Goal: Task Accomplishment & Management: Complete application form

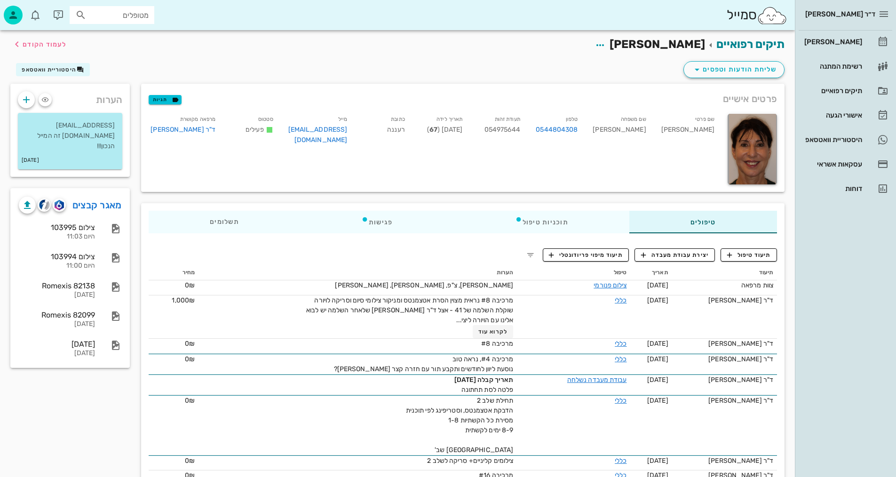
click at [56, 46] on span "לעמוד הקודם" at bounding box center [45, 44] width 44 height 8
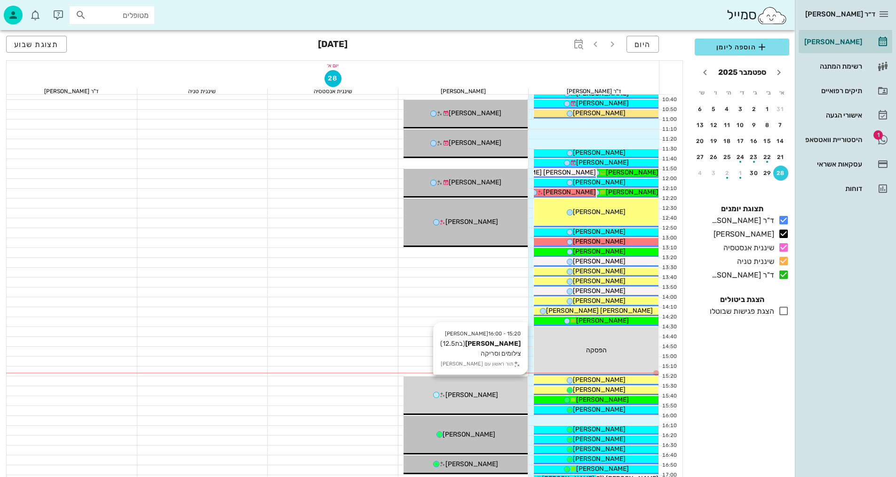
scroll to position [260, 0]
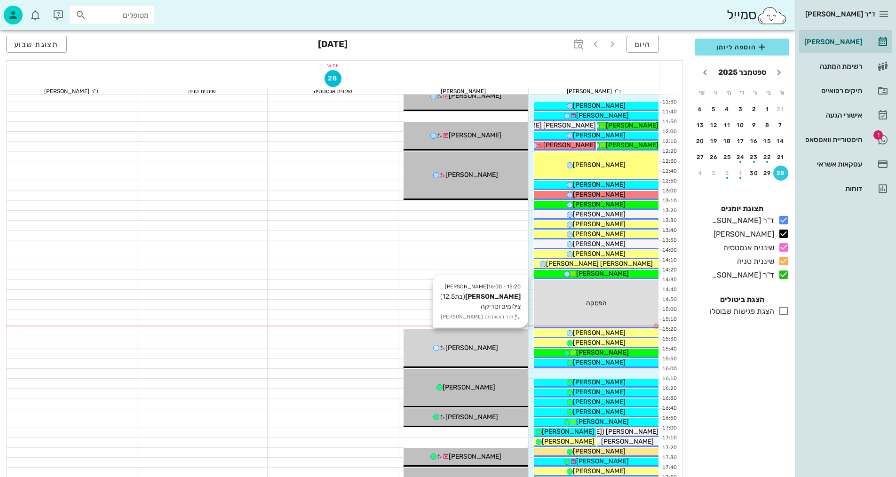
click at [497, 353] on div "15:20 - 16:00 [PERSON_NAME] (בת 12.5 ) צילומים וסריקה תור ראשון עם [PERSON_NAME]" at bounding box center [466, 348] width 125 height 39
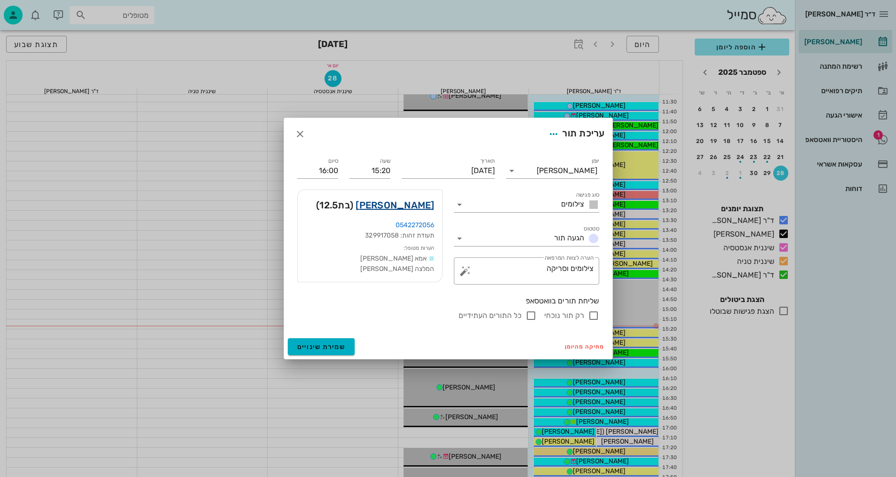
click at [410, 205] on link "[PERSON_NAME]" at bounding box center [395, 205] width 79 height 15
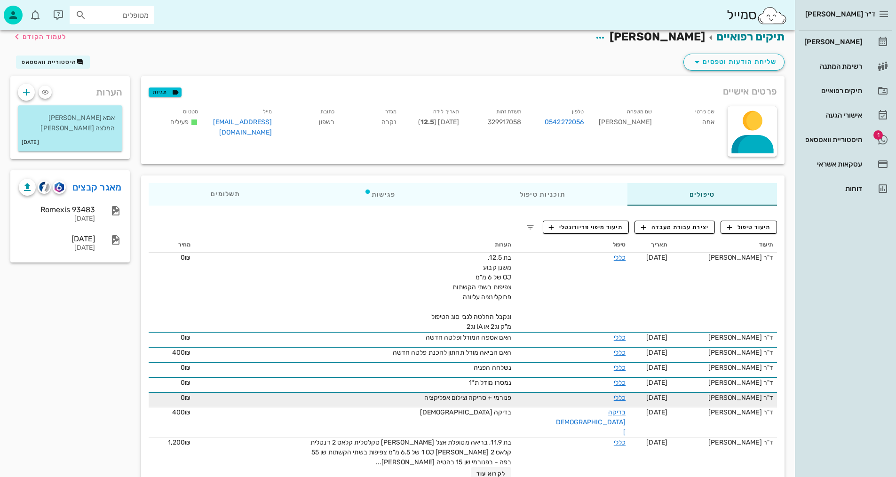
scroll to position [18, 0]
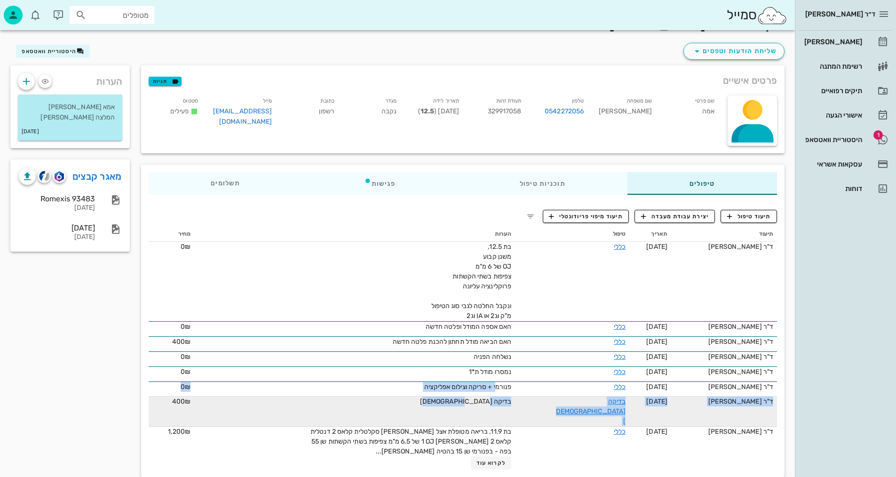
drag, startPoint x: 508, startPoint y: 389, endPoint x: 446, endPoint y: 403, distance: 63.6
click at [446, 402] on tbody "ד"ר [PERSON_NAME] [DATE] כללי בת 12.5, משנן קבוע OJ של 6 מ"מ צפיפות בשתי הקשתות…" at bounding box center [463, 356] width 628 height 228
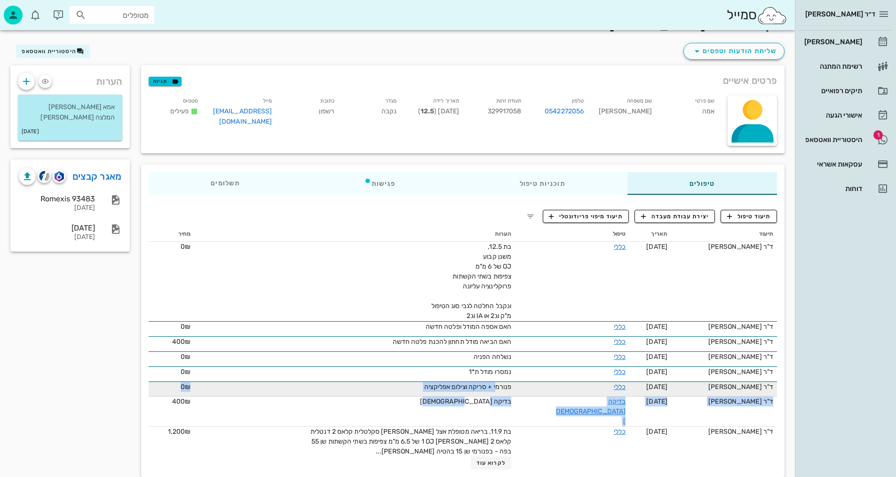
click at [491, 388] on span "פנורמי + סריקה וצילום אפליקציה" at bounding box center [467, 387] width 87 height 8
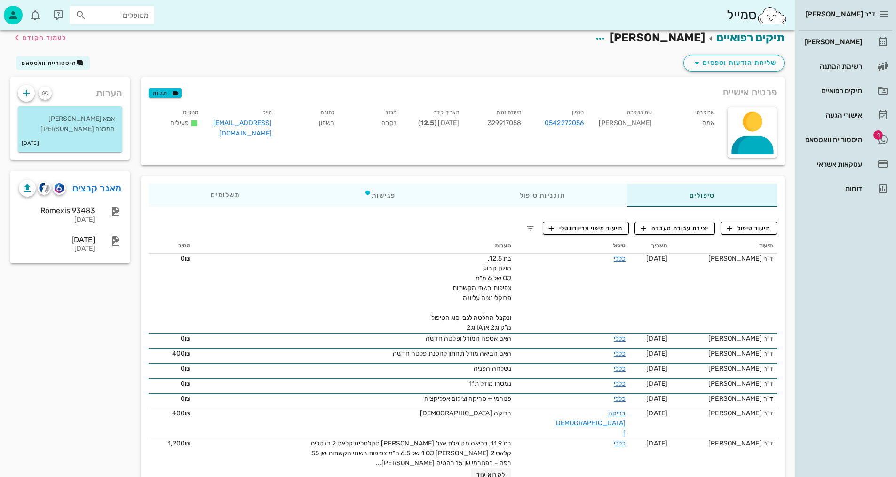
scroll to position [0, 0]
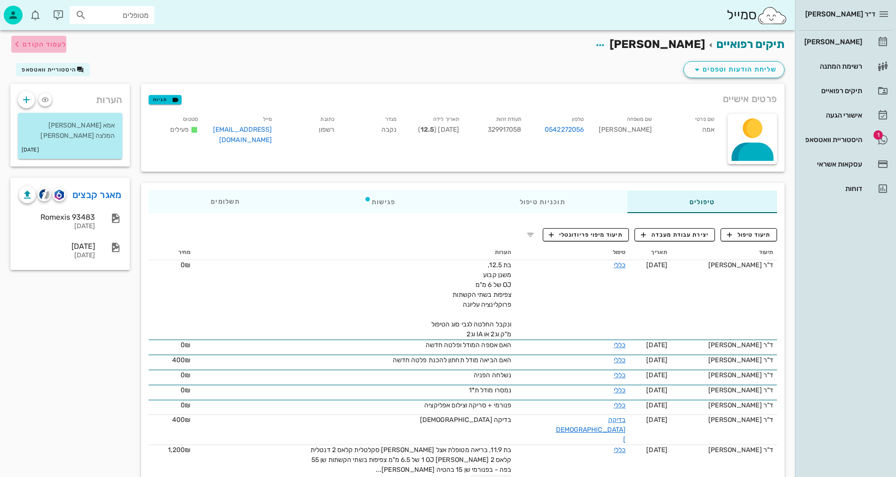
click at [55, 45] on span "לעמוד הקודם" at bounding box center [45, 44] width 44 height 8
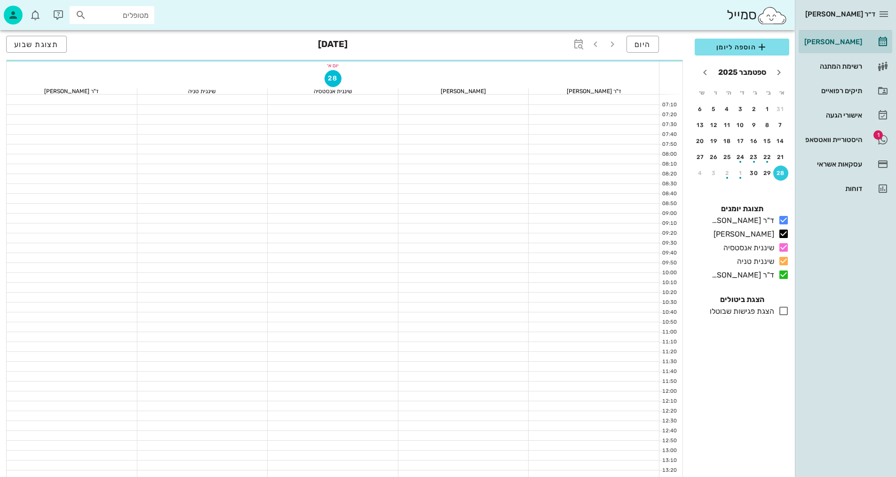
scroll to position [260, 0]
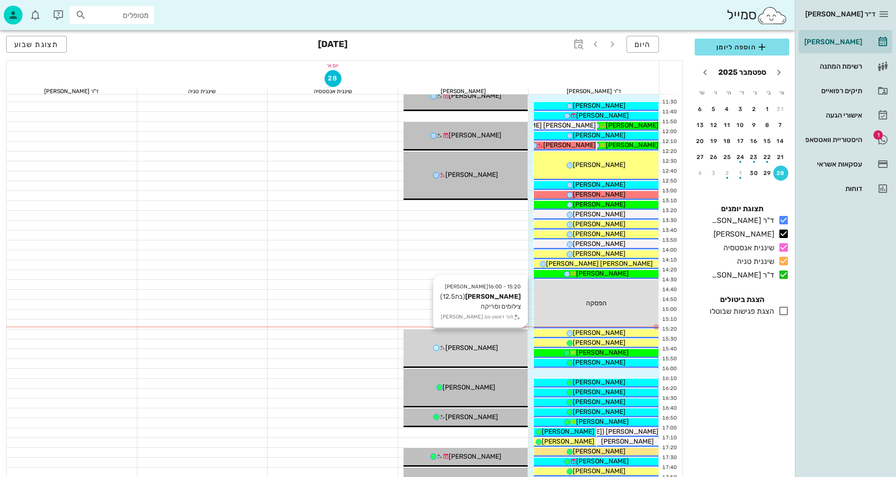
click at [459, 360] on div "15:20 - 16:00 [PERSON_NAME] (בת 12.5 ) צילומים וסריקה תור ראשון עם [PERSON_NAME]" at bounding box center [466, 348] width 125 height 39
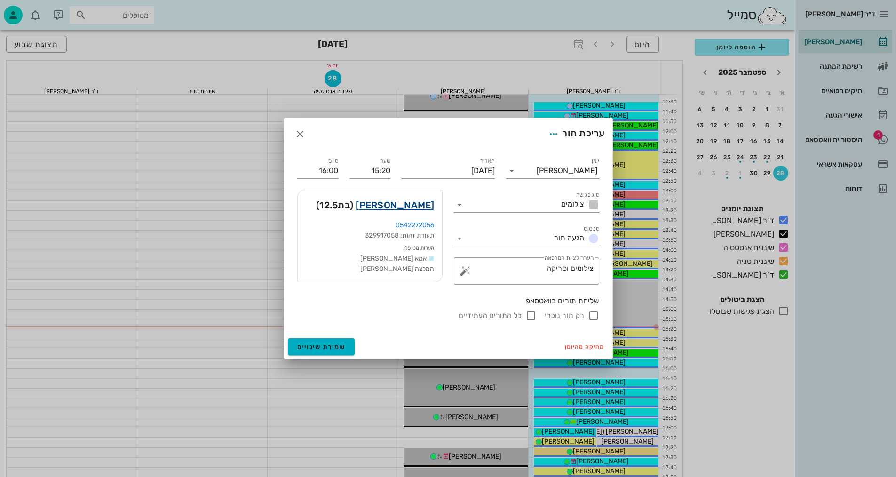
click at [419, 203] on link "[PERSON_NAME]" at bounding box center [395, 205] width 79 height 15
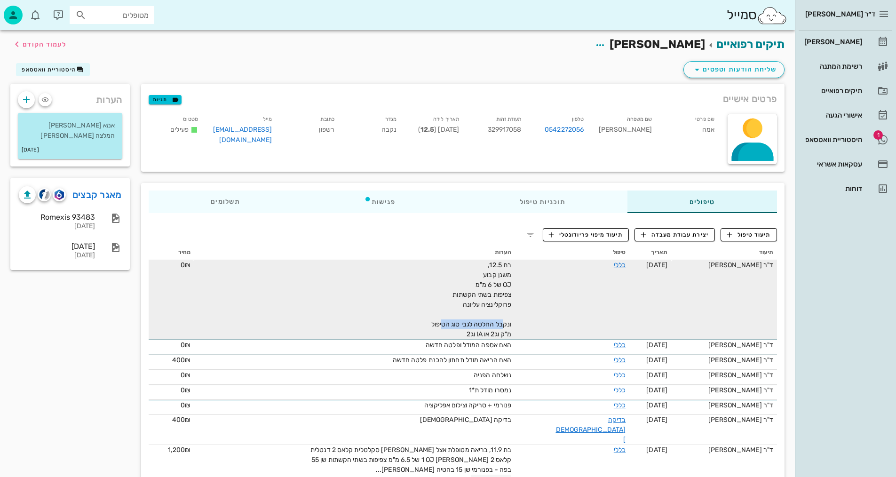
drag, startPoint x: 515, startPoint y: 326, endPoint x: 479, endPoint y: 332, distance: 35.7
click at [459, 325] on span "בת 12.5, משנן קבוע OJ של 6 מ"מ צפיפות בשתי הקשתות פרוקלינציה עליונה ונקבל החלטה…" at bounding box center [471, 299] width 80 height 77
drag, startPoint x: 515, startPoint y: 336, endPoint x: 507, endPoint y: 329, distance: 10.3
click at [512, 336] on span "בת 12.5, משנן קבוע OJ של 6 מ"מ צפיפות בשתי הקשתות פרוקלינציה עליונה ונקבל החלטה…" at bounding box center [471, 299] width 80 height 77
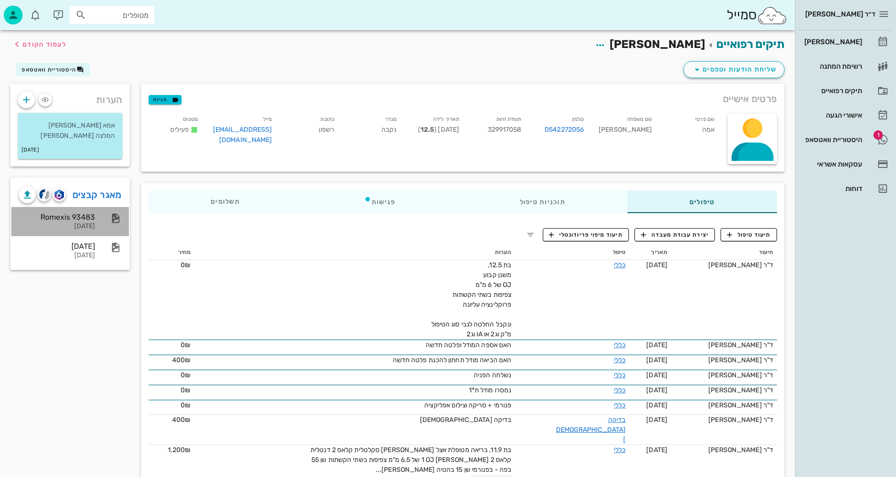
click at [83, 221] on div "Romexis 93483" at bounding box center [57, 217] width 76 height 9
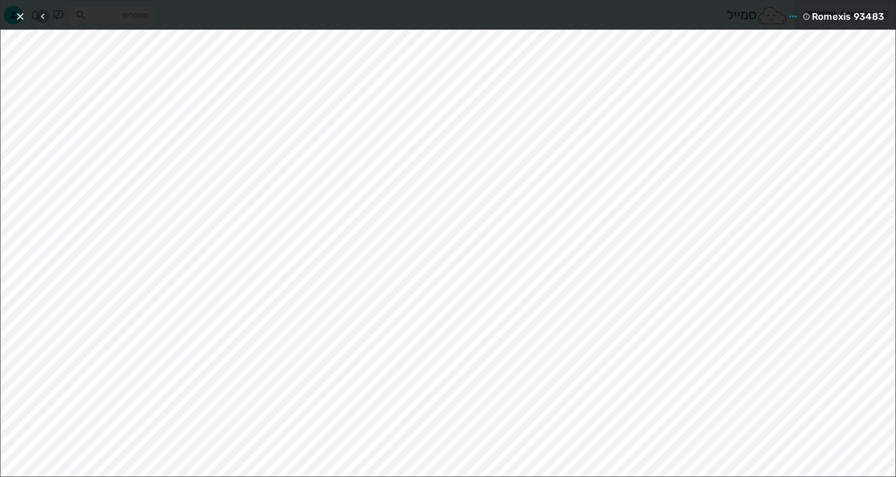
click at [39, 19] on icon "button" at bounding box center [42, 16] width 11 height 11
click at [229, 26] on div "[DATE]" at bounding box center [447, 14] width 895 height 29
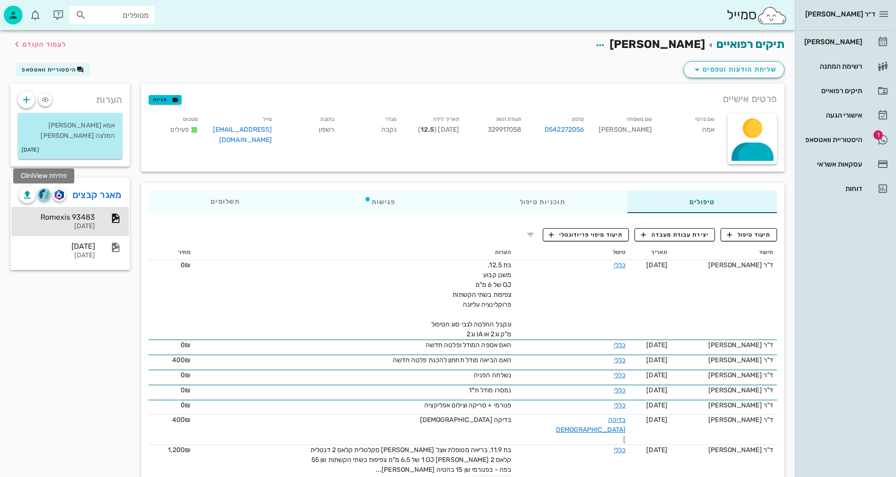
click at [47, 195] on img "button" at bounding box center [44, 194] width 11 height 11
click at [93, 219] on div "Romexis 93483" at bounding box center [57, 217] width 76 height 9
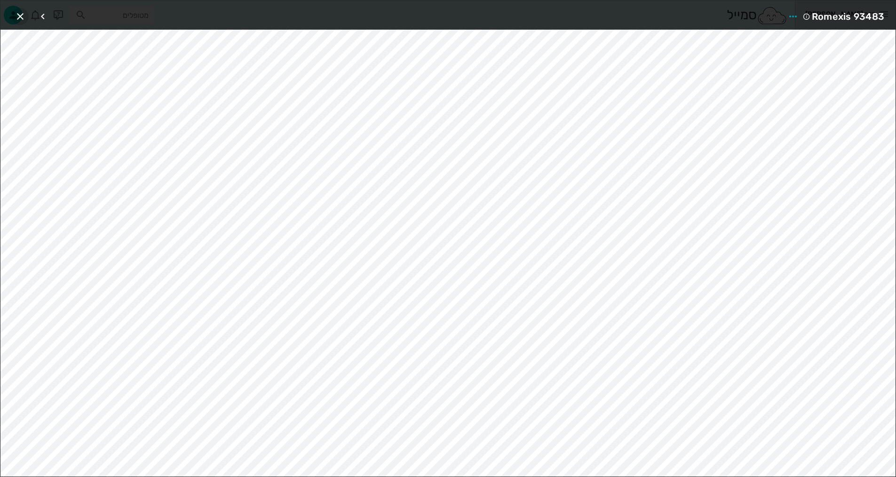
click at [22, 20] on icon "button" at bounding box center [20, 16] width 11 height 11
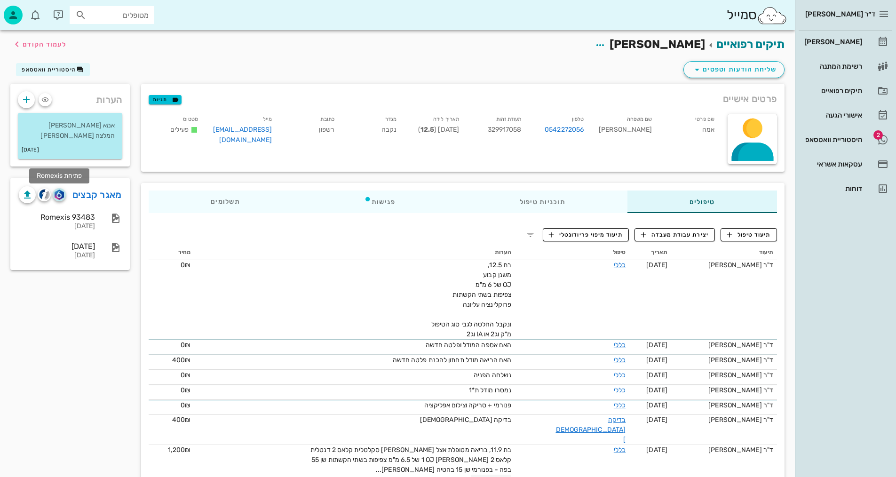
click at [58, 197] on img "button" at bounding box center [59, 195] width 9 height 10
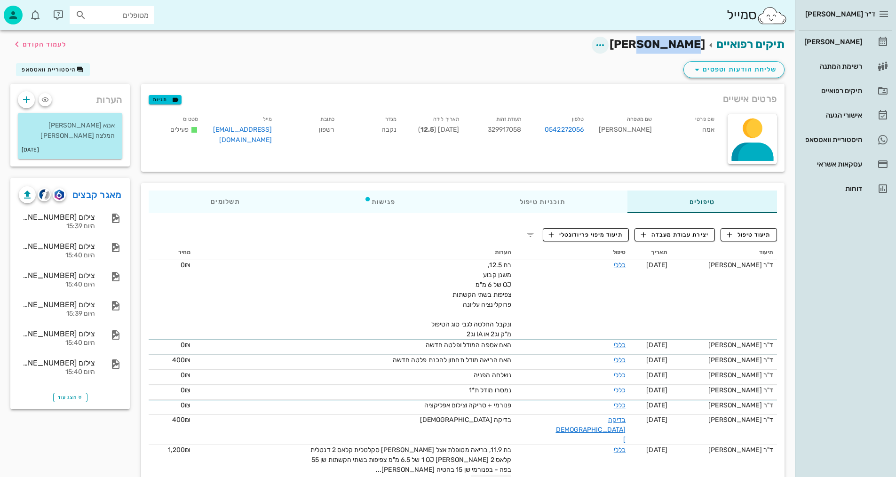
drag, startPoint x: 677, startPoint y: 44, endPoint x: 620, endPoint y: 39, distance: 57.7
click at [609, 48] on h2 "תיקים רפואיים [PERSON_NAME] לעמוד הקודם" at bounding box center [673, 45] width 221 height 18
copy span "[PERSON_NAME]"
click at [756, 237] on span "תיעוד טיפול" at bounding box center [749, 234] width 44 height 8
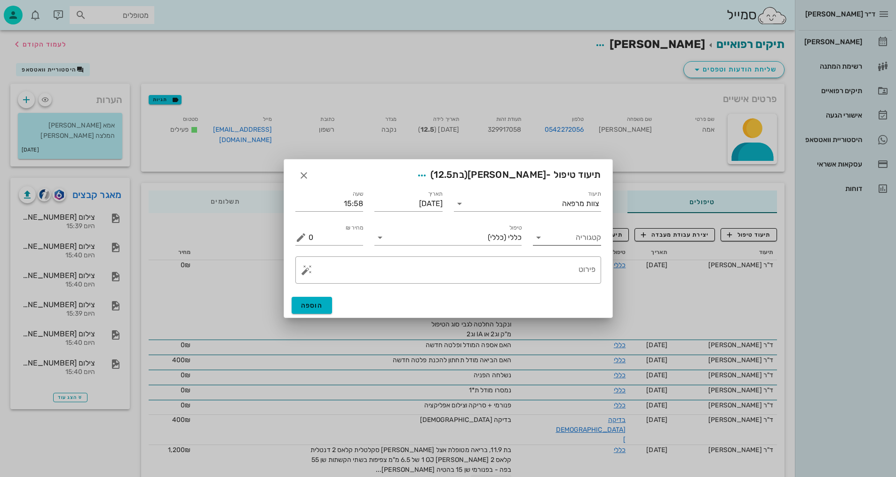
click at [581, 234] on input "קטגוריה" at bounding box center [574, 237] width 53 height 15
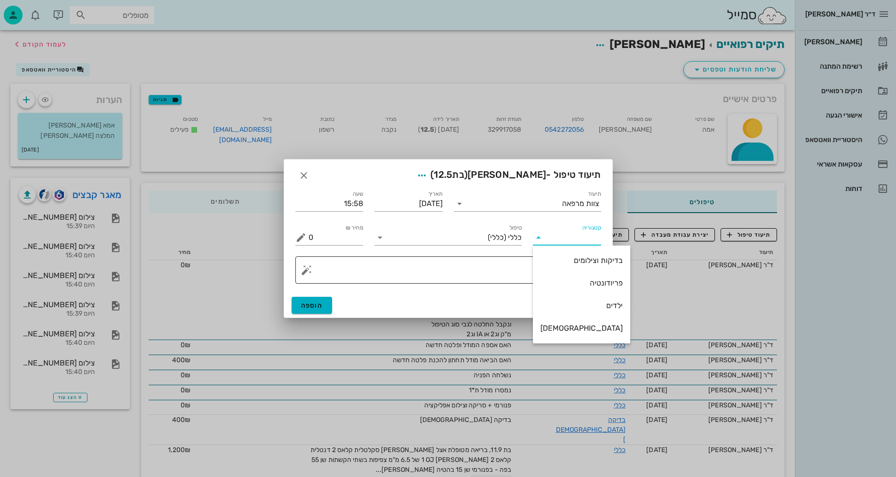
drag, startPoint x: 572, startPoint y: 261, endPoint x: 561, endPoint y: 257, distance: 12.1
click at [570, 261] on div "בדיקות וצילומים" at bounding box center [581, 260] width 82 height 9
type input "בדיקות וצילומים"
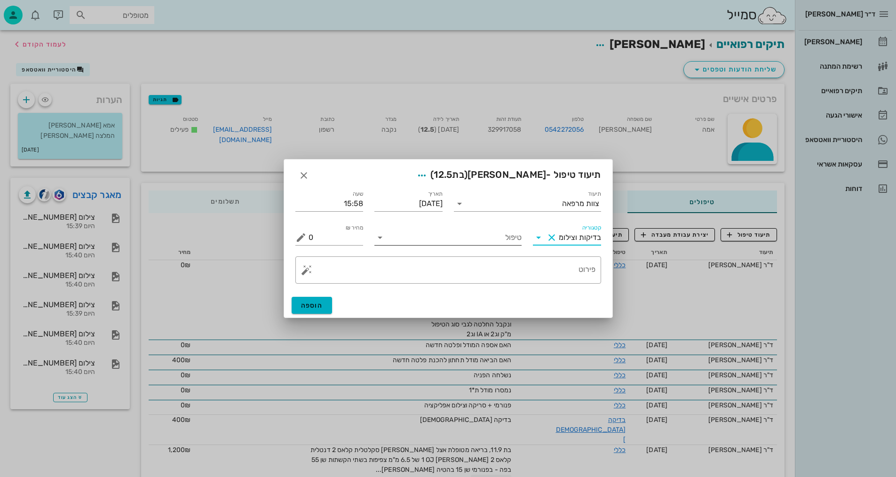
click at [485, 237] on input "טיפול" at bounding box center [455, 237] width 134 height 15
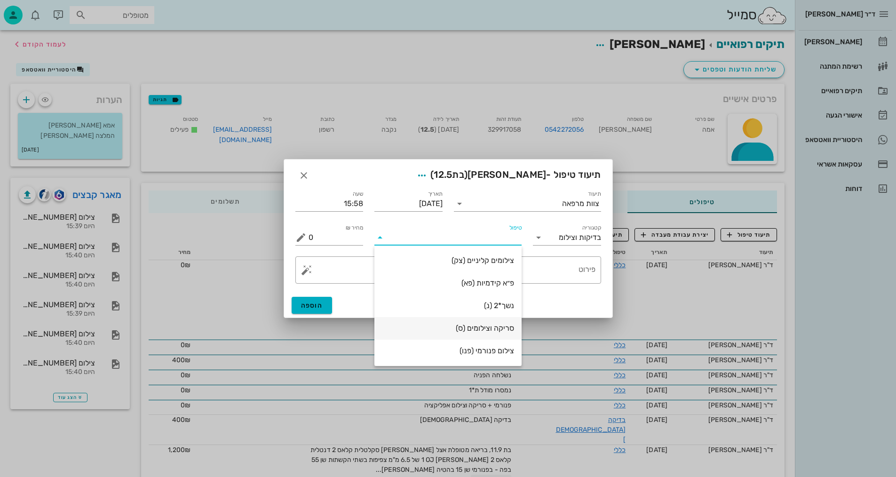
click at [504, 325] on div "סריקה וצילומים (ס)" at bounding box center [448, 328] width 132 height 9
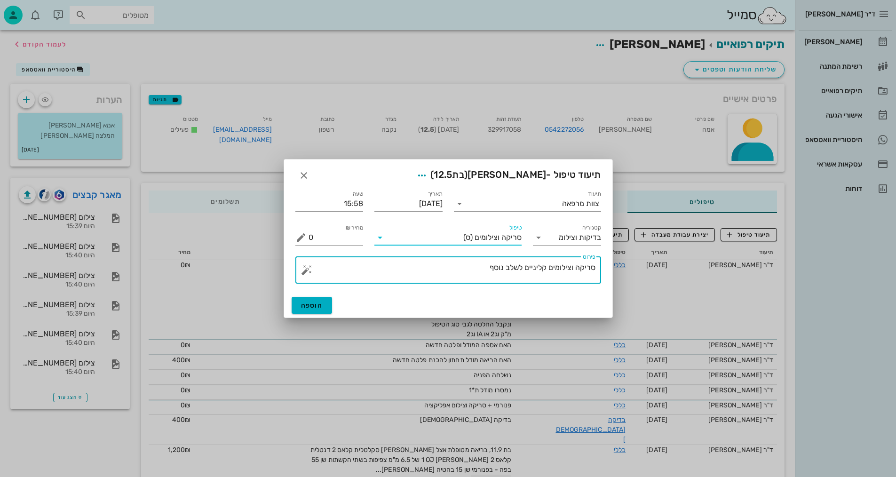
click at [548, 273] on textarea "סריקה וצילומים קליניים לשלב נוסף" at bounding box center [452, 272] width 287 height 23
drag, startPoint x: 491, startPoint y: 267, endPoint x: 654, endPoint y: 238, distance: 166.2
click at [655, 238] on div "ד״ר [PERSON_NAME] [PERSON_NAME] רשימת המתנה תיקים רפואיים אישורי הגעה היסטוריית…" at bounding box center [448, 255] width 896 height 510
type textarea "צ"פ, [PERSON_NAME], פ"א קידמיות ונשכים, סריקה חדשה ותמונת אפליקציה וסרטון - [PE…"
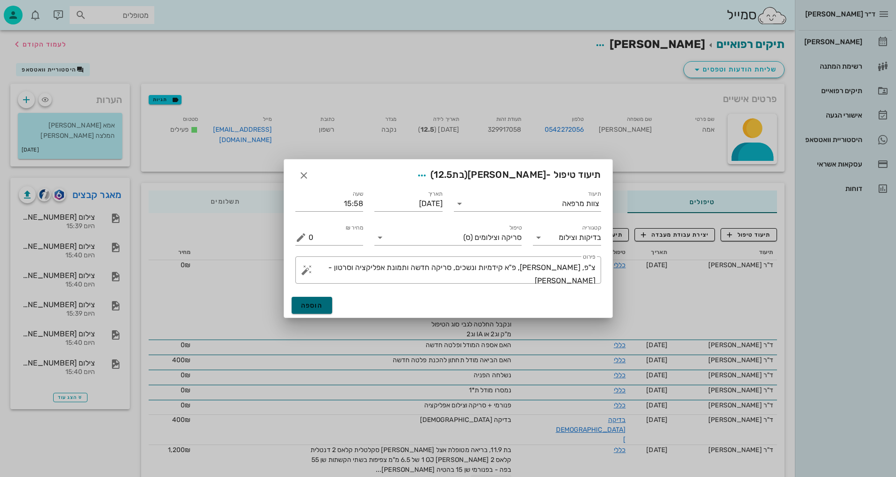
click at [324, 303] on button "הוספה" at bounding box center [312, 305] width 41 height 17
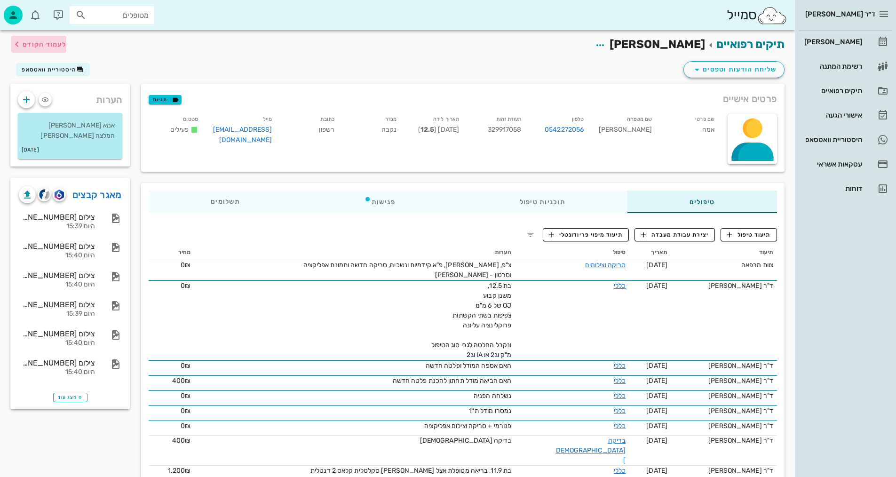
click at [43, 48] on span "לעמוד הקודם" at bounding box center [45, 44] width 44 height 8
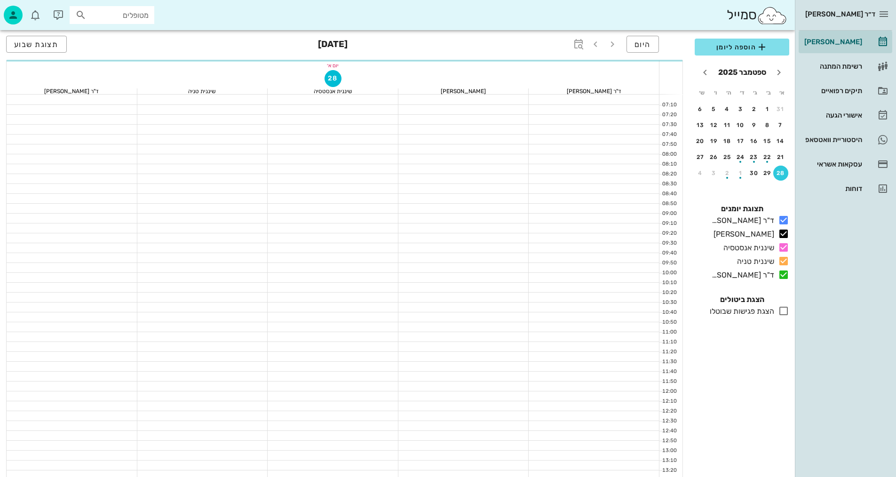
scroll to position [260, 0]
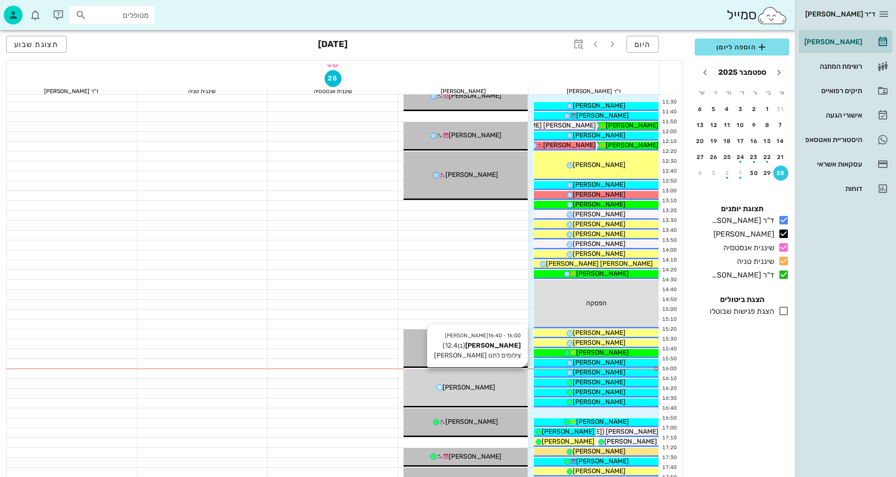
click at [495, 380] on div "16:00 - 16:40 [PERSON_NAME] (בן 12.4 ) צילומים לתט חוב [PERSON_NAME] [PERSON_NA…" at bounding box center [466, 388] width 125 height 39
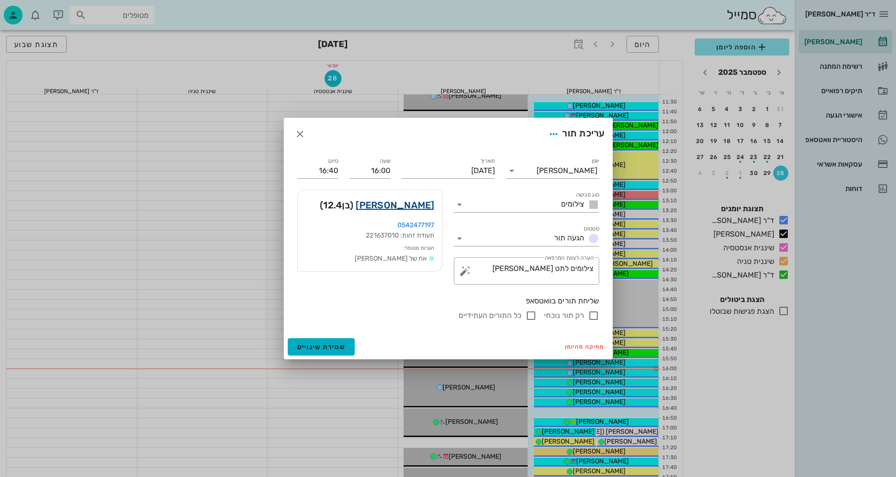
click at [418, 206] on link "[PERSON_NAME]" at bounding box center [395, 205] width 79 height 15
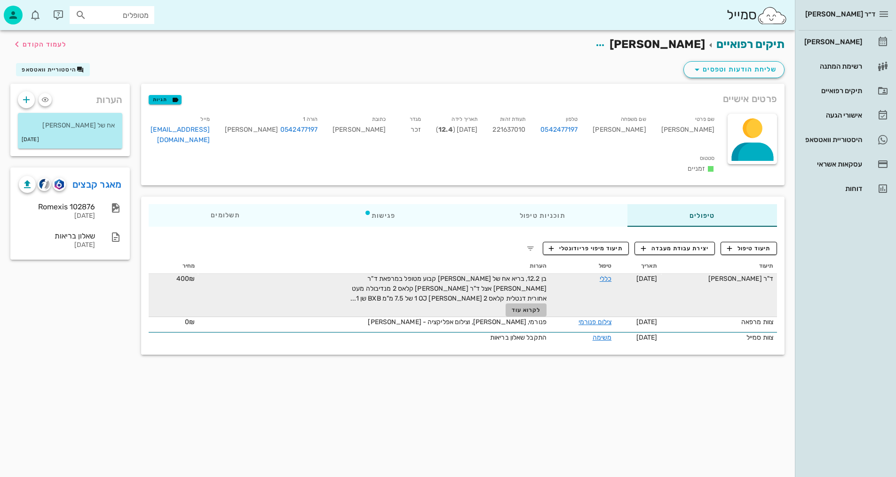
drag, startPoint x: 517, startPoint y: 294, endPoint x: 512, endPoint y: 294, distance: 5.2
click at [516, 307] on span "לקרוא עוד" at bounding box center [526, 310] width 29 height 7
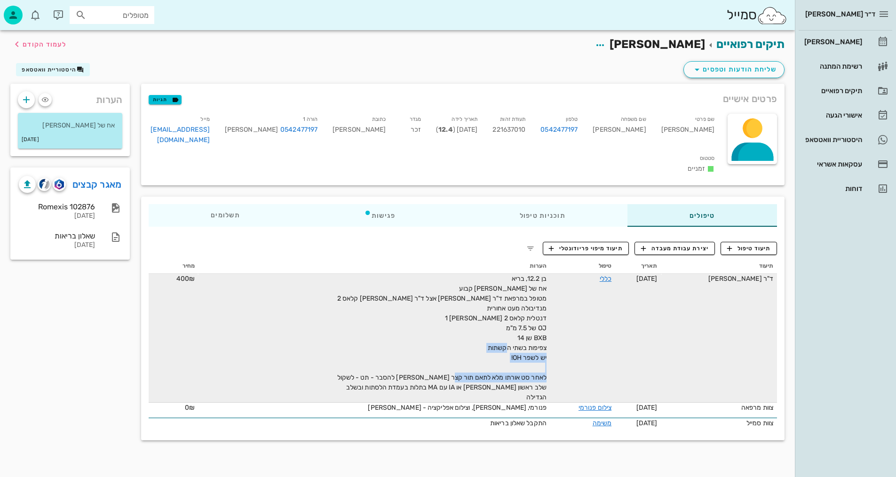
drag, startPoint x: 534, startPoint y: 380, endPoint x: 385, endPoint y: 392, distance: 150.0
click at [384, 388] on div "בן 12.2, בריא אח של [PERSON_NAME] קבוע מטופל במרפאת ד"ר [PERSON_NAME] אצל ד"ר […" at bounding box center [441, 338] width 212 height 128
click at [454, 383] on span "בן 12.2, בריא אח של [PERSON_NAME] קבוע מטופל במרפאת ד"ר [PERSON_NAME] אצל ד"ר […" at bounding box center [441, 338] width 209 height 127
click at [564, 299] on td "כללי" at bounding box center [582, 338] width 65 height 129
drag, startPoint x: 522, startPoint y: 381, endPoint x: 426, endPoint y: 395, distance: 97.0
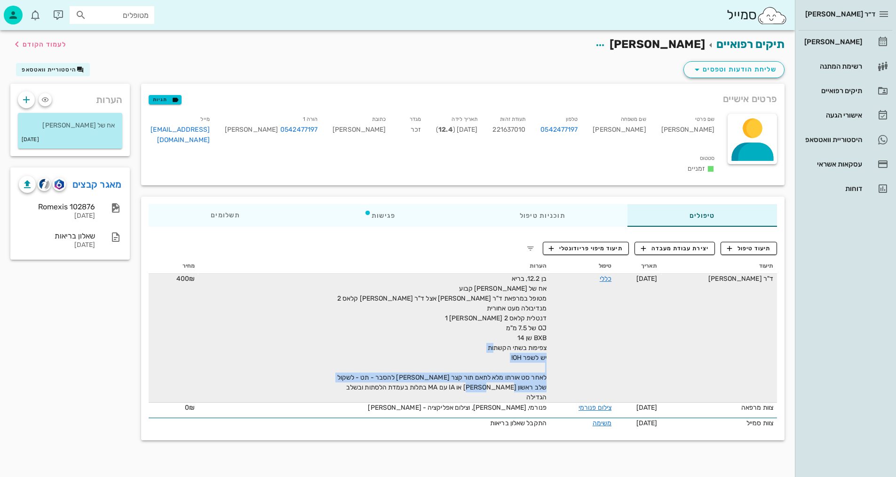
click at [426, 395] on span "בן 12.2, בריא אח של [PERSON_NAME] קבוע מטופל במרפאת ד"ר [PERSON_NAME] אצל ד"ר […" at bounding box center [441, 338] width 209 height 127
click at [477, 390] on span "בן 12.2, בריא אח של [PERSON_NAME] קבוע מטופל במרפאת ד"ר [PERSON_NAME] אצל ד"ר […" at bounding box center [441, 338] width 209 height 127
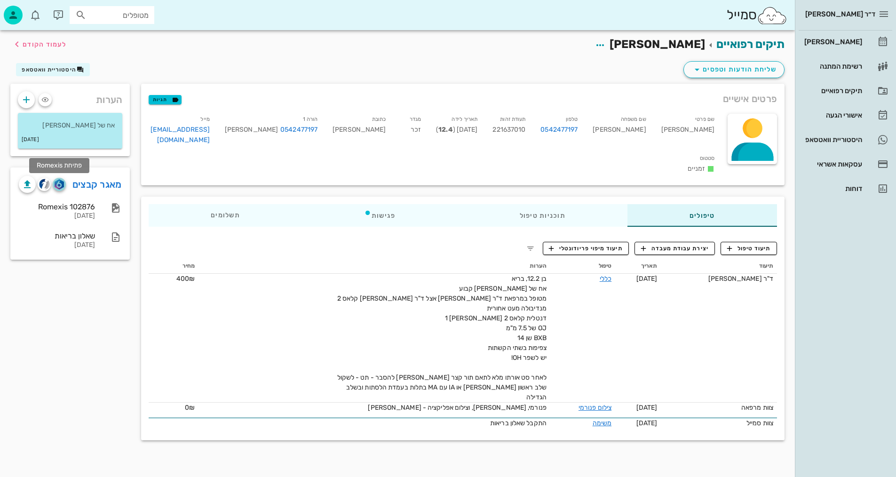
click at [64, 182] on span "button" at bounding box center [59, 184] width 13 height 10
click at [43, 186] on img "button" at bounding box center [44, 184] width 11 height 11
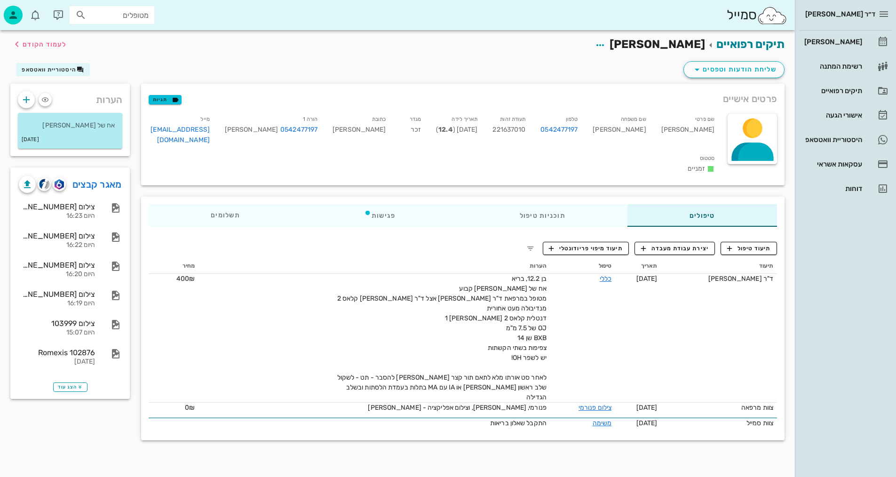
click at [653, 130] on div "שם משפחה [PERSON_NAME]" at bounding box center [619, 131] width 68 height 39
click at [653, 128] on div "שם משפחה [PERSON_NAME]" at bounding box center [619, 131] width 68 height 39
copy div "[PERSON_NAME]"
click at [749, 244] on span "תיעוד טיפול" at bounding box center [749, 248] width 44 height 8
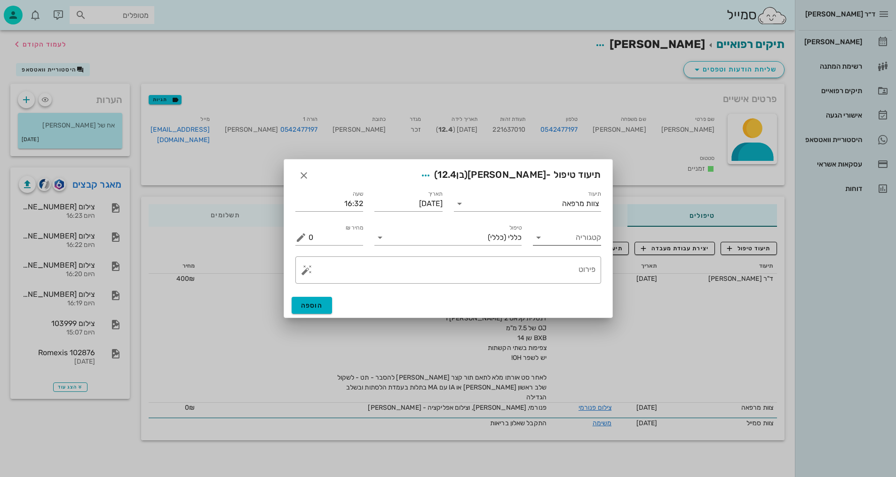
click at [570, 235] on input "קטגוריה" at bounding box center [574, 237] width 53 height 15
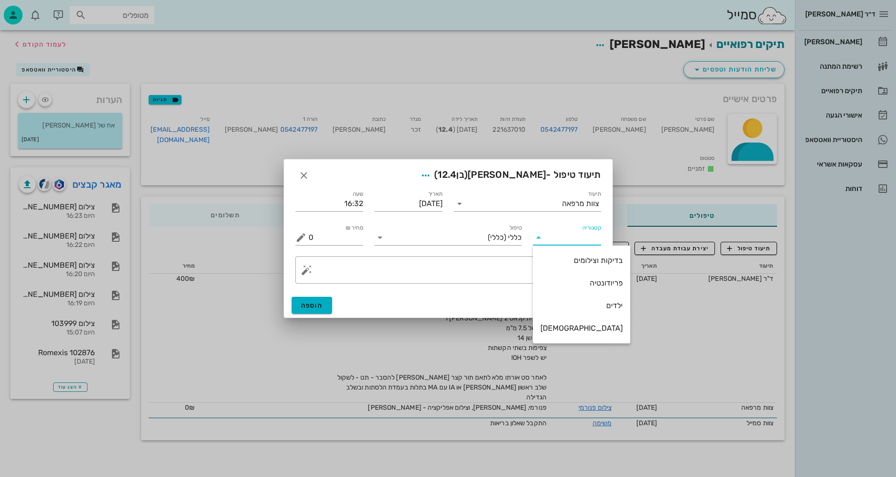
click at [586, 254] on div "בדיקות וצילומים" at bounding box center [581, 260] width 82 height 20
type input "בדיקות וצילומים"
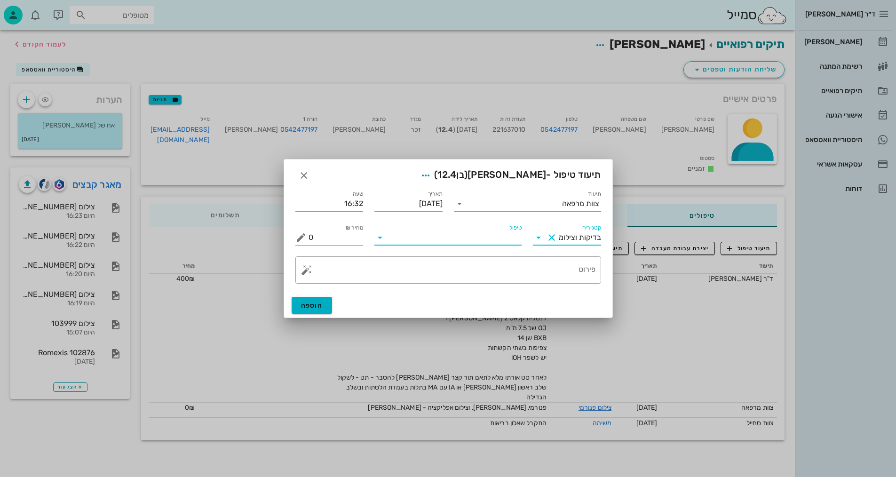
click at [476, 242] on input "טיפול" at bounding box center [455, 237] width 134 height 15
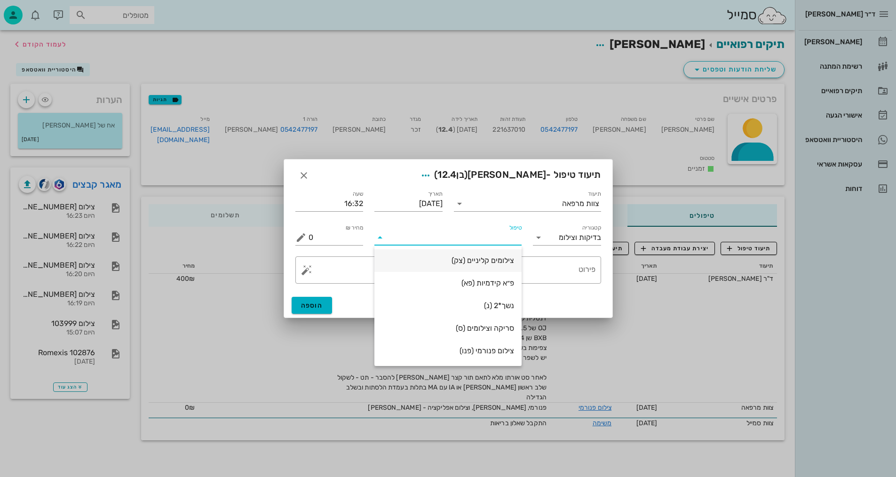
click at [498, 263] on div "צילומים קליניים (צק)" at bounding box center [448, 260] width 132 height 9
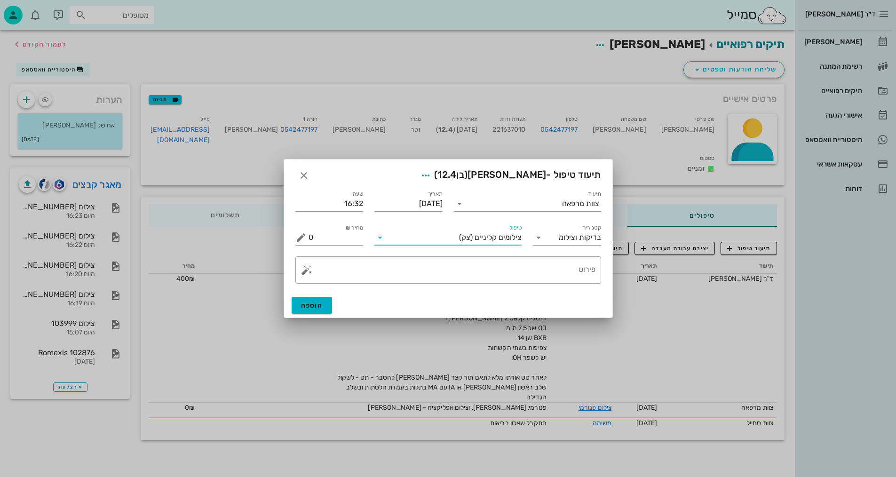
click at [510, 239] on span "צילומים קליניים" at bounding box center [498, 237] width 47 height 8
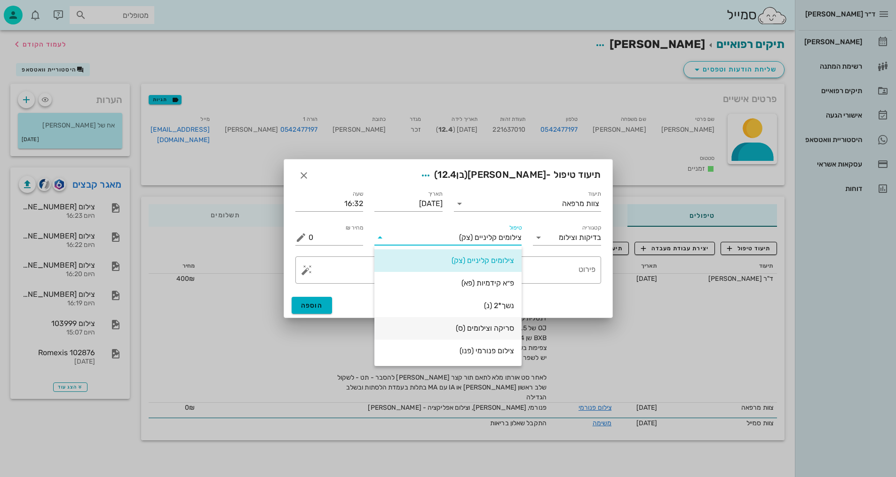
click at [502, 333] on div "סריקה וצילומים (ס)" at bounding box center [448, 328] width 132 height 9
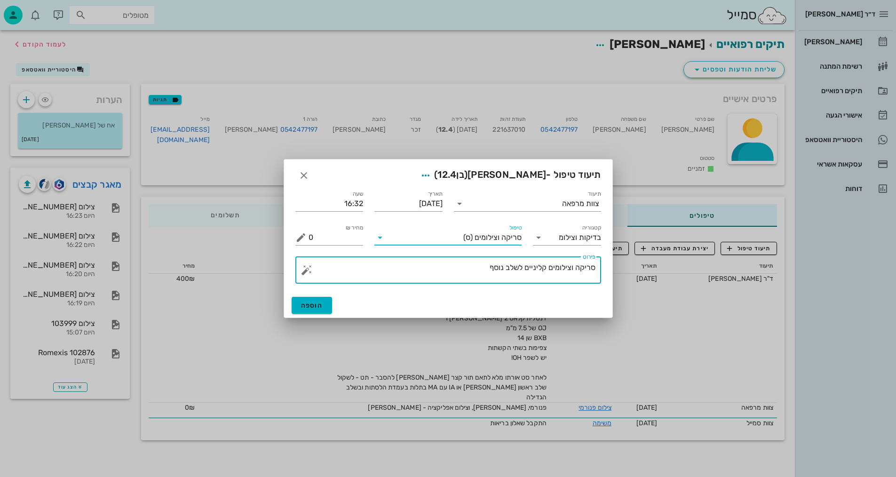
drag, startPoint x: 502, startPoint y: 266, endPoint x: 527, endPoint y: 265, distance: 24.9
click at [521, 268] on textarea "סריקה וצילומים קליניים לשלב נוסף" at bounding box center [452, 272] width 287 height 23
drag, startPoint x: 597, startPoint y: 269, endPoint x: 473, endPoint y: 263, distance: 124.8
click at [472, 263] on div "​ פירוט סריקה וצילומים קליניים לשלב נוסף" at bounding box center [448, 269] width 306 height 27
click at [489, 272] on textarea "סריקה וצילומים קליניים לשלב נוסף" at bounding box center [452, 272] width 287 height 23
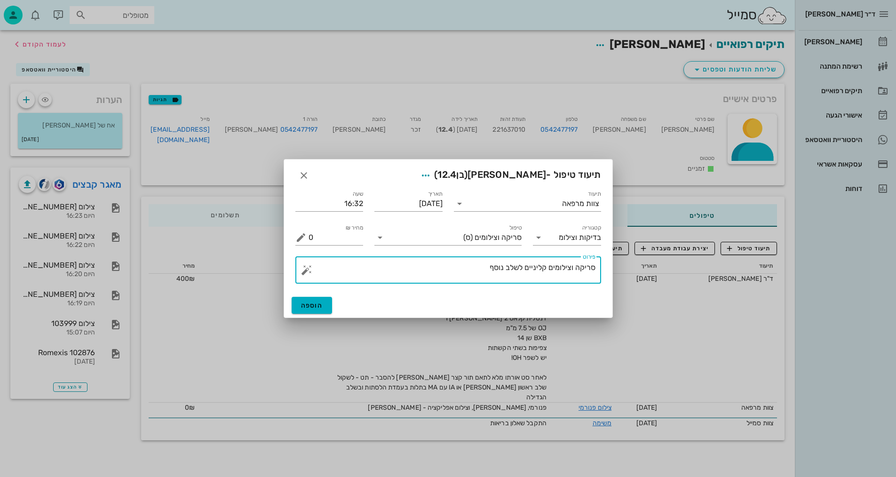
drag, startPoint x: 483, startPoint y: 265, endPoint x: 617, endPoint y: 254, distance: 133.6
click at [617, 254] on div "ד״ר [PERSON_NAME] [PERSON_NAME] רשימת המתנה תיקים רפואיים אישורי הגעה היסטוריית…" at bounding box center [448, 238] width 896 height 477
type textarea "צ"פ, פ"א קידמיות ונשכים, [PERSON_NAME], וסרטון לסריקה - [PERSON_NAME]"
click at [321, 305] on span "הוספה" at bounding box center [312, 305] width 22 height 8
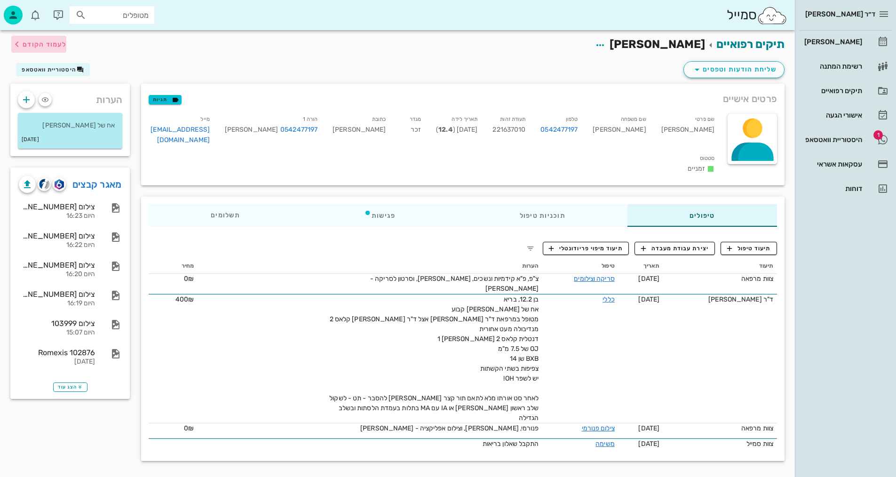
click at [46, 41] on span "לעמוד הקודם" at bounding box center [45, 44] width 44 height 8
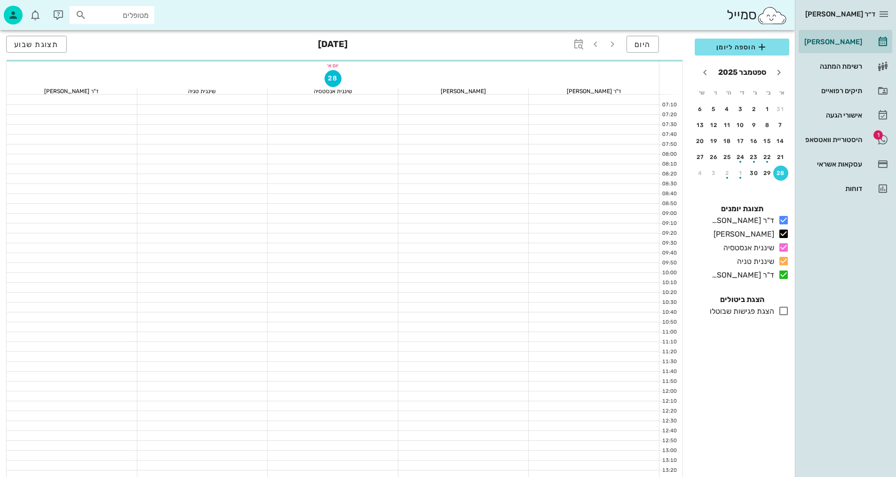
scroll to position [260, 0]
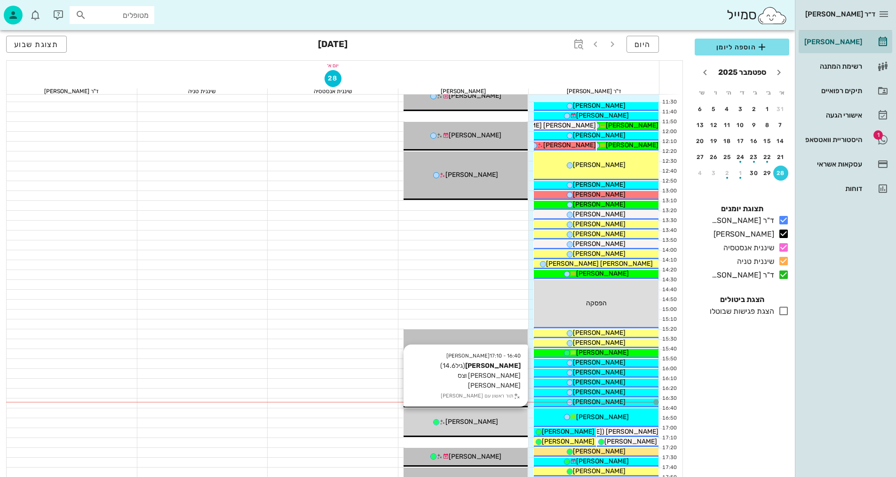
click at [472, 416] on div "16:40 - 17:10 [PERSON_NAME] (גיל 14.6 ) [PERSON_NAME] וצס [PERSON_NAME] תור ראש…" at bounding box center [466, 422] width 125 height 29
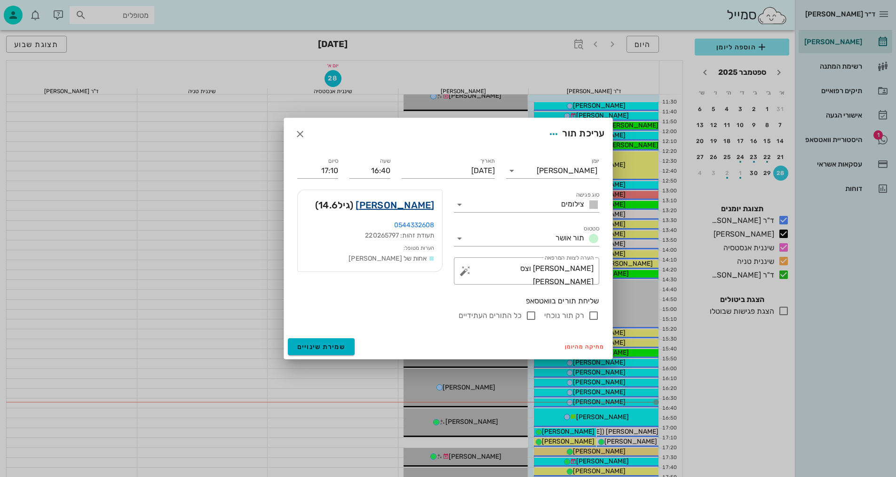
click at [423, 202] on link "[PERSON_NAME]" at bounding box center [395, 205] width 79 height 15
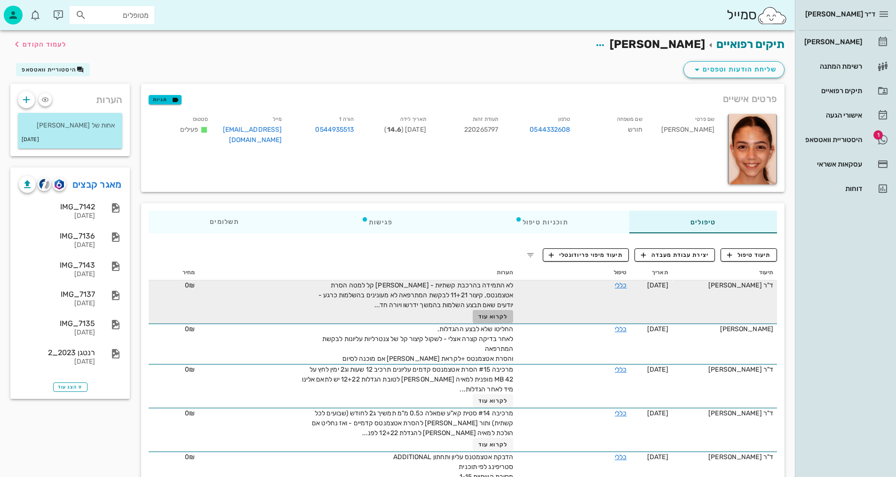
click at [490, 313] on span "לקרוא עוד" at bounding box center [492, 316] width 29 height 7
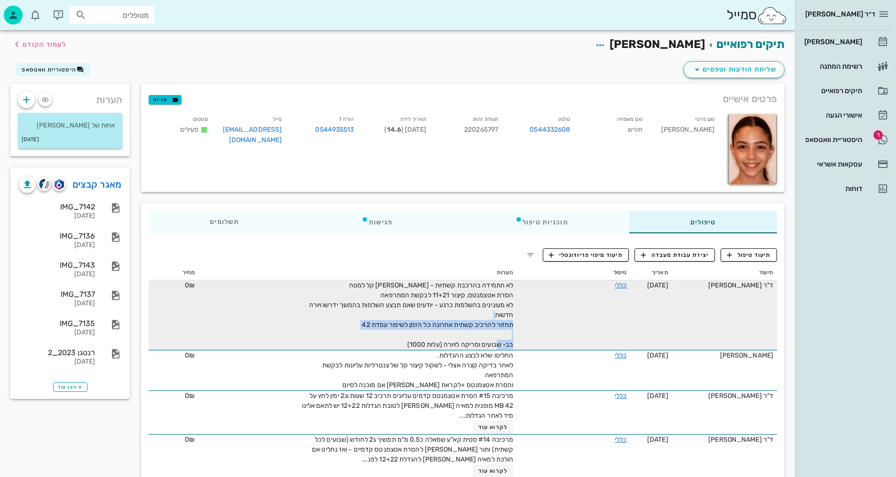
drag, startPoint x: 485, startPoint y: 322, endPoint x: 472, endPoint y: 341, distance: 23.4
click at [471, 341] on span "לא התמידה בהרכבת קשתיות - [PERSON_NAME] קל למטה הסרת אטצמנטס, קיצור 11+21 לבקשת…" at bounding box center [411, 314] width 205 height 67
click at [492, 342] on span "לא התמידה בהרכבת קשתיות - [PERSON_NAME] קל למטה הסרת אטצמנטס, קיצור 11+21 לבקשת…" at bounding box center [411, 314] width 205 height 67
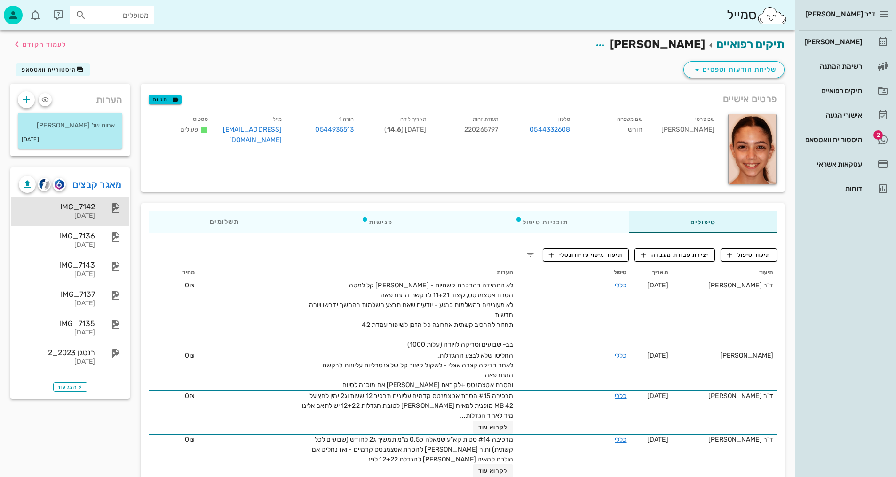
click at [93, 202] on div "IMG_7142" at bounding box center [57, 206] width 76 height 9
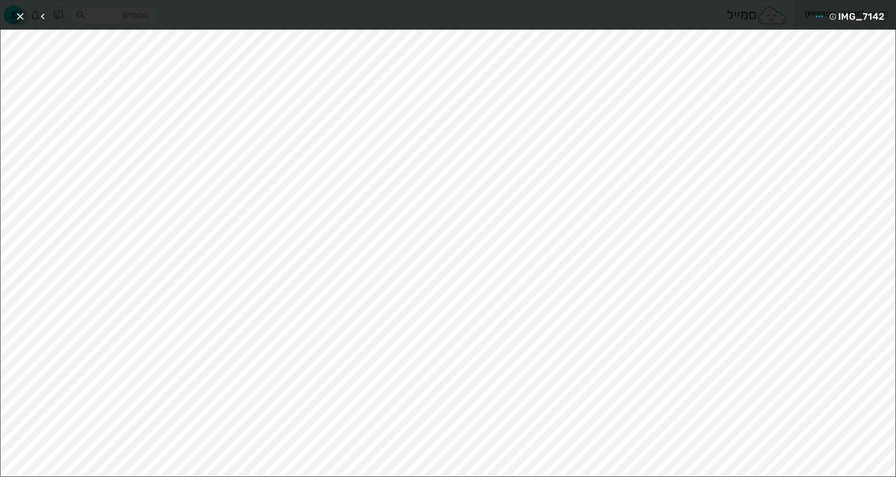
click at [17, 18] on icon "button" at bounding box center [20, 16] width 11 height 11
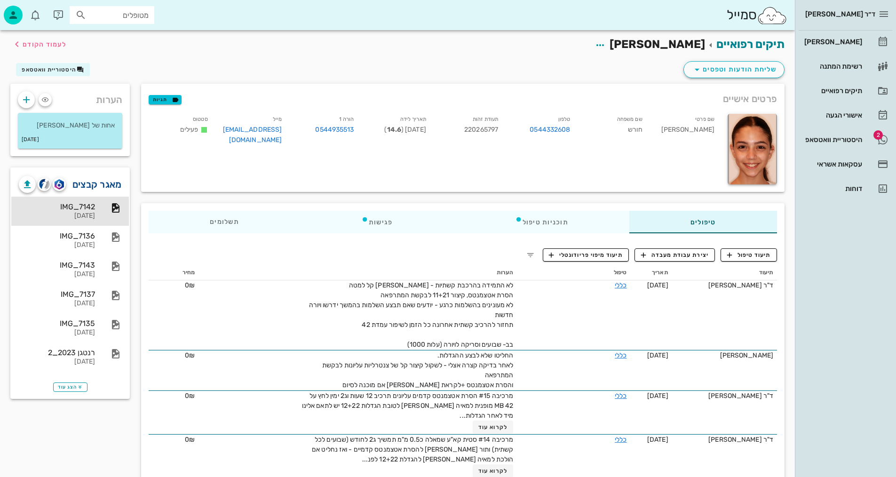
click at [97, 183] on link "מאגר קבצים" at bounding box center [96, 184] width 49 height 15
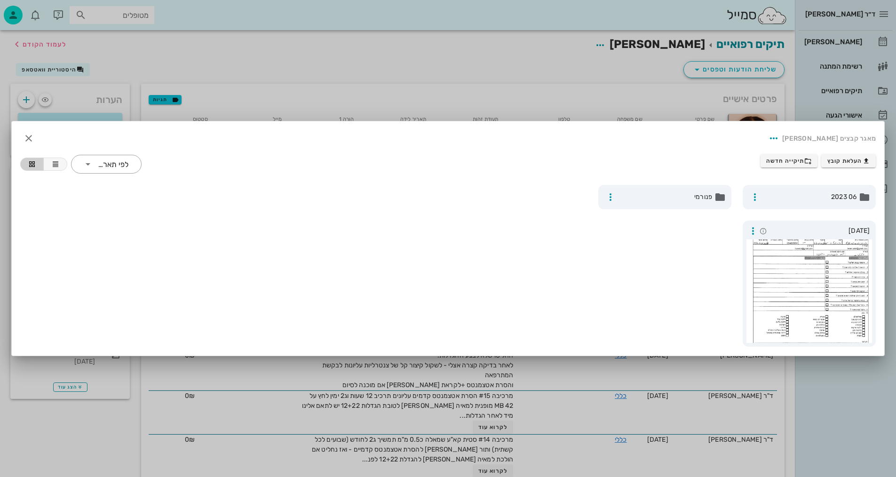
click at [495, 83] on div at bounding box center [448, 238] width 896 height 477
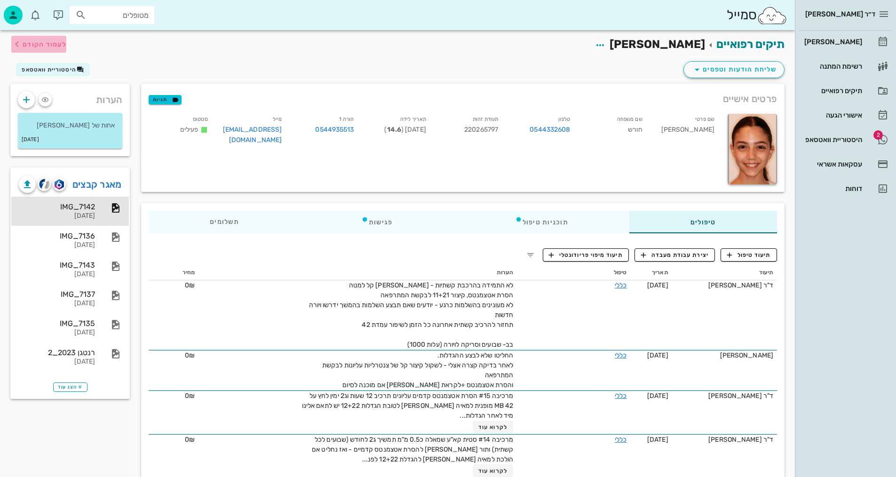
click at [55, 43] on span "לעמוד הקודם" at bounding box center [45, 44] width 44 height 8
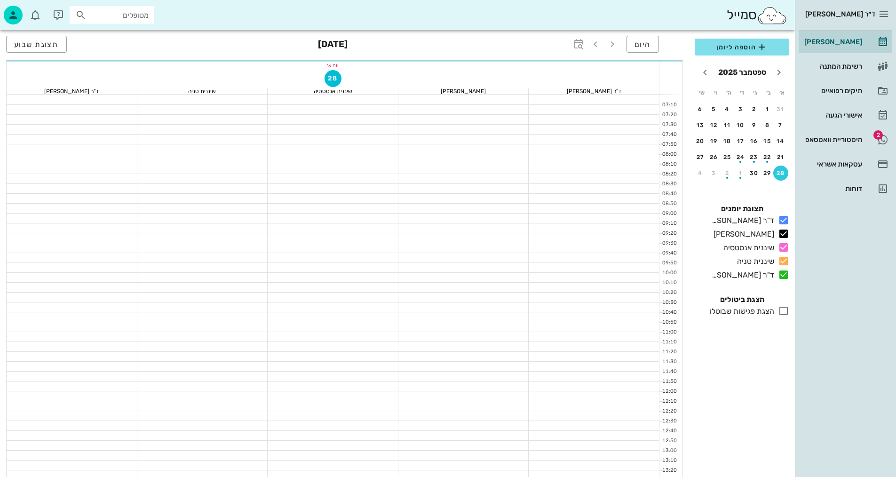
scroll to position [260, 0]
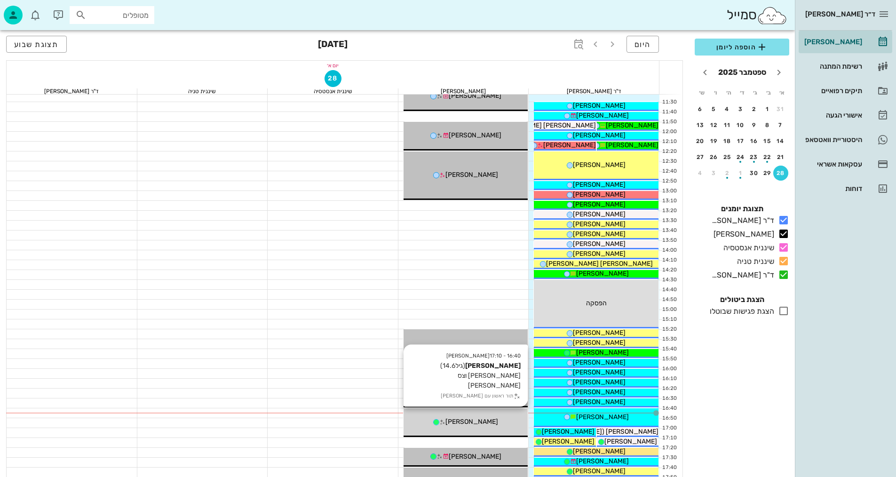
click at [434, 428] on div "16:40 - 17:10 [PERSON_NAME] (גיל 14.6 ) [PERSON_NAME] וצס [PERSON_NAME] תור ראש…" at bounding box center [466, 422] width 125 height 29
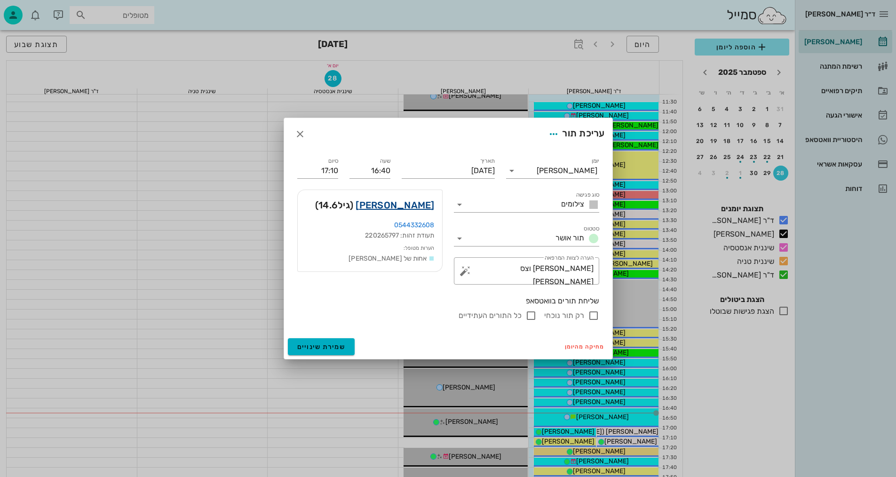
click at [424, 201] on link "[PERSON_NAME]" at bounding box center [395, 205] width 79 height 15
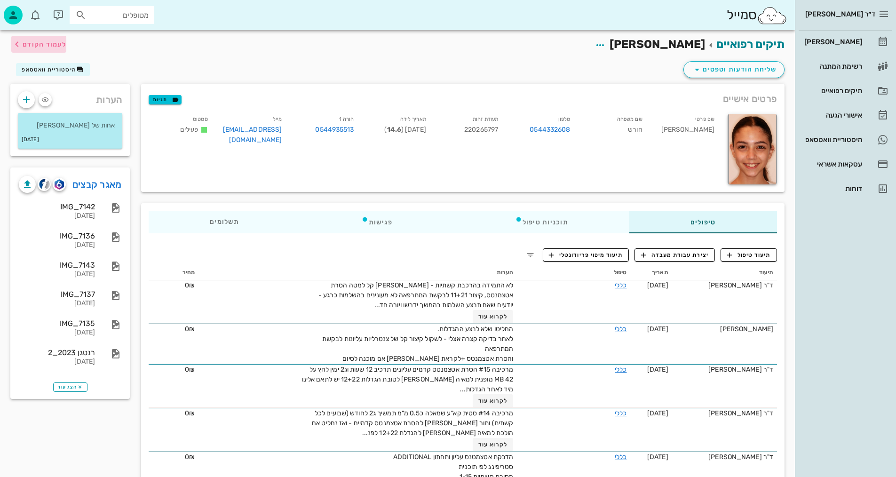
click at [55, 43] on span "לעמוד הקודם" at bounding box center [45, 44] width 44 height 8
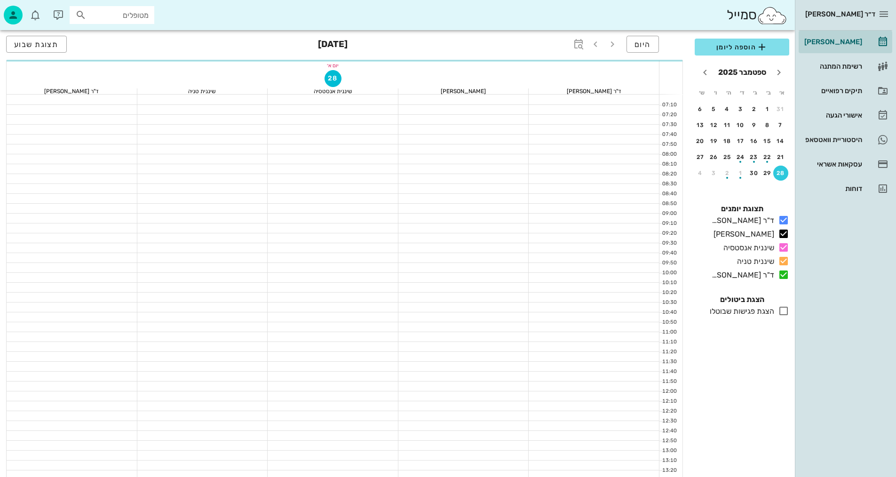
scroll to position [260, 0]
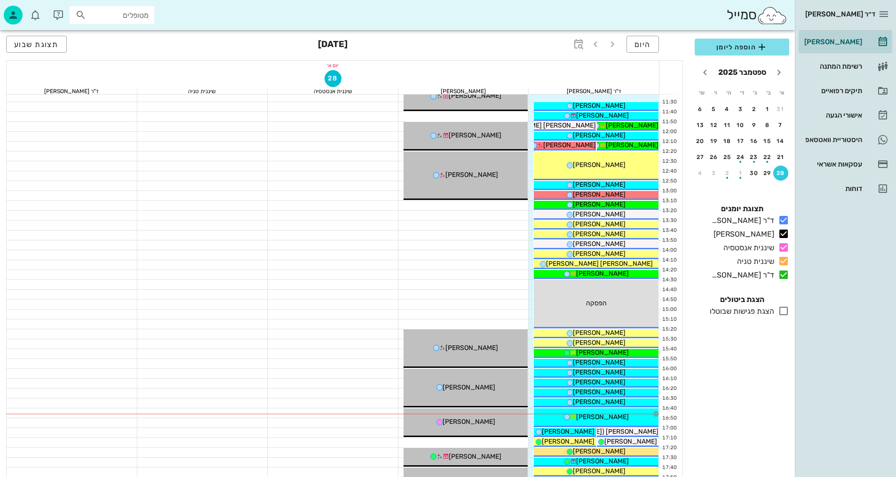
click at [281, 274] on div at bounding box center [333, 274] width 131 height 9
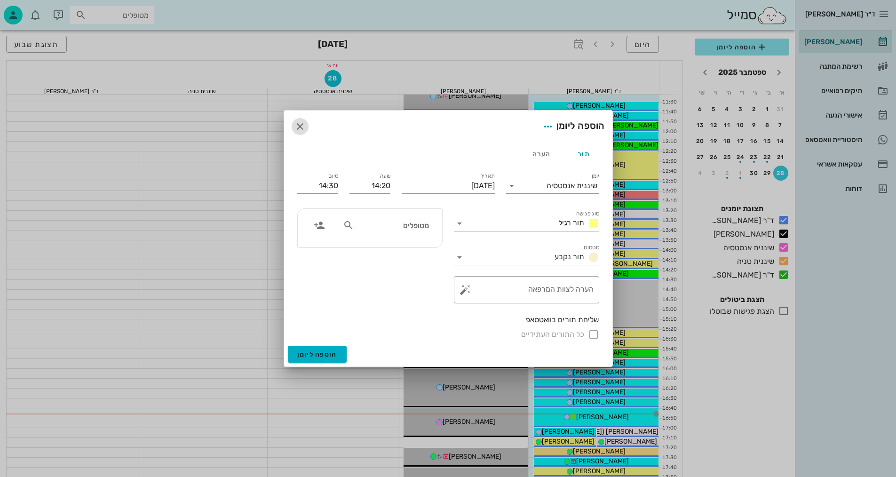
click at [299, 124] on icon "button" at bounding box center [299, 126] width 11 height 11
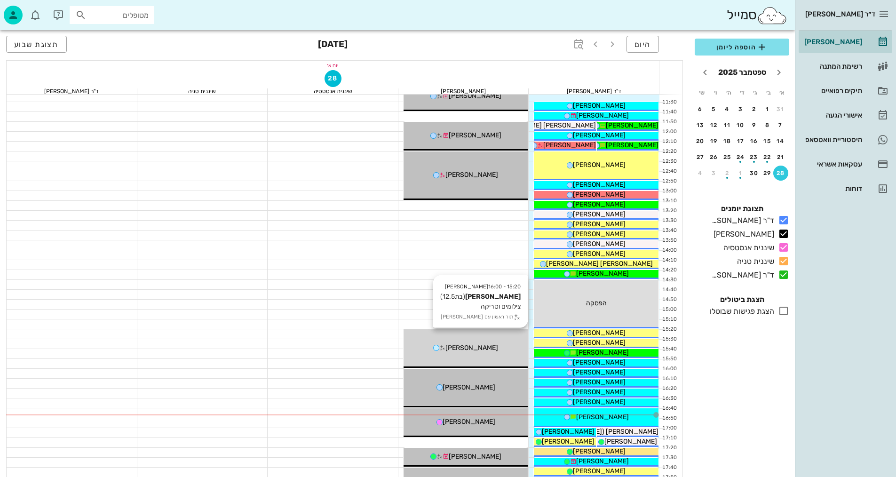
click at [501, 350] on div "[PERSON_NAME]" at bounding box center [466, 348] width 125 height 10
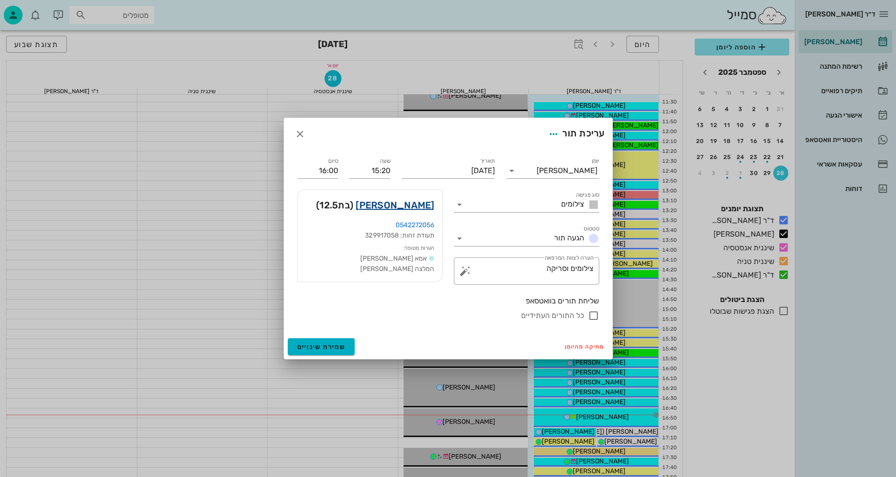
click at [430, 198] on link "[PERSON_NAME]" at bounding box center [395, 205] width 79 height 15
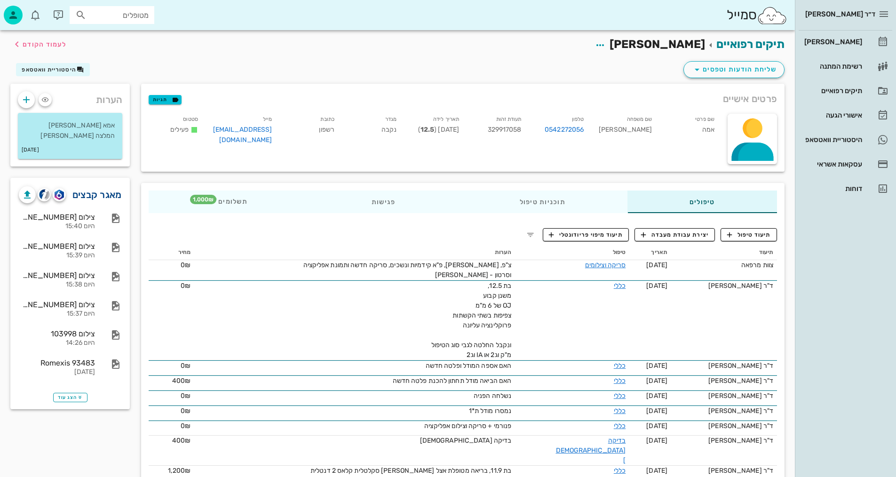
click at [105, 191] on link "מאגר קבצים" at bounding box center [96, 194] width 49 height 15
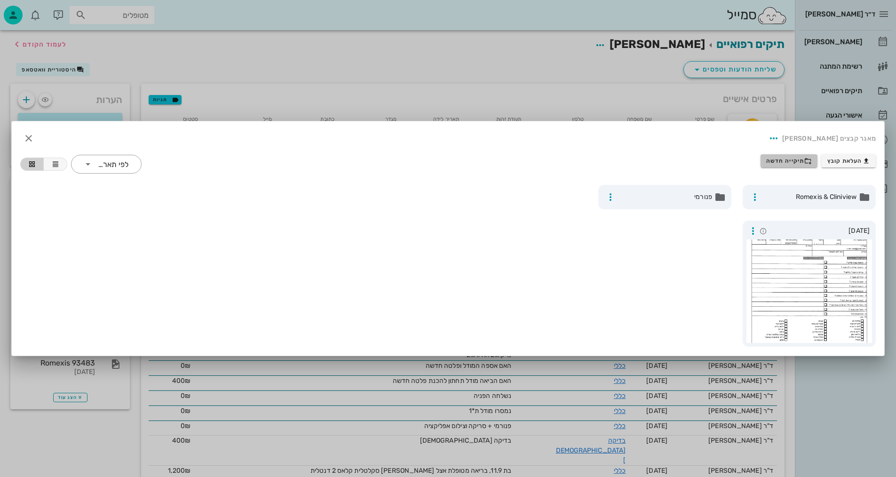
click at [794, 160] on span "תיקייה חדשה" at bounding box center [789, 161] width 46 height 8
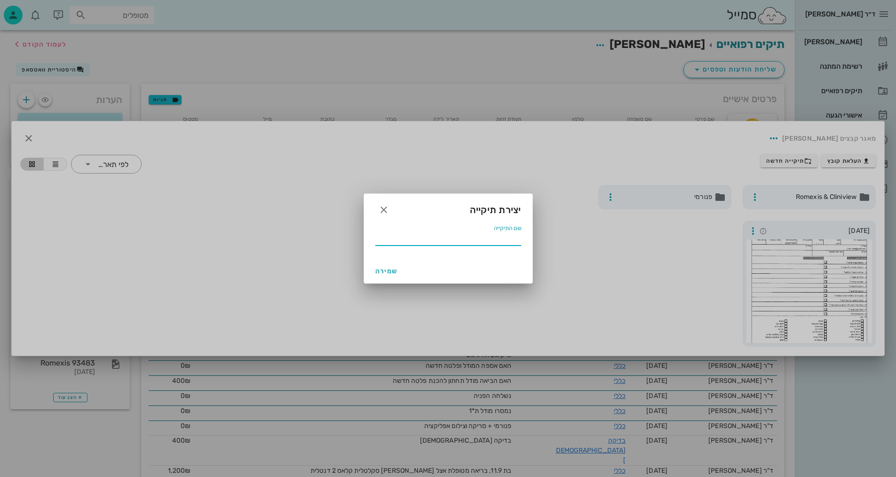
click at [464, 240] on input "שם התיקייה" at bounding box center [448, 237] width 146 height 15
type input "9.2025"
click at [384, 274] on span "שמירה" at bounding box center [386, 271] width 23 height 8
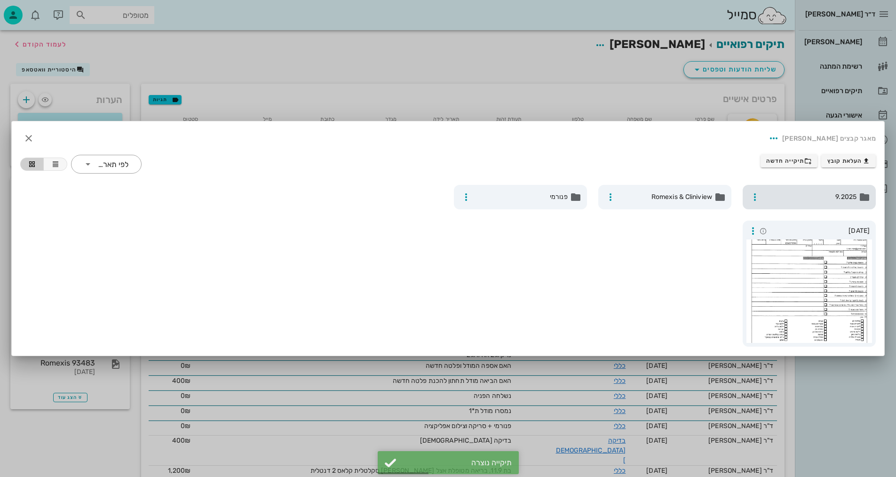
click at [847, 193] on span "9.2025" at bounding box center [810, 197] width 93 height 10
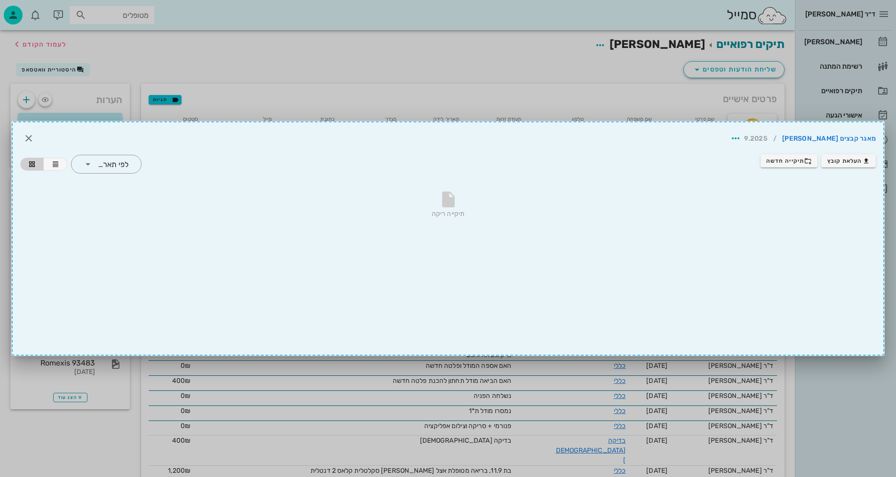
click at [716, 252] on div "מאגר קבצים [PERSON_NAME] / 9.2025 העלאת קובץ תיקייה חדשה ​ לפי תאריך תיקייה ריקה" at bounding box center [448, 238] width 872 height 234
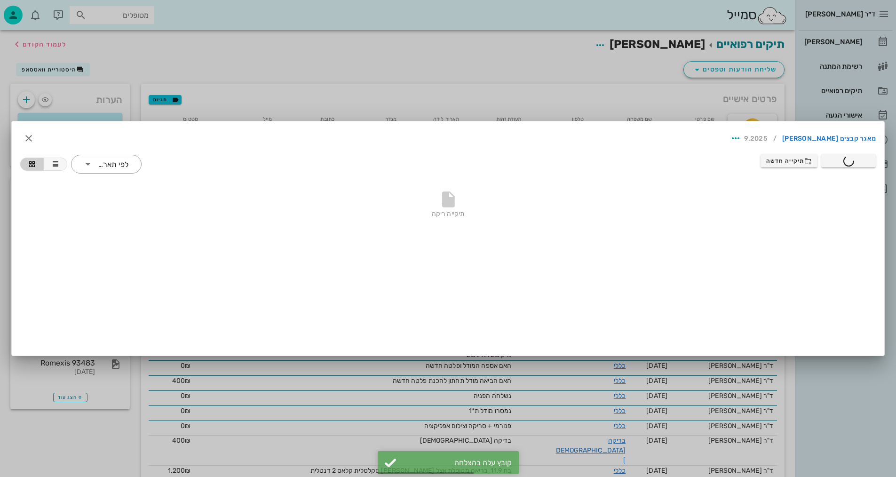
click at [414, 66] on div at bounding box center [448, 238] width 896 height 477
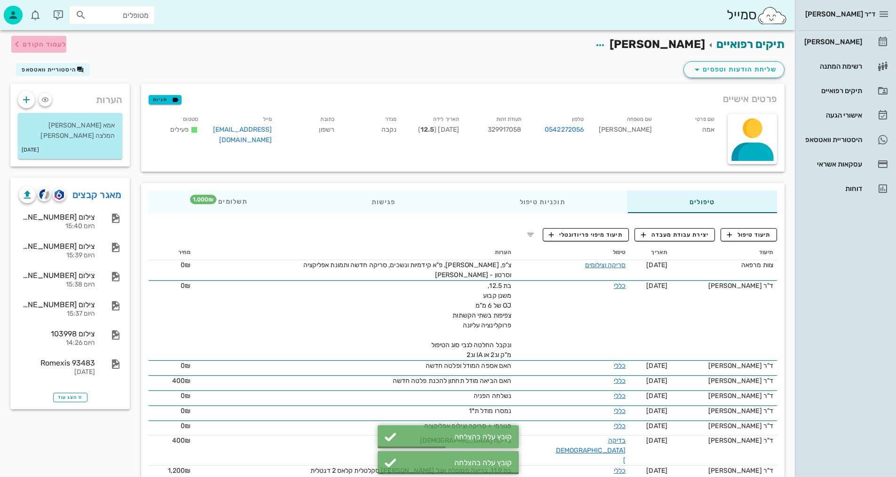
click at [44, 47] on span "לעמוד הקודם" at bounding box center [45, 44] width 44 height 8
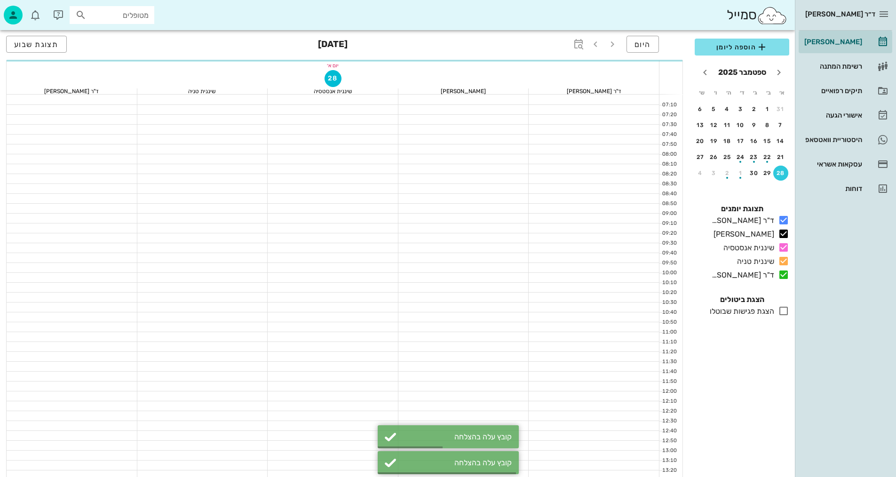
scroll to position [260, 0]
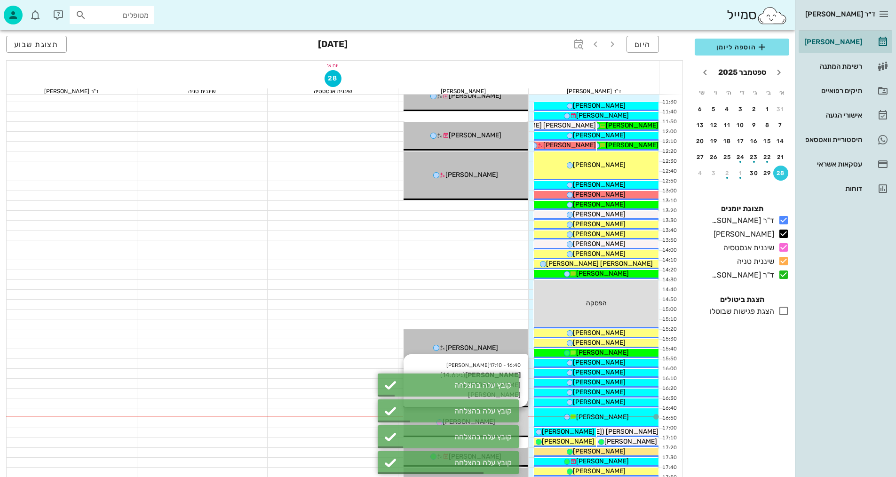
click at [524, 417] on div "[PERSON_NAME]" at bounding box center [466, 422] width 125 height 10
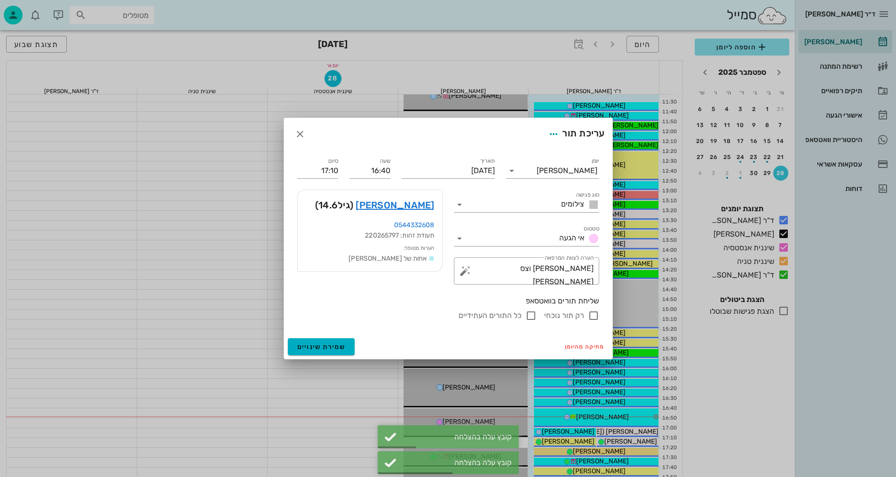
click at [268, 116] on div at bounding box center [448, 238] width 896 height 477
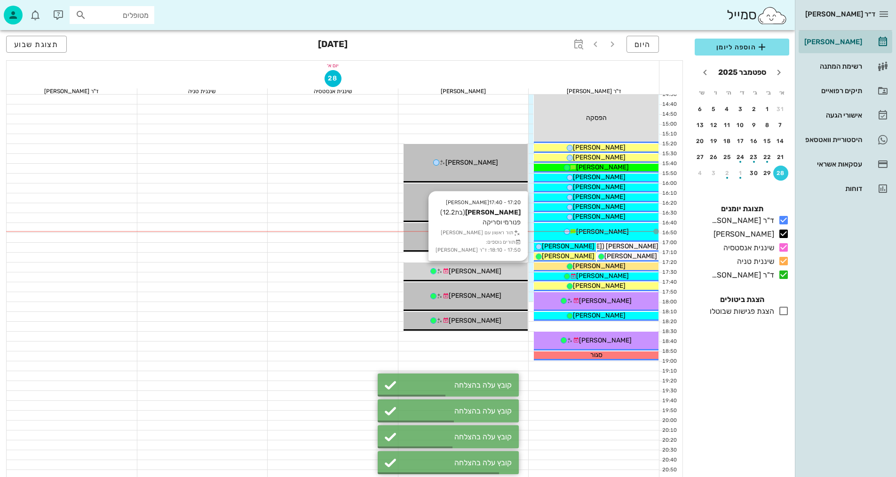
scroll to position [448, 0]
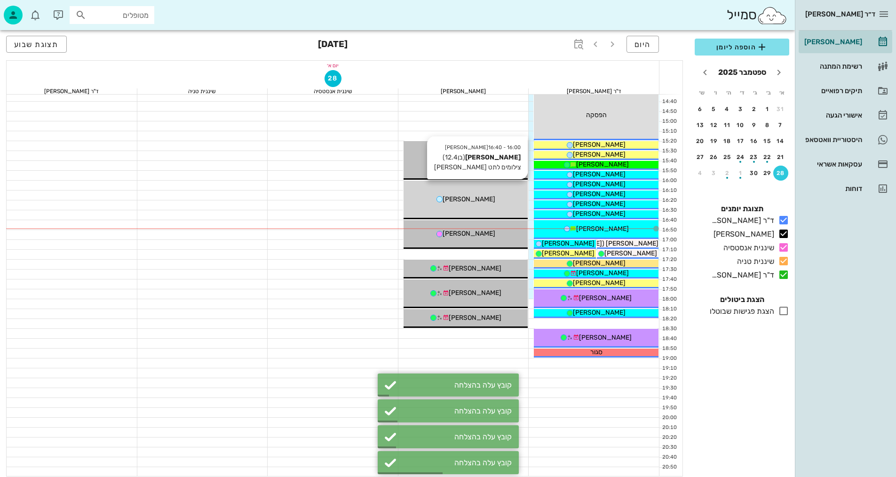
click at [501, 194] on div "[PERSON_NAME]" at bounding box center [466, 199] width 125 height 10
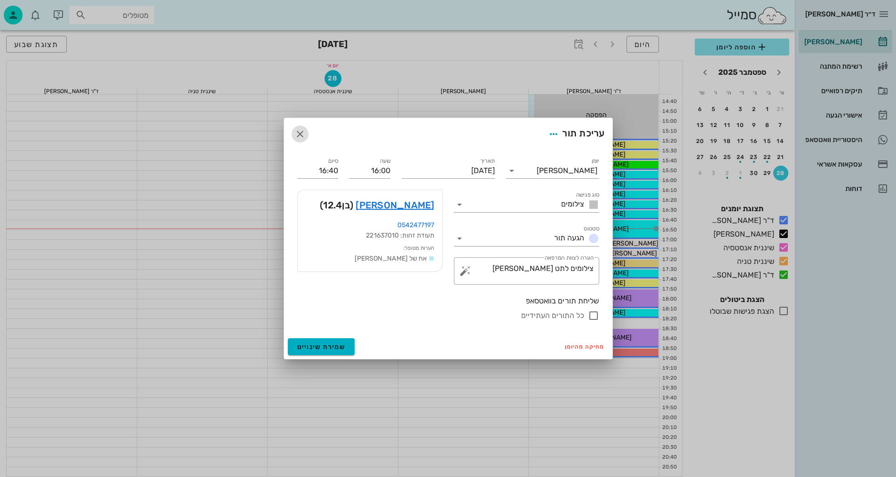
click at [303, 135] on icon "button" at bounding box center [299, 133] width 11 height 11
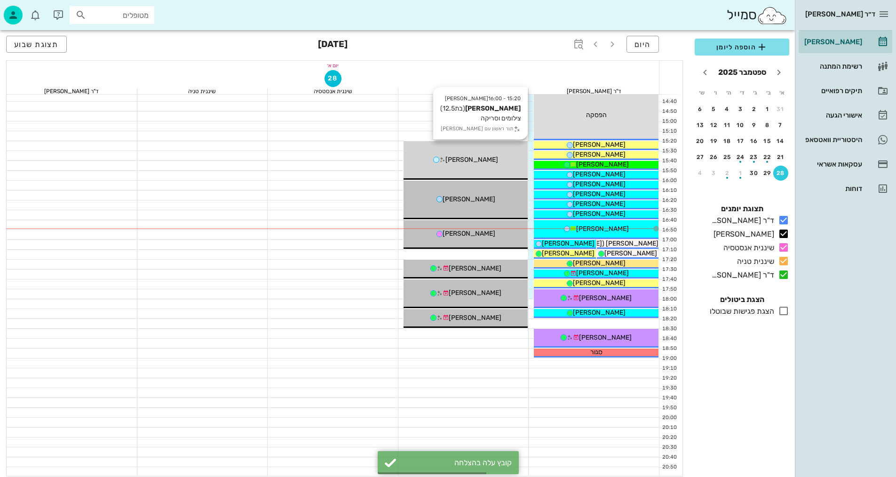
click at [478, 156] on span "[PERSON_NAME]" at bounding box center [471, 160] width 53 height 8
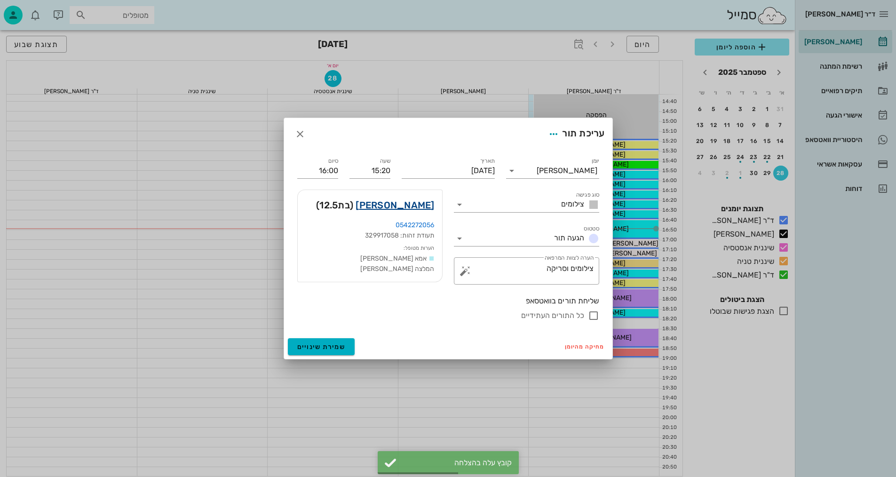
click at [408, 203] on link "[PERSON_NAME]" at bounding box center [395, 205] width 79 height 15
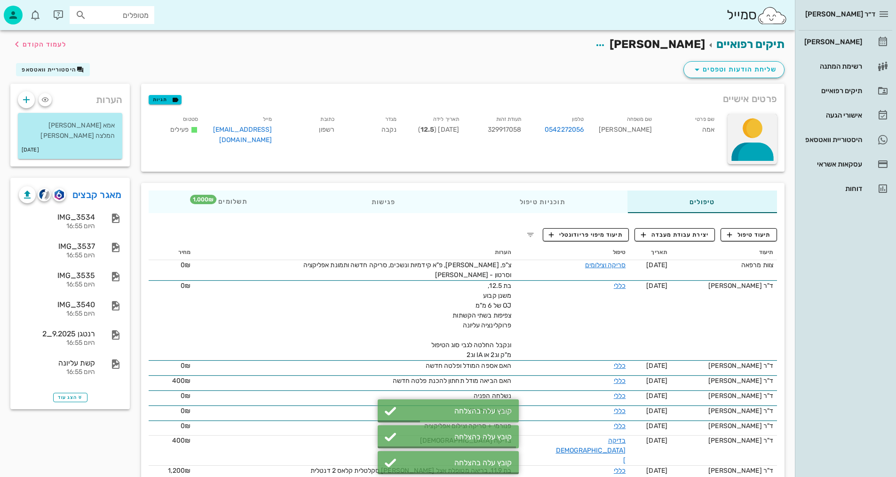
click at [763, 145] on div at bounding box center [752, 139] width 49 height 50
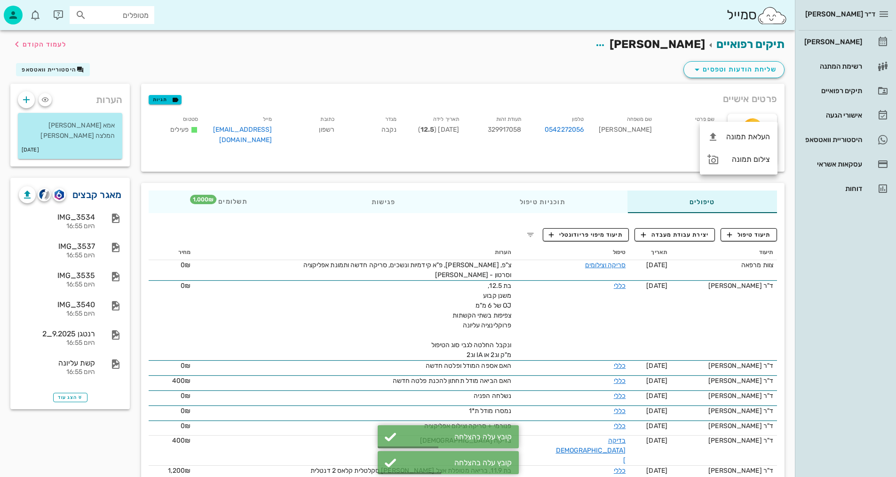
click at [91, 195] on link "מאגר קבצים" at bounding box center [96, 194] width 49 height 15
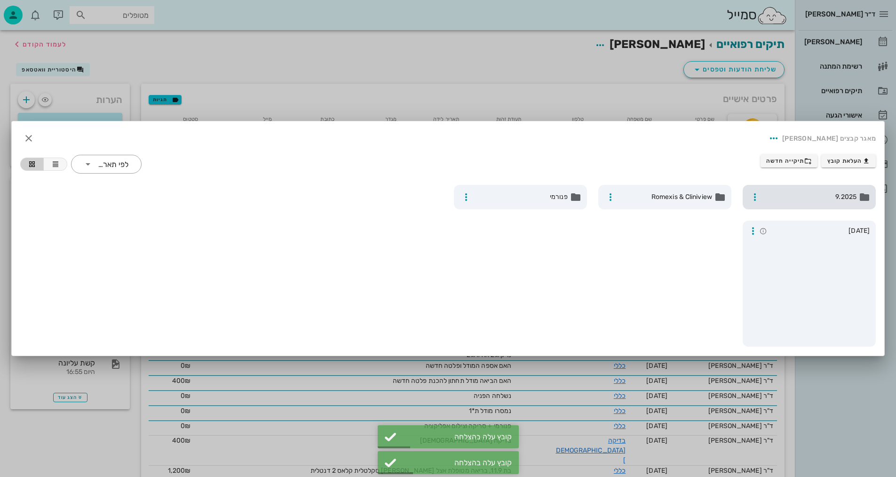
click at [824, 203] on div "9.2025" at bounding box center [809, 197] width 133 height 24
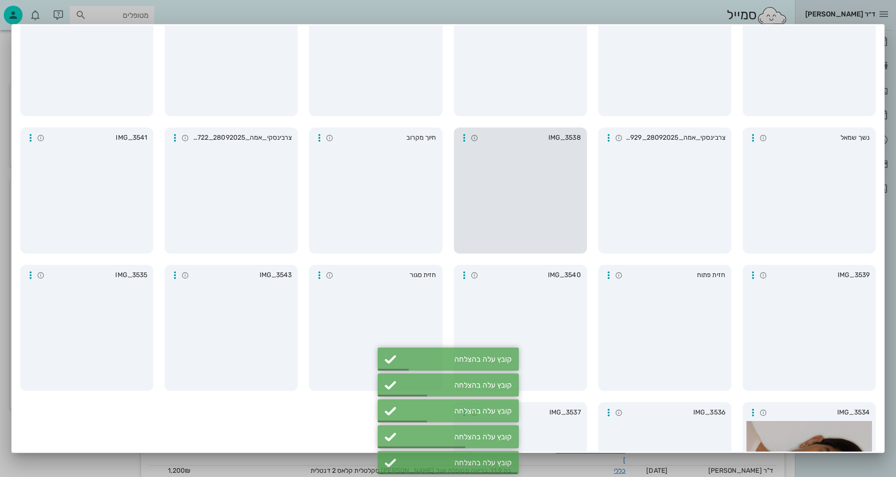
scroll to position [319, 0]
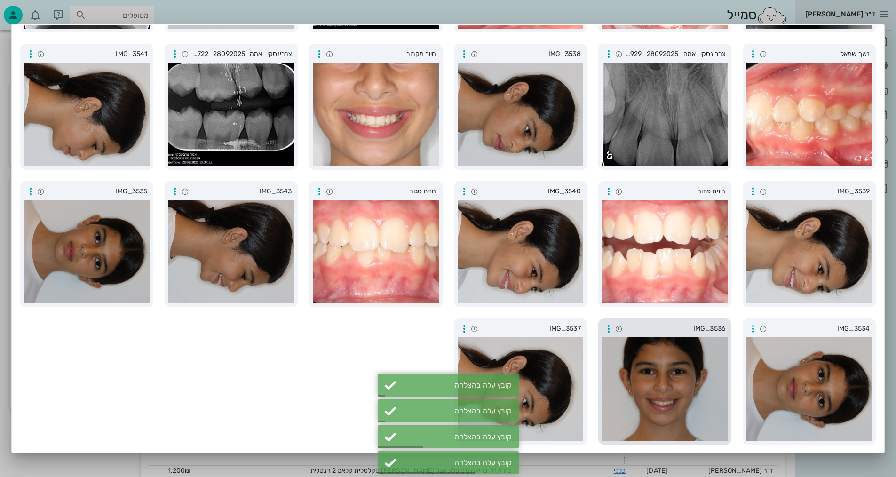
click at [670, 362] on div at bounding box center [665, 388] width 126 height 103
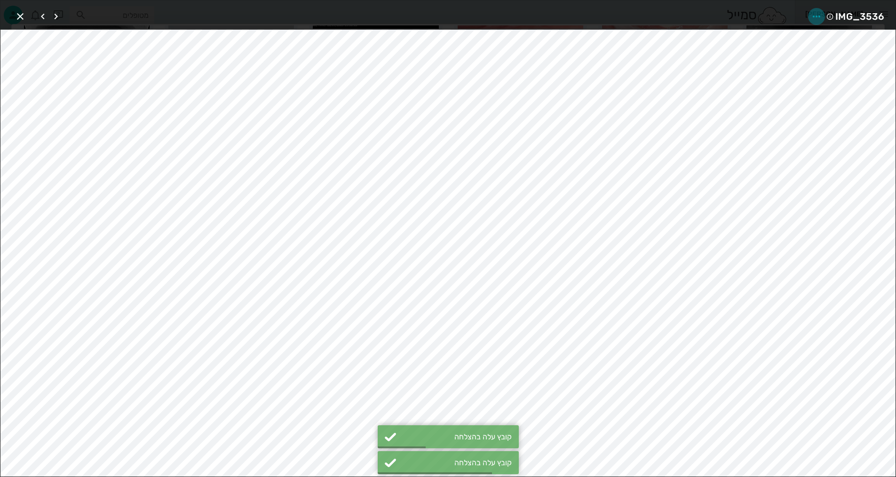
click at [817, 17] on icon "button" at bounding box center [816, 16] width 11 height 11
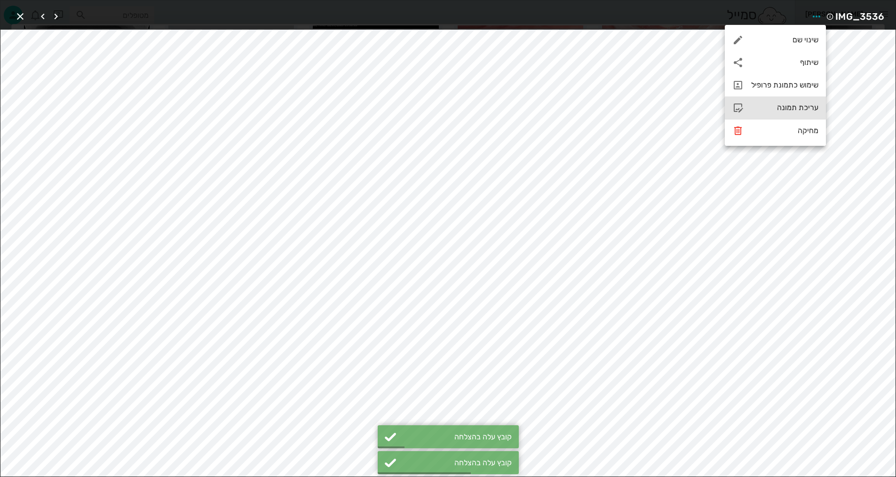
click at [789, 103] on div "עריכת תמונה" at bounding box center [784, 107] width 67 height 9
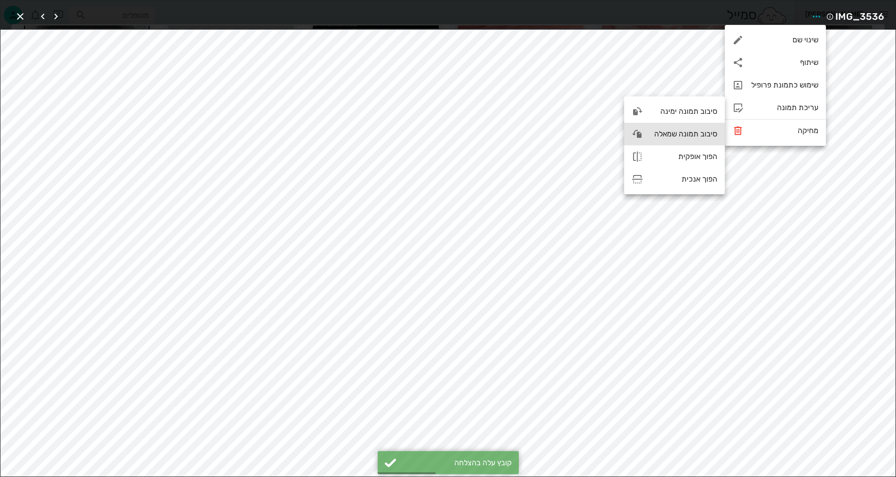
click at [689, 132] on div "סיבוב תמונה שמאלה" at bounding box center [683, 133] width 67 height 9
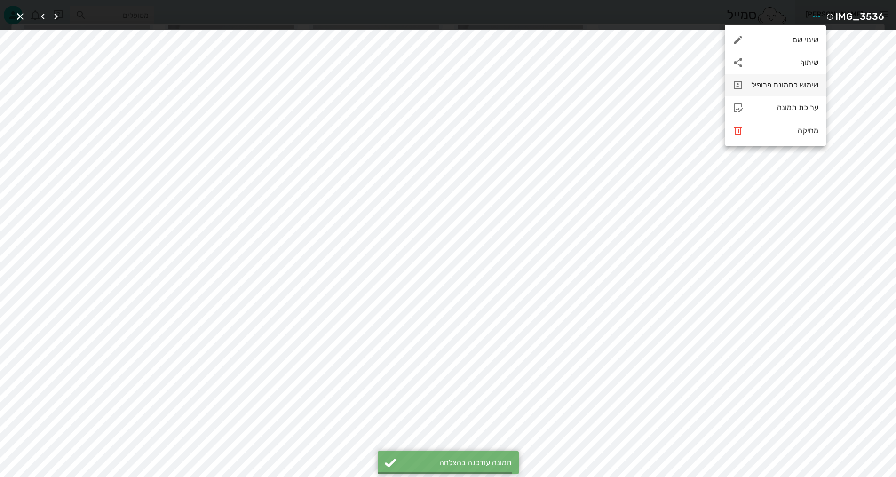
scroll to position [456, 0]
click at [800, 86] on div "שימוש כתמונת פרופיל" at bounding box center [784, 84] width 67 height 9
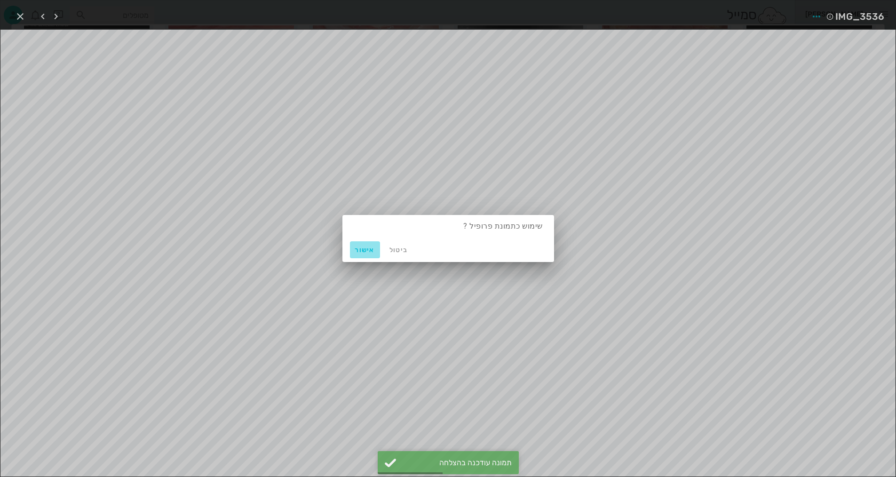
click at [371, 251] on span "אישור" at bounding box center [365, 250] width 23 height 8
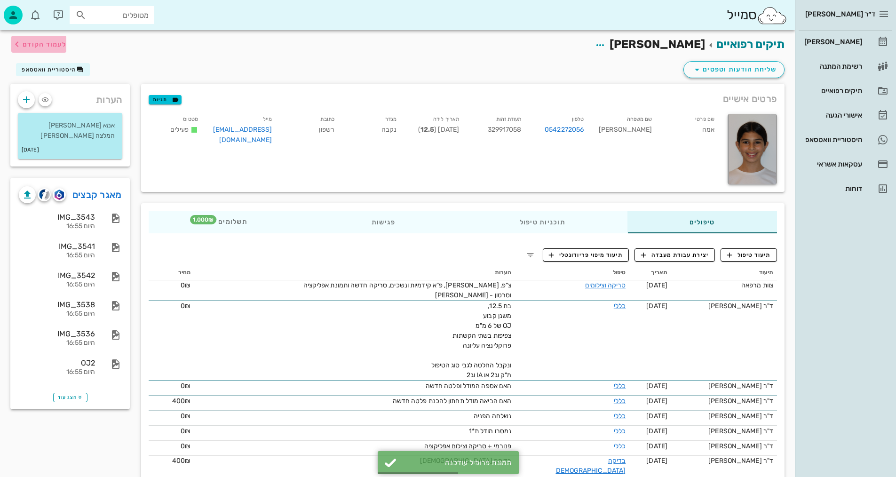
click at [48, 39] on span "לעמוד הקודם" at bounding box center [38, 44] width 55 height 11
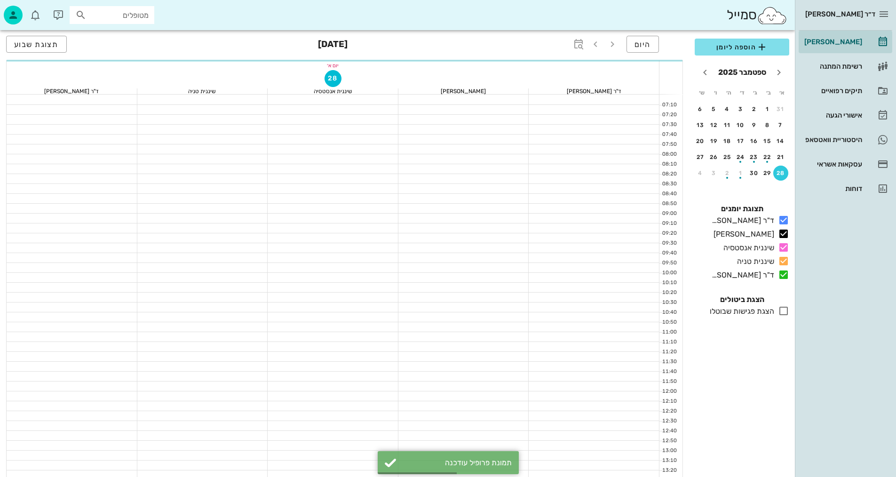
scroll to position [448, 0]
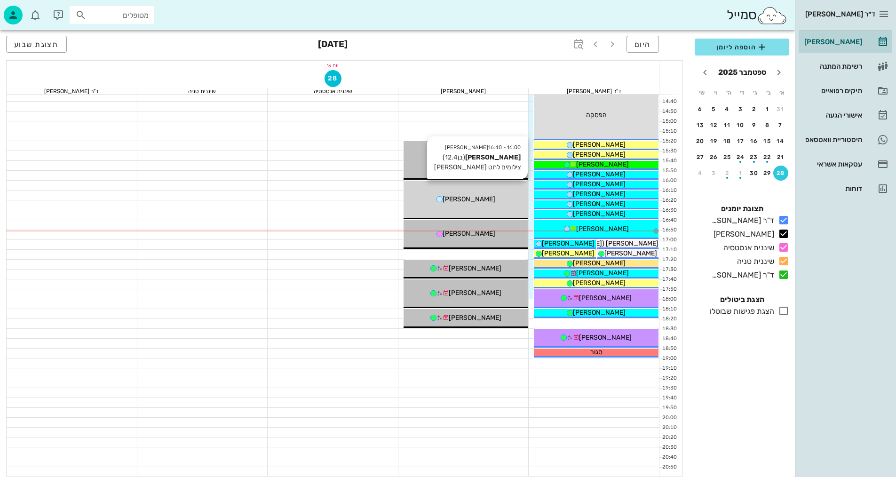
click at [495, 202] on div "[PERSON_NAME]" at bounding box center [466, 199] width 125 height 10
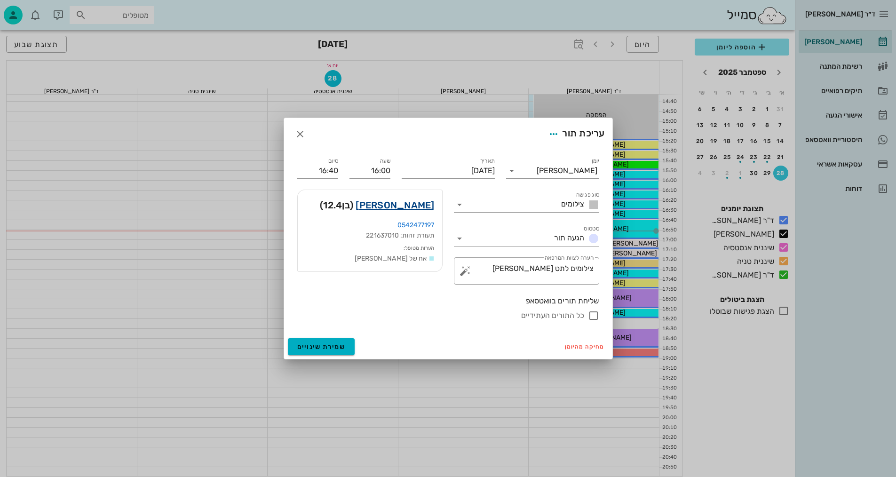
click at [401, 204] on link "[PERSON_NAME]" at bounding box center [395, 205] width 79 height 15
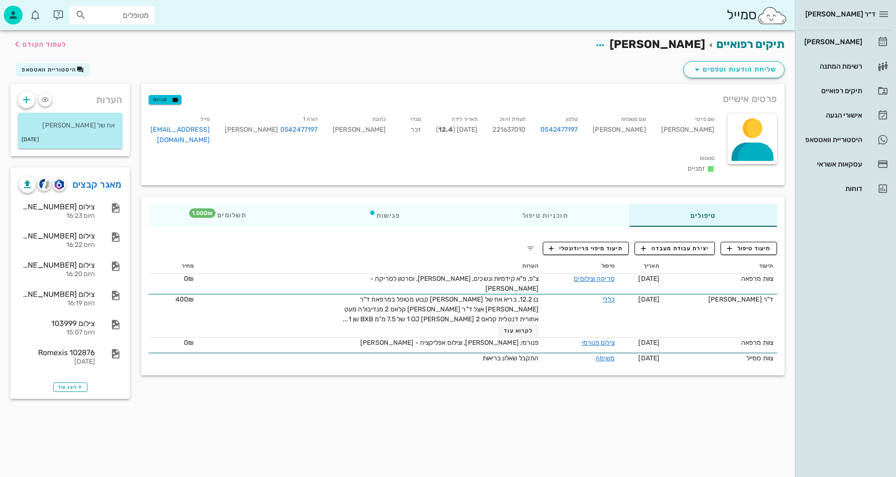
drag, startPoint x: 103, startPoint y: 179, endPoint x: 121, endPoint y: 174, distance: 18.6
click at [105, 179] on link "מאגר קבצים" at bounding box center [96, 184] width 49 height 15
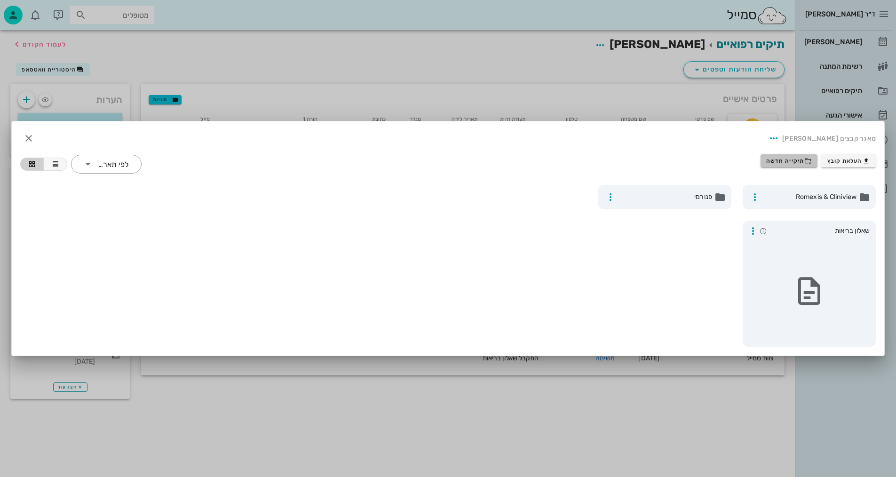
click at [803, 159] on span "תיקייה חדשה" at bounding box center [789, 161] width 46 height 8
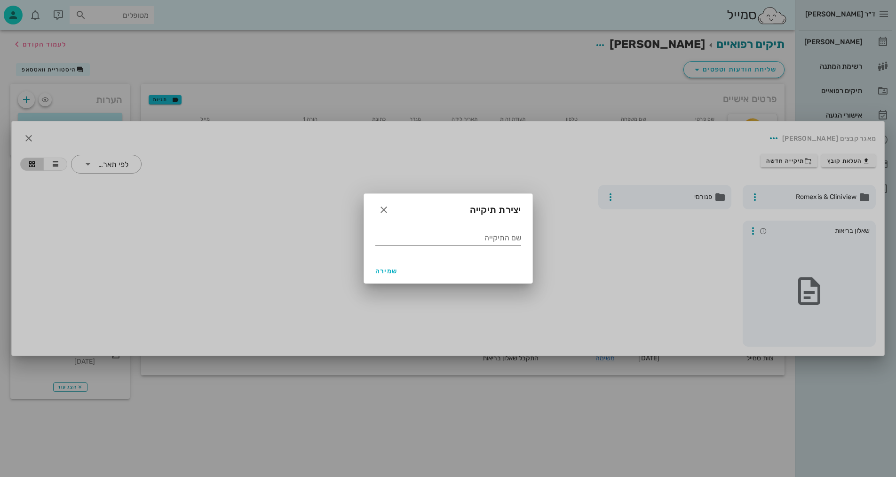
click at [517, 240] on input "שם התיקייה" at bounding box center [448, 237] width 146 height 15
type input "9.2025"
click at [387, 272] on span "שמירה" at bounding box center [386, 271] width 23 height 8
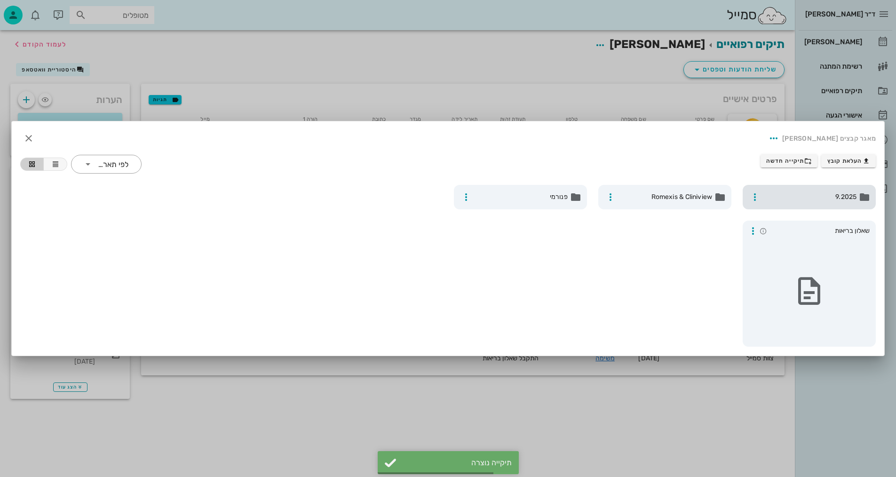
click at [824, 203] on div "9.2025" at bounding box center [809, 197] width 133 height 24
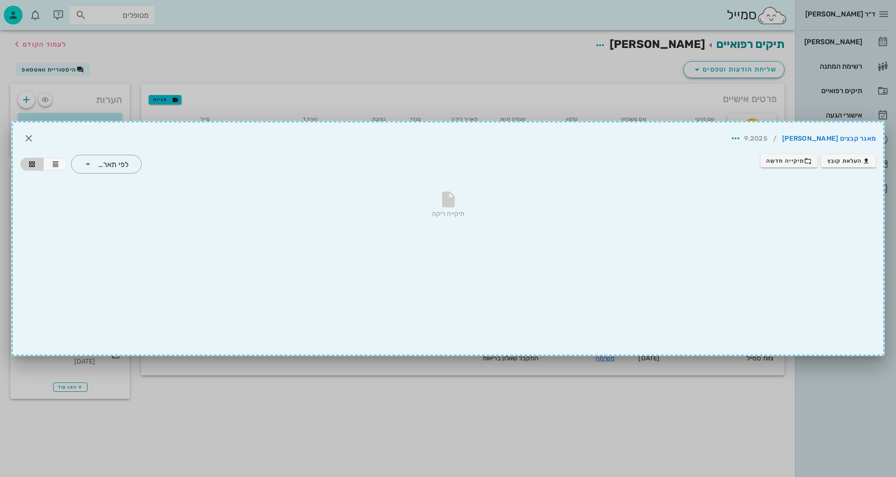
click at [827, 261] on div "מאגר קבצים [PERSON_NAME] / 9.2025 העלאת קובץ תיקייה חדשה ​ לפי תאריך תיקייה ריקה" at bounding box center [448, 238] width 872 height 234
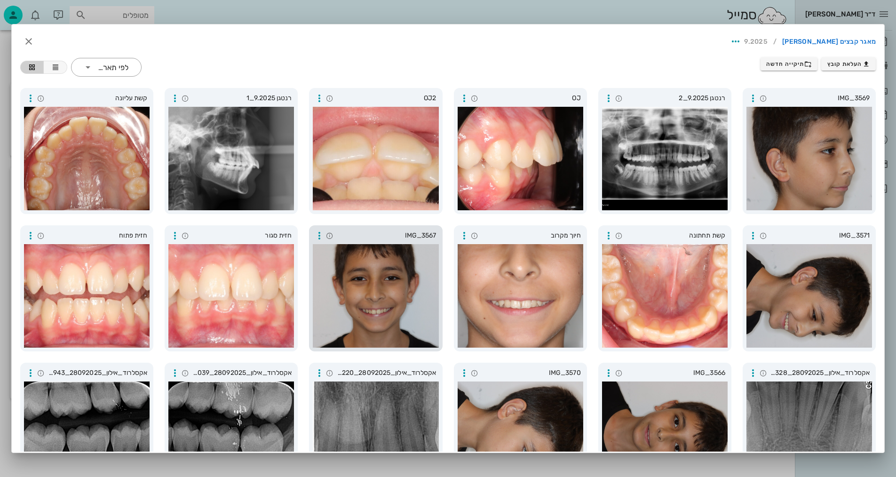
click at [382, 254] on div at bounding box center [376, 295] width 126 height 103
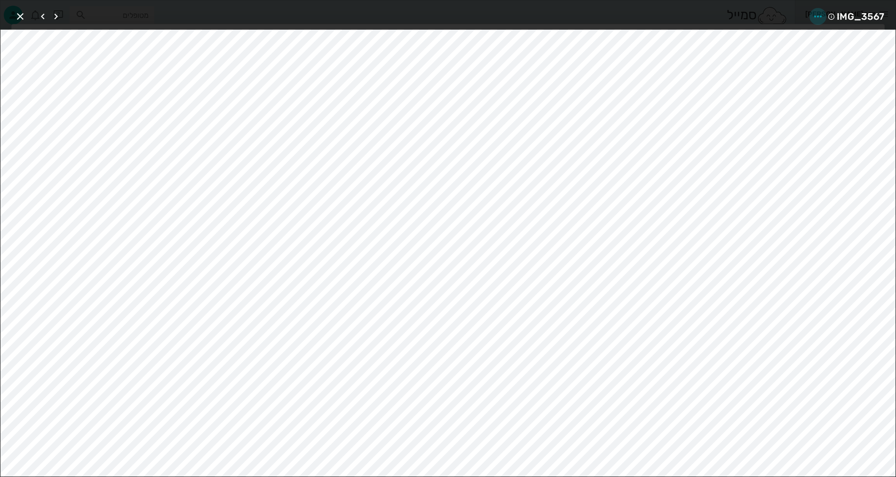
click at [820, 16] on icon "button" at bounding box center [817, 16] width 11 height 11
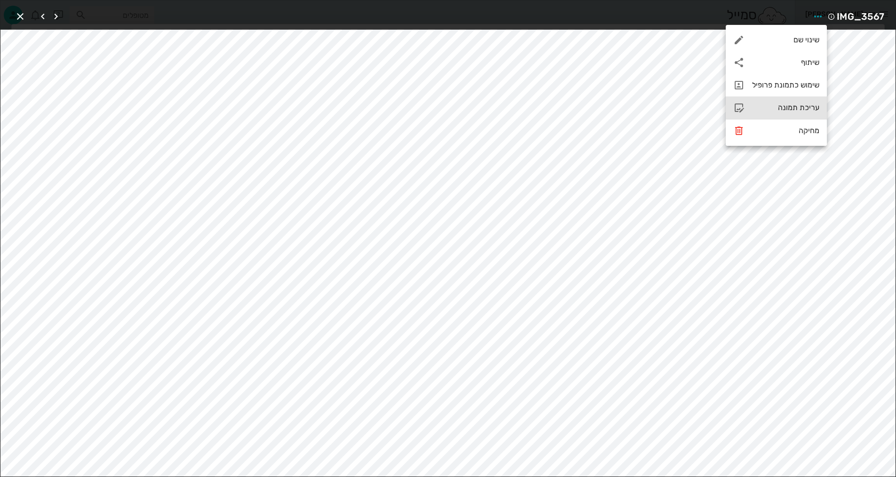
click at [792, 101] on div "עריכת תמונה" at bounding box center [776, 107] width 101 height 23
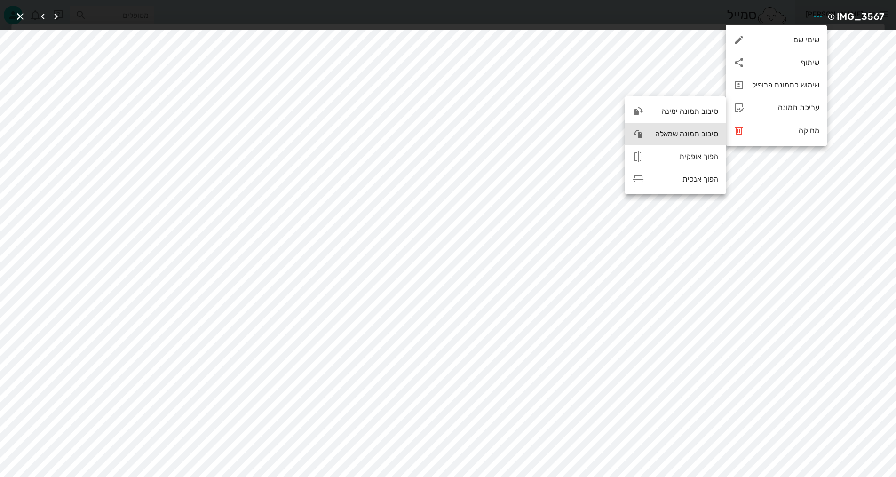
click at [658, 136] on div "סיבוב תמונה שמאלה" at bounding box center [684, 133] width 67 height 9
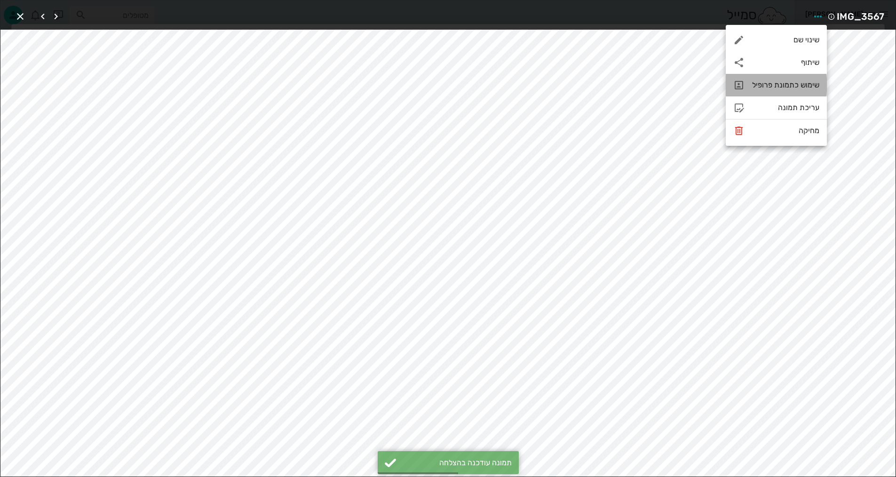
click at [801, 87] on div "שימוש כתמונת פרופיל" at bounding box center [785, 84] width 67 height 9
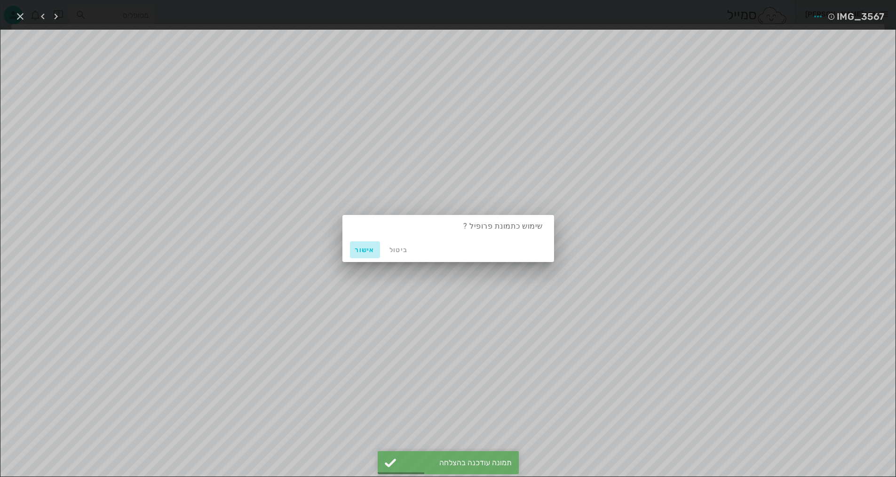
click at [370, 248] on span "אישור" at bounding box center [365, 250] width 23 height 8
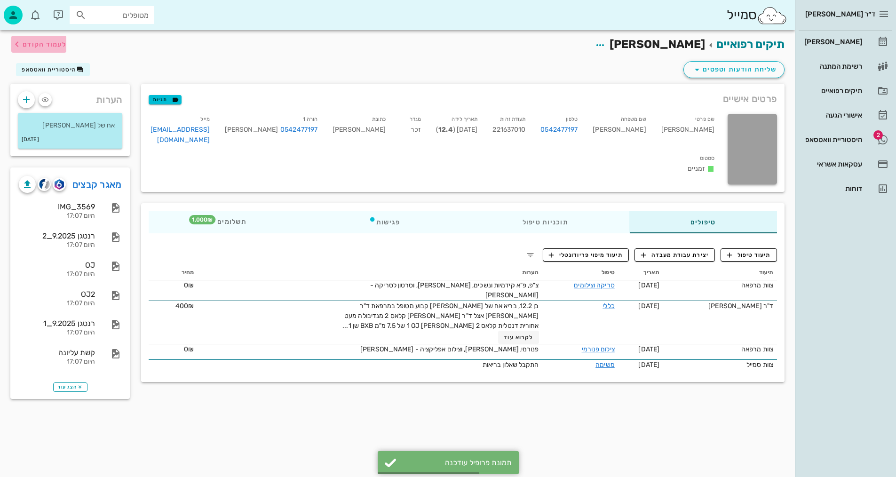
click at [45, 46] on span "לעמוד הקודם" at bounding box center [45, 44] width 44 height 8
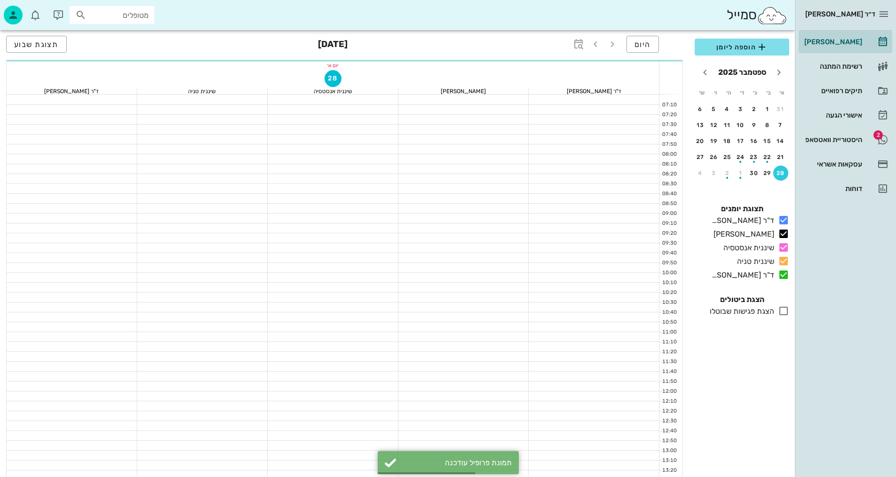
scroll to position [448, 0]
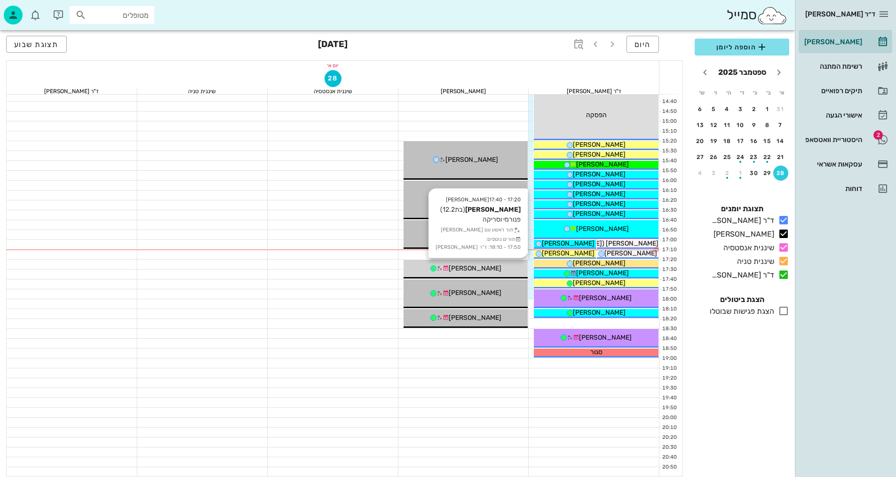
click at [496, 268] on div "[PERSON_NAME]" at bounding box center [466, 268] width 125 height 10
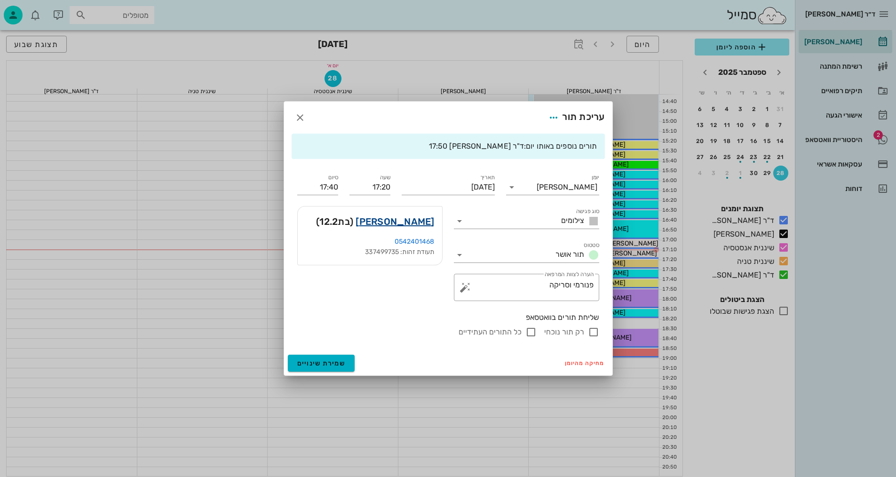
click at [406, 221] on link "[PERSON_NAME]" at bounding box center [395, 221] width 79 height 15
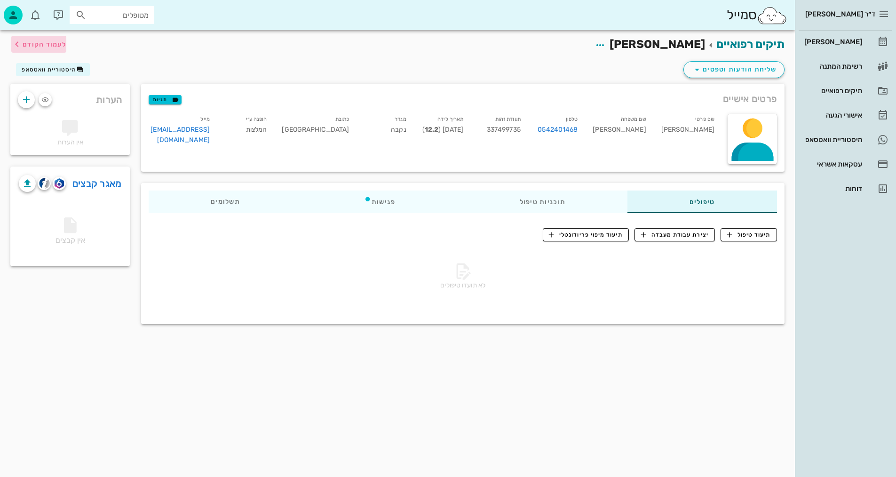
click at [43, 44] on span "לעמוד הקודם" at bounding box center [45, 44] width 44 height 8
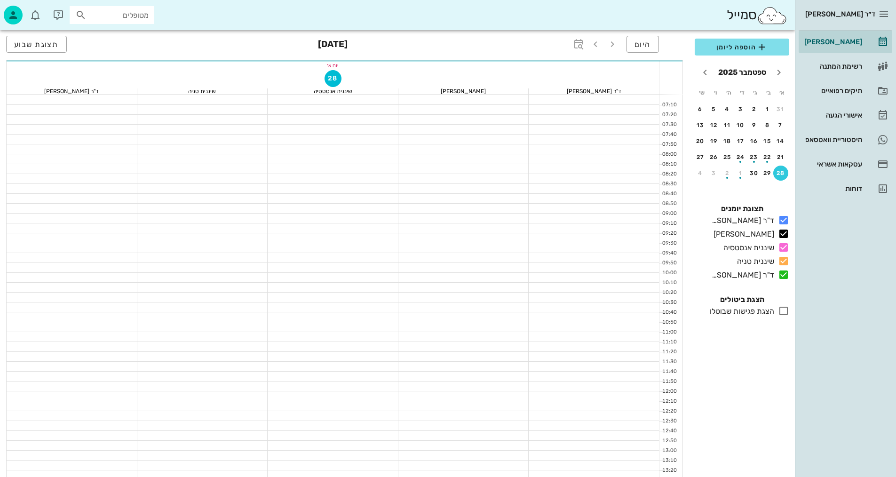
scroll to position [448, 0]
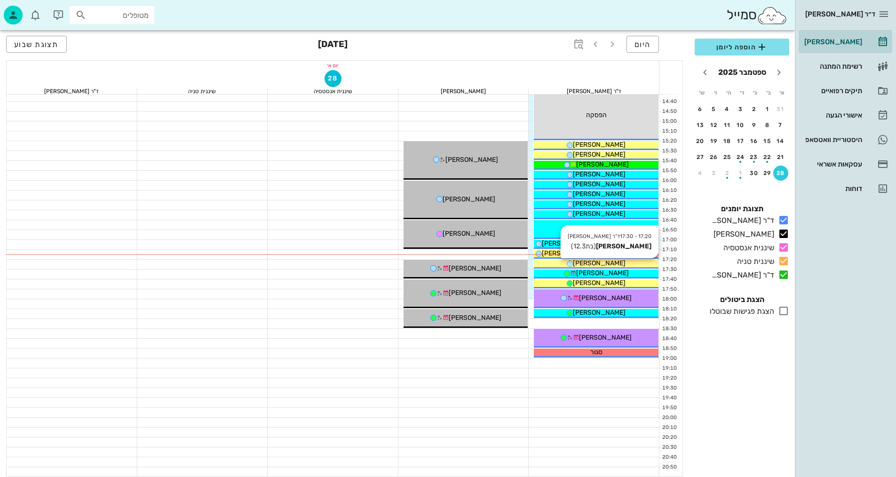
click at [614, 263] on div "[PERSON_NAME]" at bounding box center [596, 263] width 125 height 10
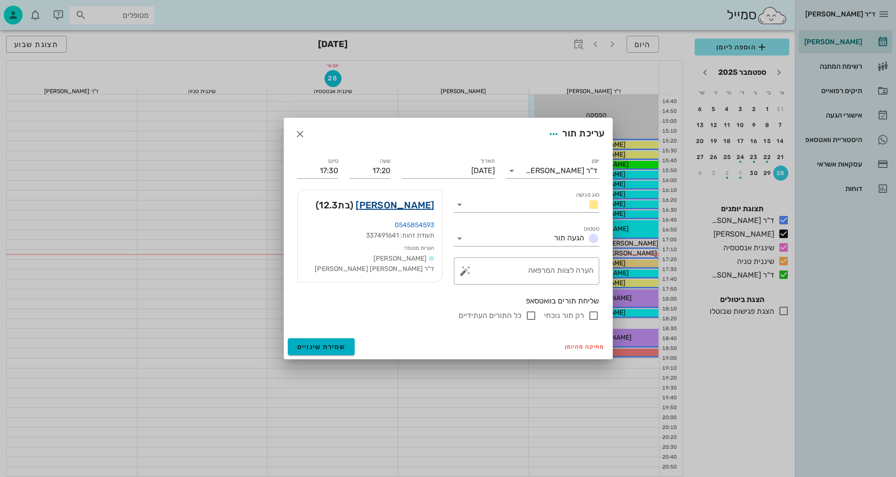
click at [427, 204] on link "[PERSON_NAME]" at bounding box center [395, 205] width 79 height 15
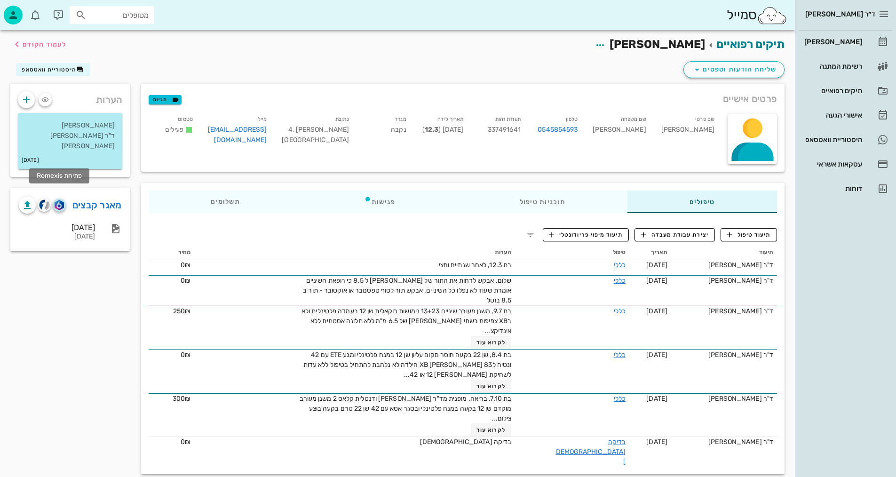
click at [57, 200] on img "button" at bounding box center [59, 205] width 9 height 10
click at [737, 237] on span "תיעוד טיפול" at bounding box center [749, 234] width 44 height 8
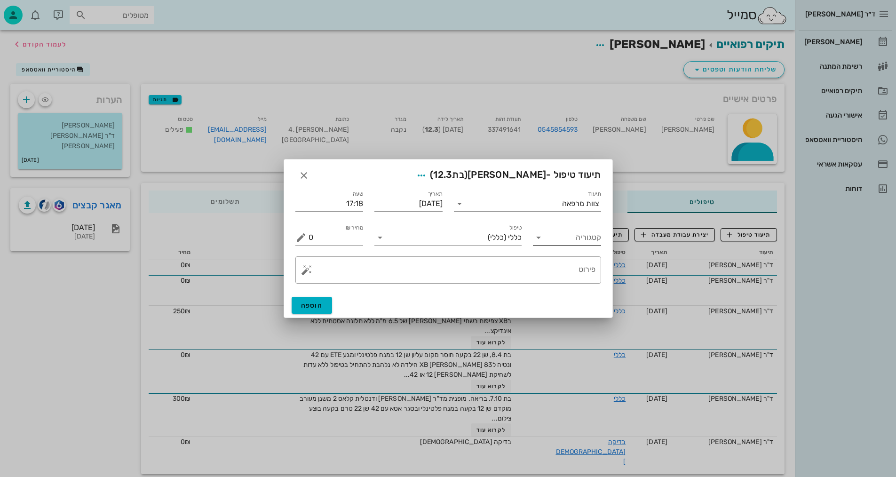
click at [573, 236] on input "קטגוריה" at bounding box center [574, 237] width 53 height 15
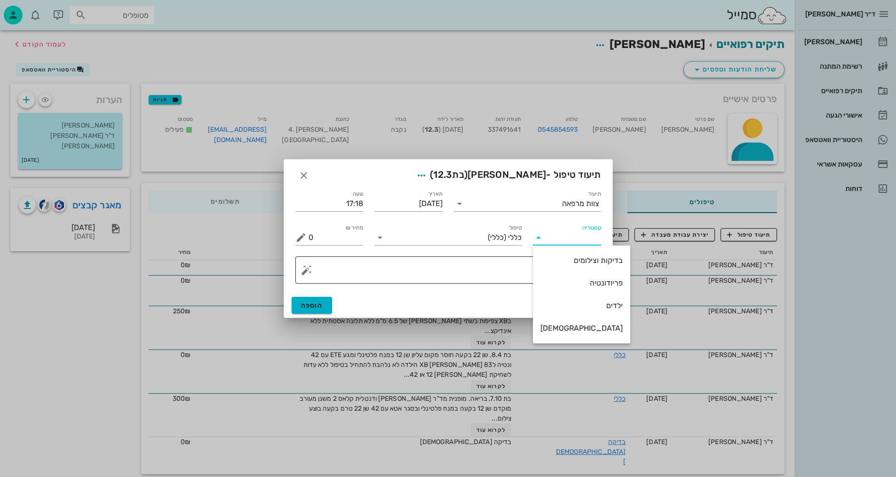
click at [578, 264] on div "בדיקות וצילומים" at bounding box center [581, 260] width 82 height 9
type input "בדיקות וצילומים"
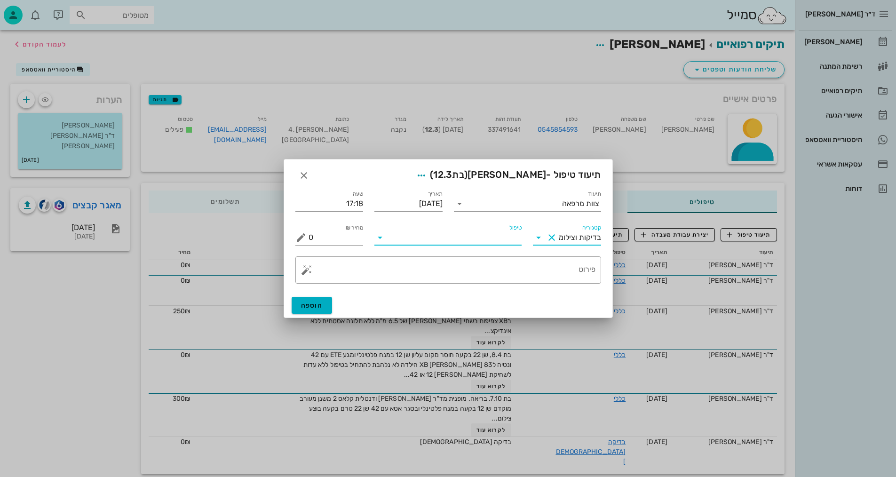
click at [491, 238] on input "טיפול" at bounding box center [455, 237] width 134 height 15
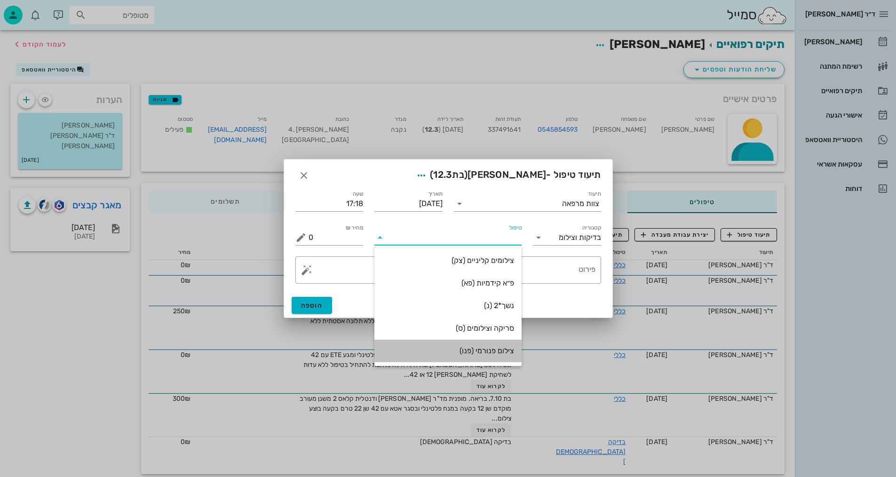
click at [487, 351] on div "צילום פנורמי (פנו)" at bounding box center [448, 350] width 132 height 9
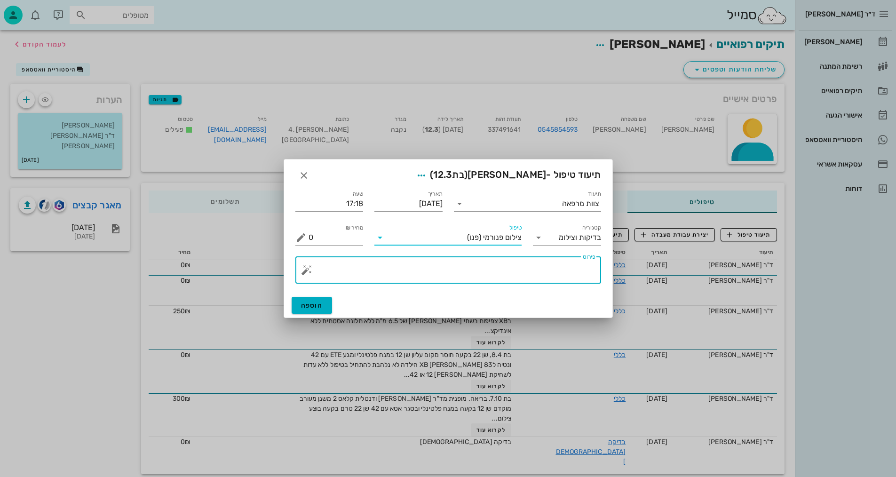
click at [572, 275] on textarea "פירוט" at bounding box center [452, 272] width 287 height 23
type textarea "פנורמי - [PERSON_NAME]"
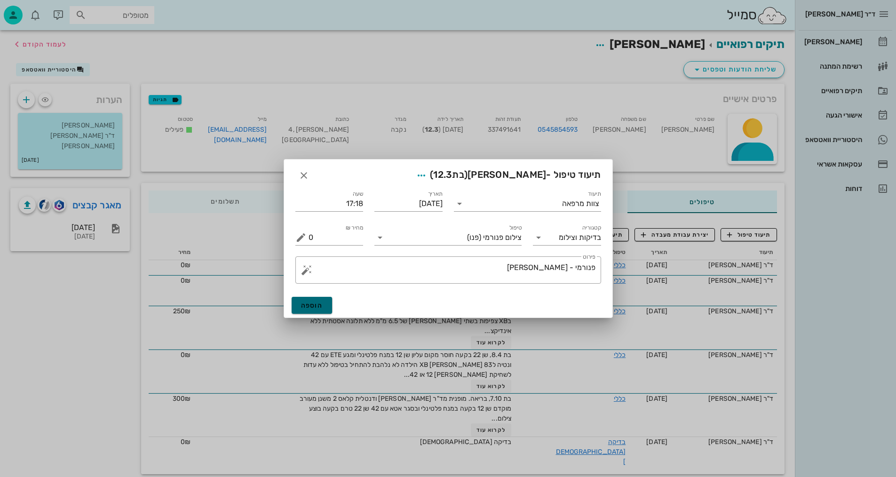
click at [308, 306] on span "הוספה" at bounding box center [312, 305] width 22 height 8
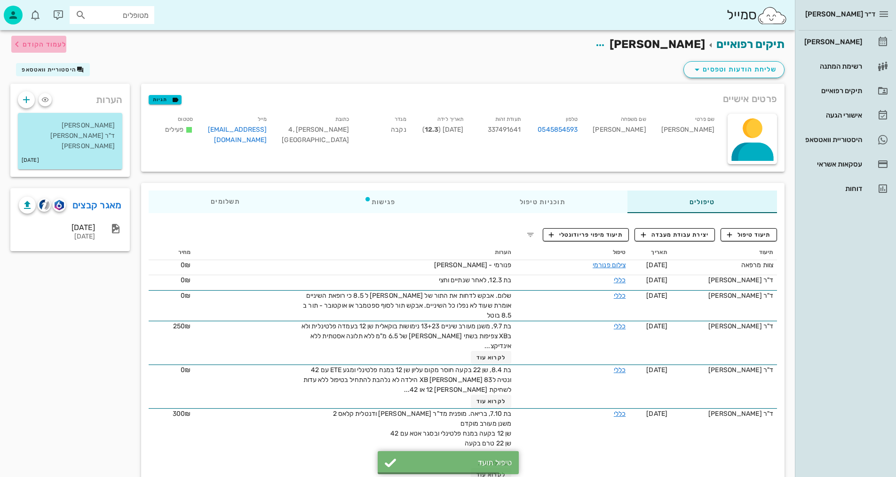
click at [36, 51] on button "לעמוד הקודם" at bounding box center [38, 44] width 55 height 17
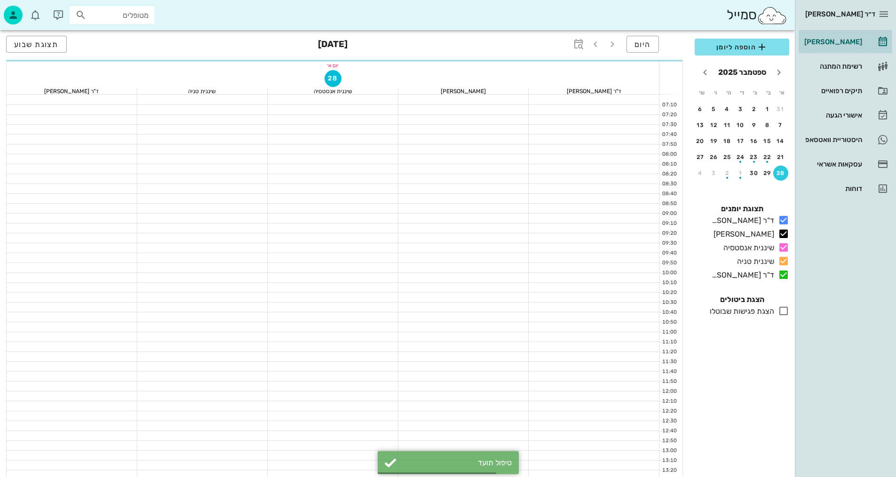
scroll to position [448, 0]
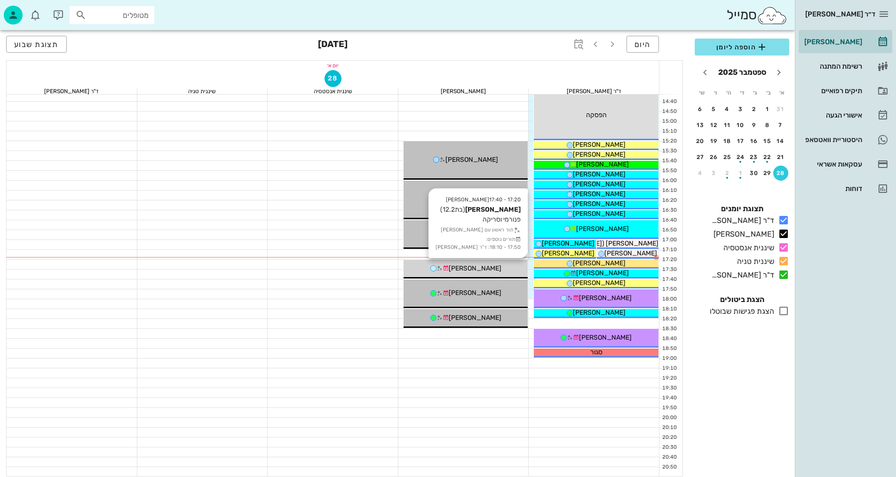
click at [479, 276] on div "17:20 - 17:40 [PERSON_NAME] (בת 12.2 ) פנורמי וסריקה תור ראשון עם [PERSON_NAME]…" at bounding box center [466, 269] width 125 height 19
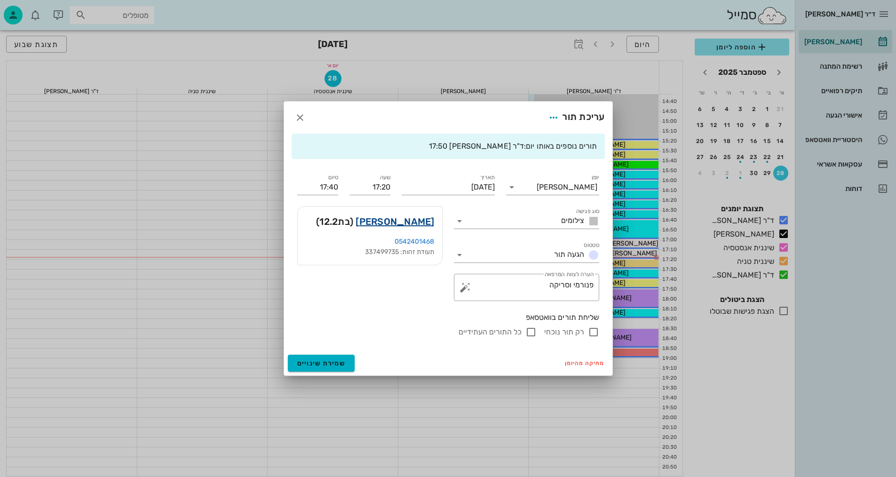
click at [403, 222] on link "[PERSON_NAME]" at bounding box center [395, 221] width 79 height 15
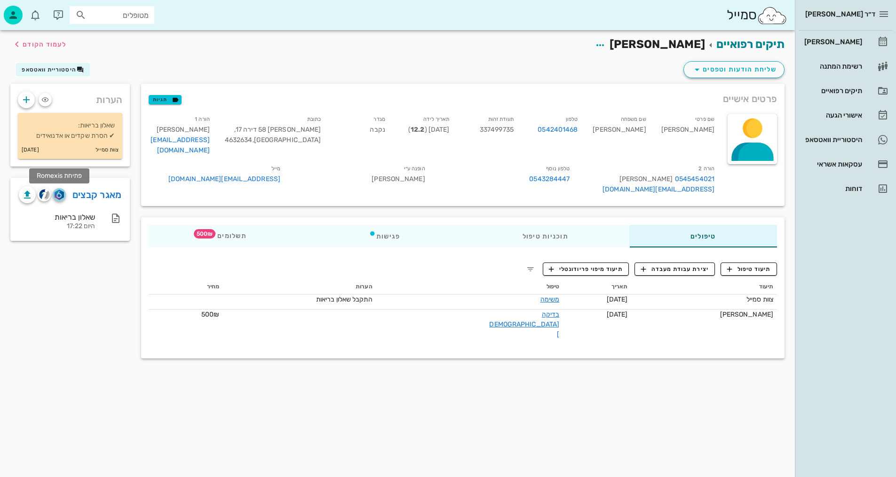
click at [61, 197] on img "button" at bounding box center [59, 195] width 9 height 10
drag, startPoint x: 552, startPoint y: 129, endPoint x: 569, endPoint y: 127, distance: 16.6
click at [514, 127] on span "337499735" at bounding box center [497, 130] width 34 height 8
click at [599, 447] on div "תיקים רפואיים [PERSON_NAME] לעמוד הקודם שליחת הודעות וטפסים היסטוריית וואטסאפ פ…" at bounding box center [397, 253] width 795 height 447
click at [751, 265] on span "תיעוד טיפול" at bounding box center [749, 269] width 44 height 8
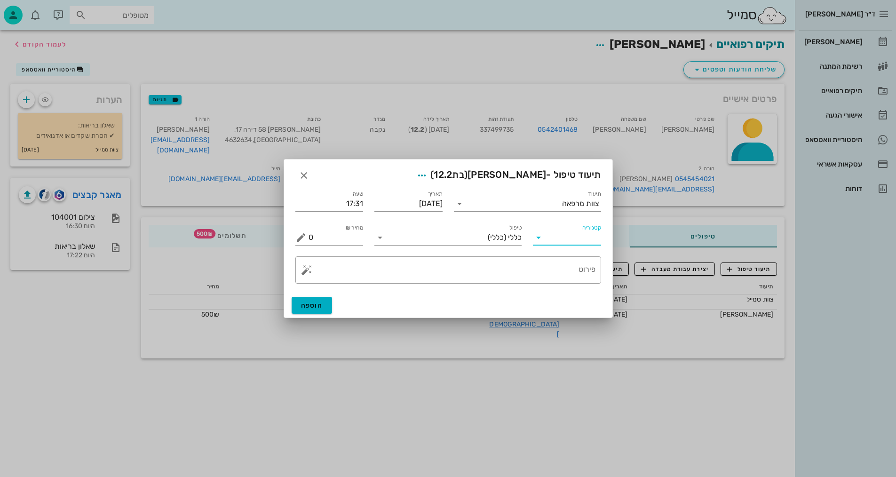
click at [596, 241] on input "קטגוריה" at bounding box center [574, 237] width 53 height 15
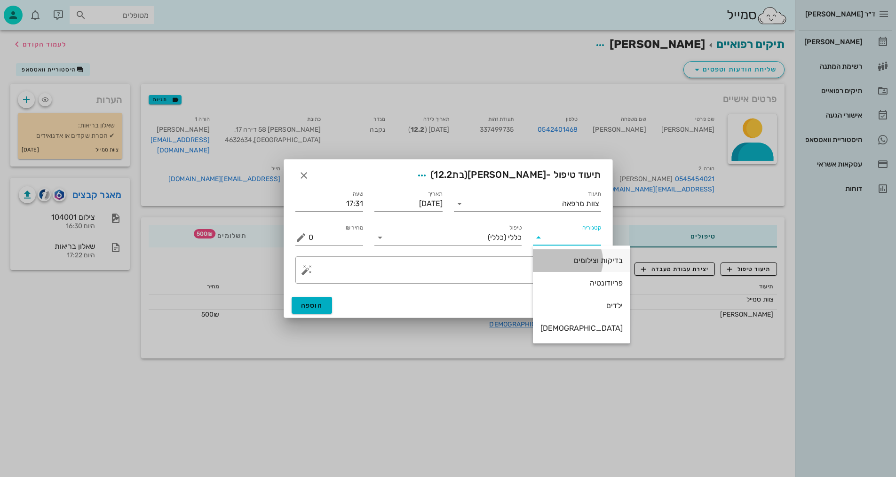
click at [580, 258] on div "בדיקות וצילומים" at bounding box center [581, 260] width 82 height 9
type input "בדיקות וצילומים"
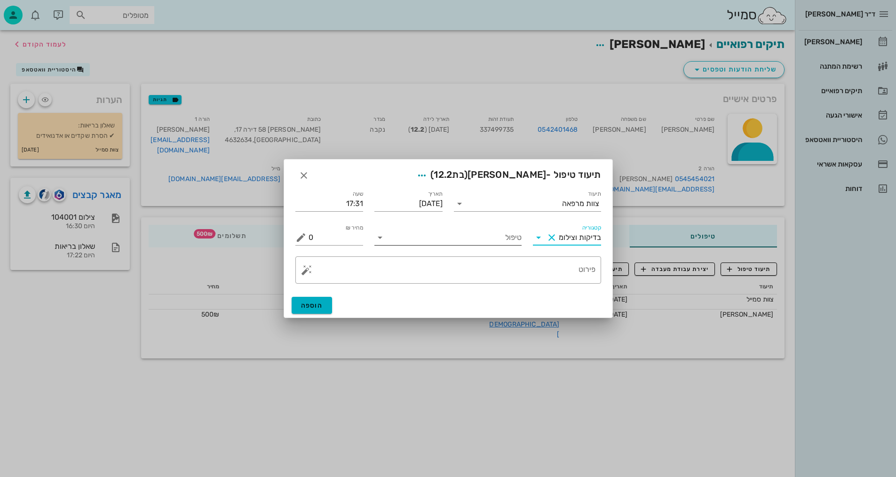
click at [506, 240] on input "טיפול" at bounding box center [455, 237] width 134 height 15
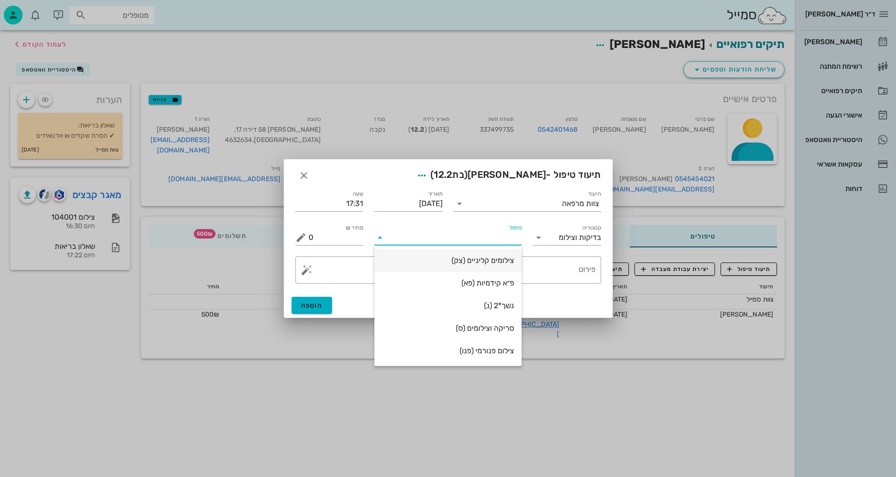
click at [513, 265] on div "צילומים קליניים (צק)" at bounding box center [448, 260] width 132 height 9
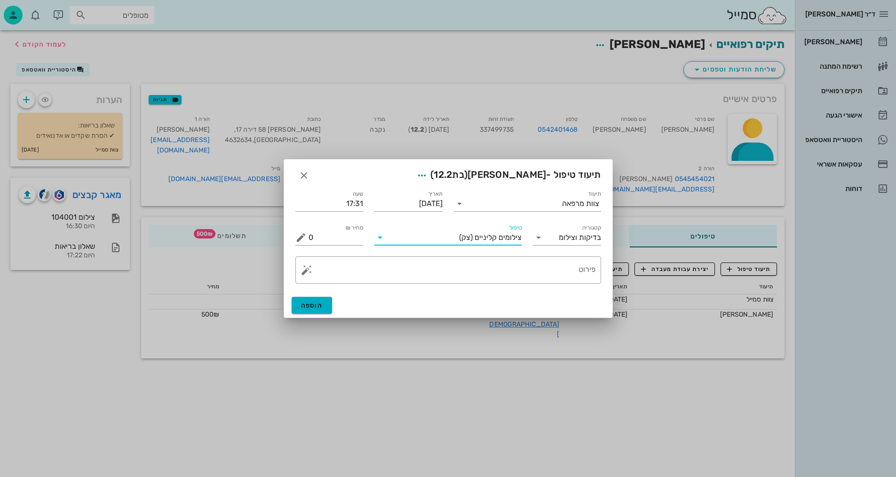
click at [507, 239] on span "צילומים קליניים" at bounding box center [498, 237] width 47 height 8
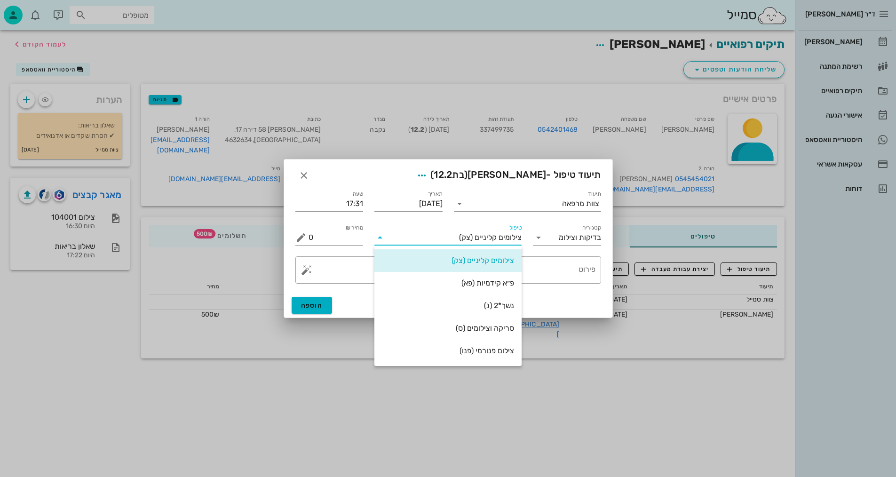
click at [505, 352] on div "צילום פנורמי (פנו)" at bounding box center [448, 350] width 132 height 9
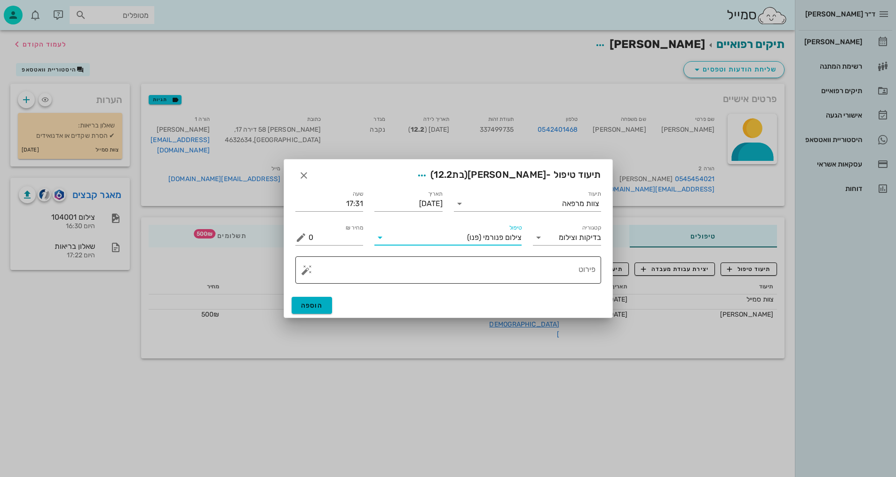
click at [574, 277] on textarea "פירוט" at bounding box center [452, 272] width 287 height 23
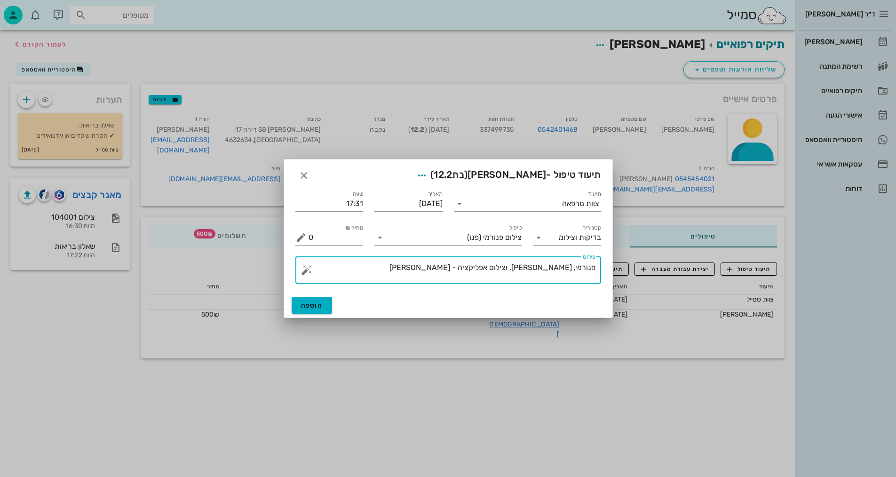
click at [499, 269] on textarea "פנורמי, [PERSON_NAME], וצילום אפליקציה - [PERSON_NAME]" at bounding box center [452, 272] width 287 height 23
type textarea "פנורמי, [PERSON_NAME], וצילום אפליקציה וסרטון - [PERSON_NAME]"
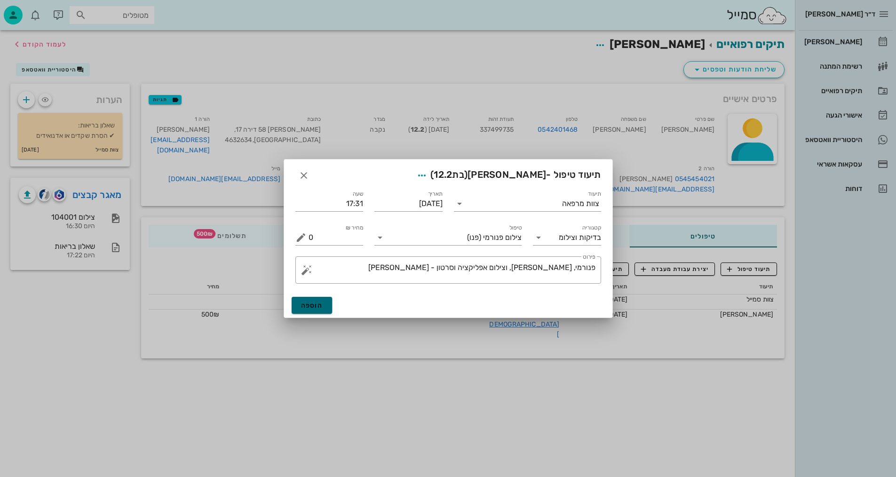
click at [319, 304] on span "הוספה" at bounding box center [312, 305] width 22 height 8
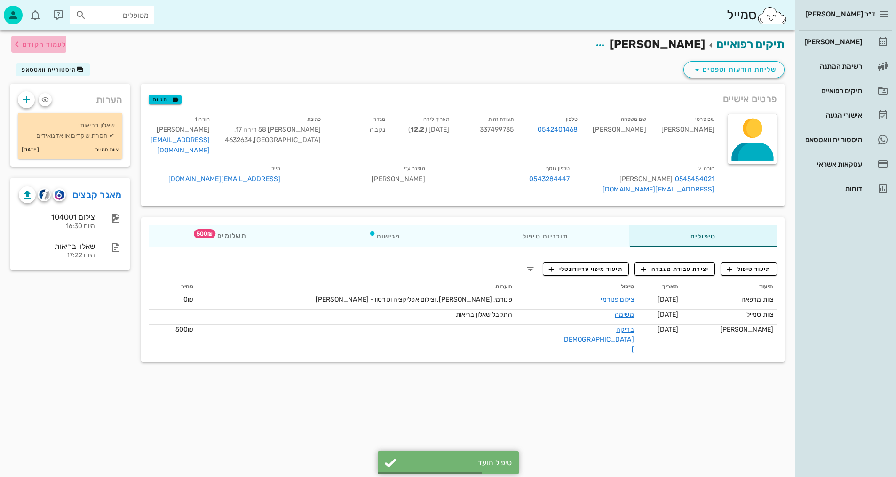
click at [38, 50] on button "לעמוד הקודם" at bounding box center [38, 44] width 55 height 17
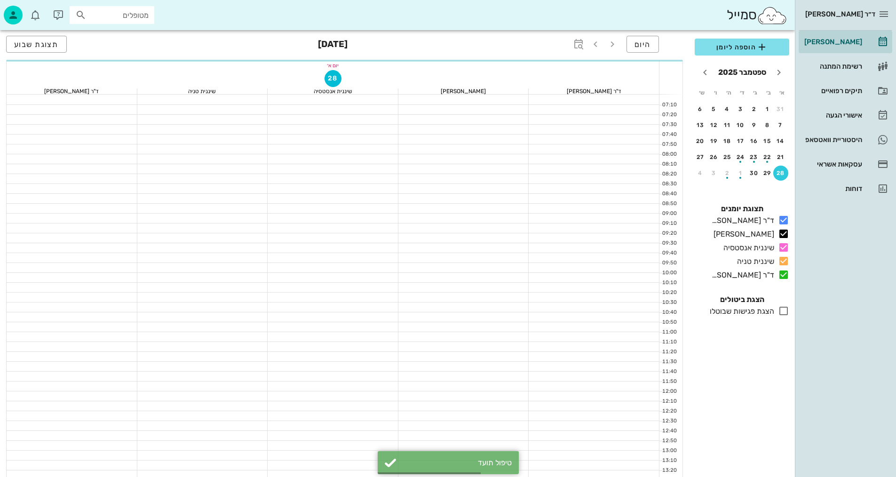
scroll to position [448, 0]
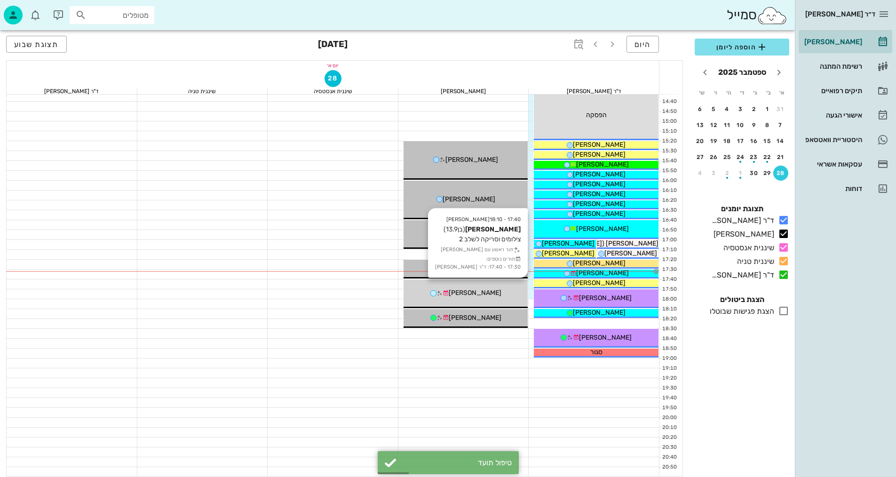
click at [511, 288] on div "[PERSON_NAME]" at bounding box center [466, 293] width 125 height 10
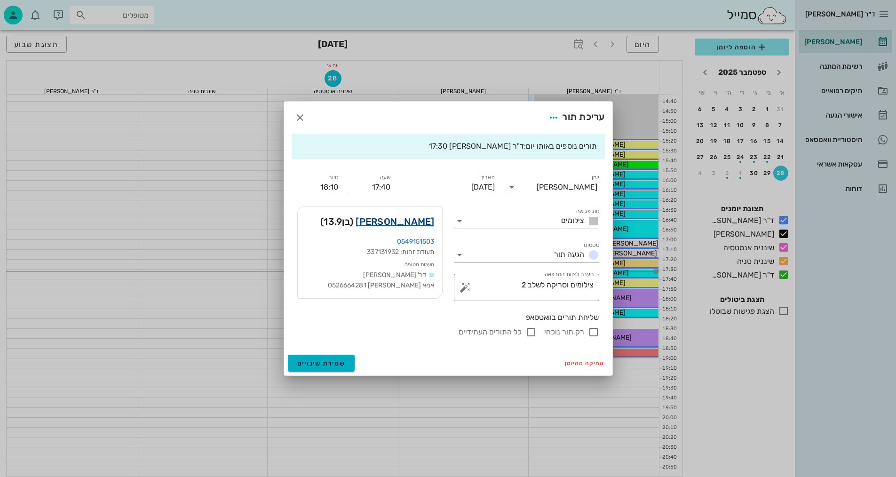
click at [423, 223] on link "[PERSON_NAME]" at bounding box center [395, 221] width 79 height 15
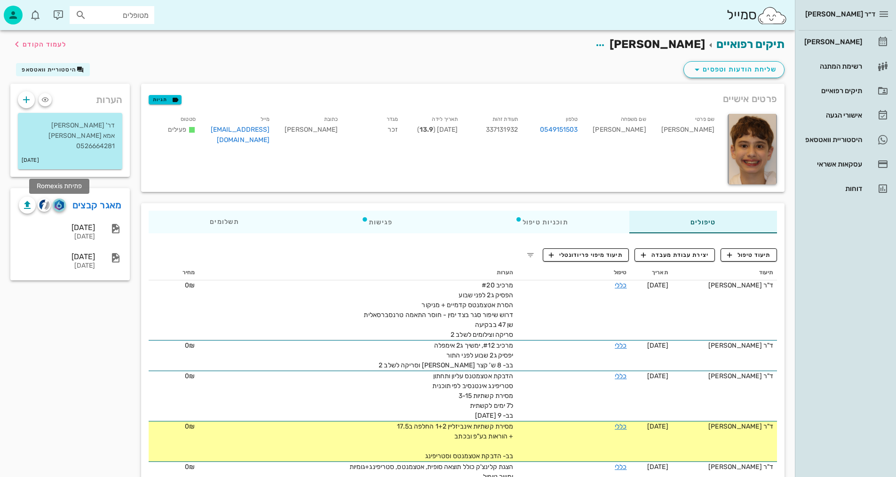
click at [61, 204] on img "button" at bounding box center [59, 205] width 9 height 10
click at [750, 253] on span "תיעוד טיפול" at bounding box center [749, 255] width 44 height 8
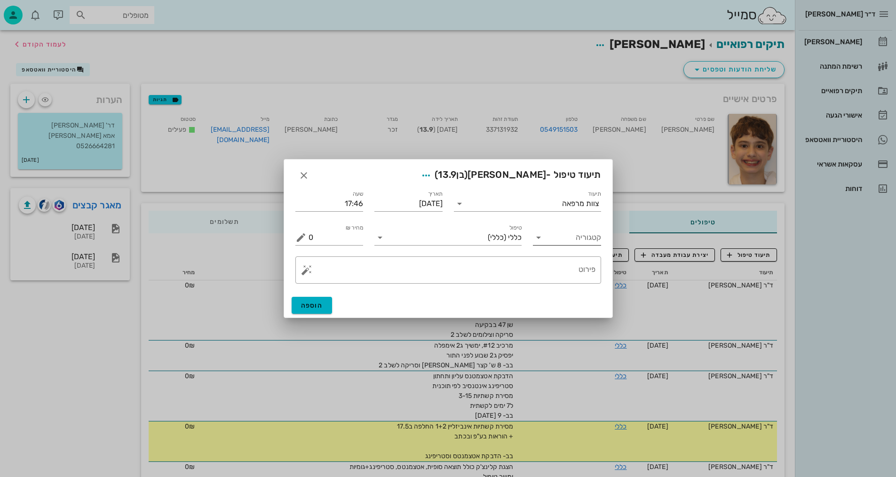
click at [586, 232] on input "קטגוריה" at bounding box center [574, 237] width 53 height 15
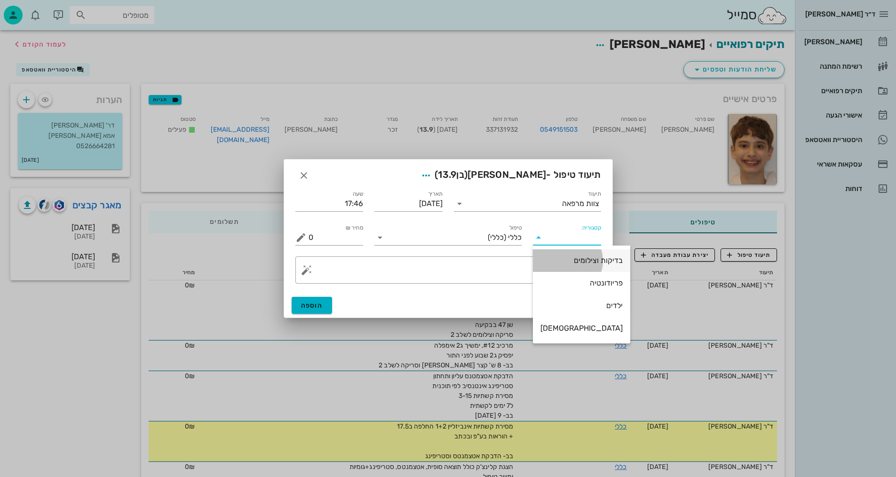
click at [577, 265] on div "בדיקות וצילומים" at bounding box center [581, 260] width 82 height 20
type input "בדיקות וצילומים"
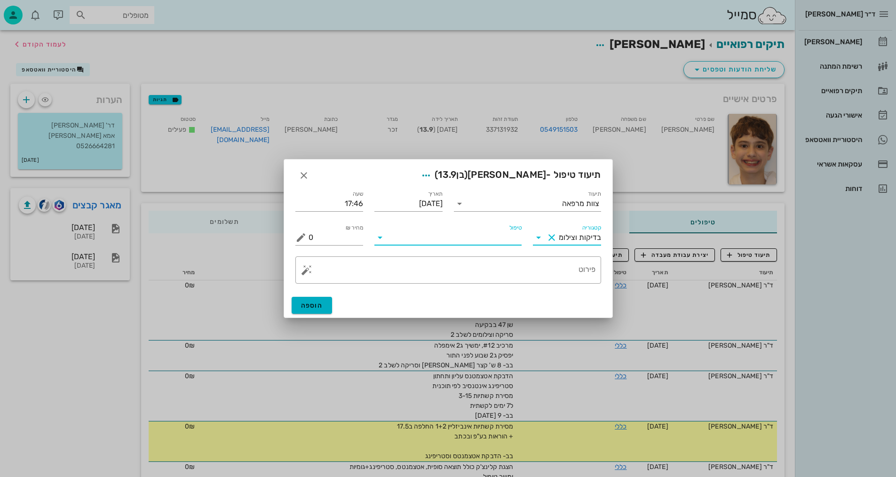
click at [496, 236] on input "טיפול" at bounding box center [455, 237] width 134 height 15
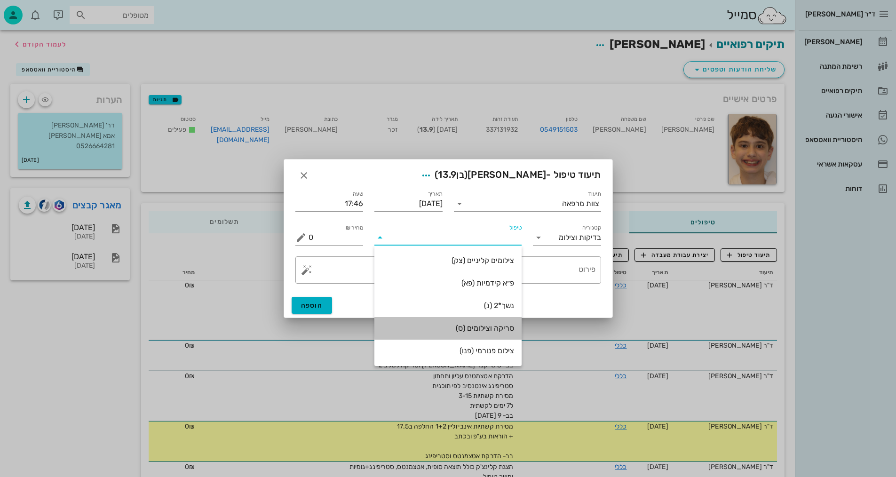
drag, startPoint x: 488, startPoint y: 331, endPoint x: 507, endPoint y: 298, distance: 38.4
click at [487, 331] on div "סריקה וצילומים (ס)" at bounding box center [448, 328] width 132 height 9
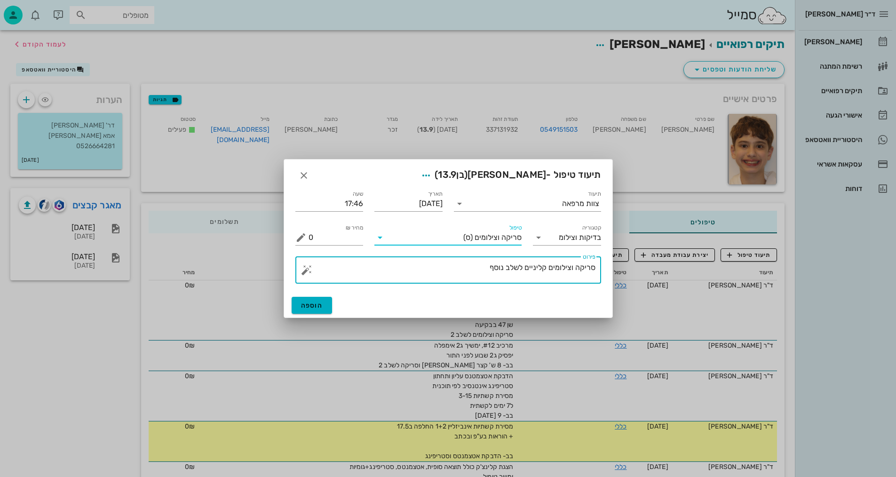
drag, startPoint x: 483, startPoint y: 265, endPoint x: 507, endPoint y: 267, distance: 24.6
click at [507, 267] on textarea "סריקה וצילומים קליניים לשלב נוסף" at bounding box center [452, 272] width 287 height 23
type textarea "[PERSON_NAME] וצילומים קליניים לשלב 2 - [PERSON_NAME]"
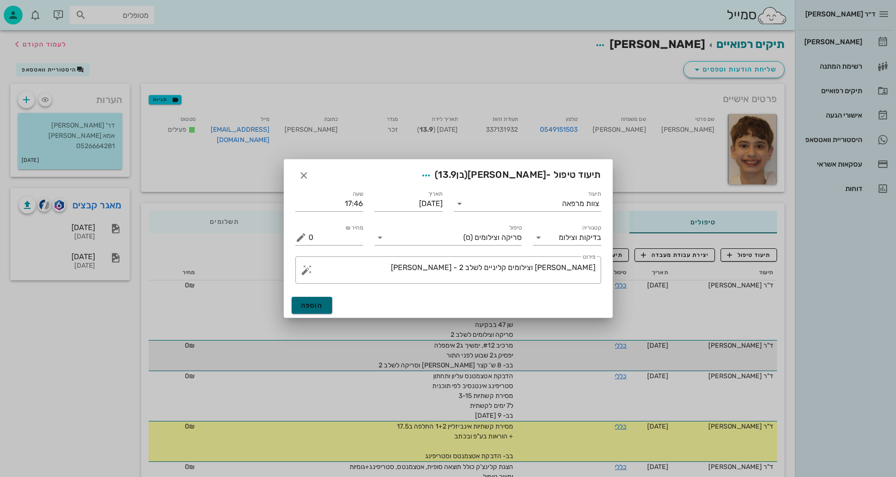
drag, startPoint x: 314, startPoint y: 302, endPoint x: 290, endPoint y: 316, distance: 27.8
click at [314, 303] on span "הוספה" at bounding box center [312, 305] width 22 height 8
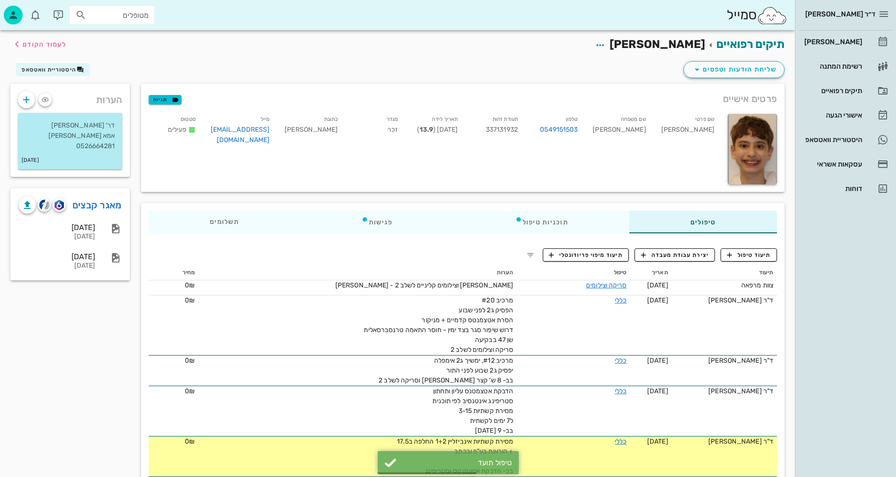
click at [647, 126] on div "שם משפחה [PERSON_NAME]" at bounding box center [619, 131] width 68 height 39
copy div "[PERSON_NAME]"
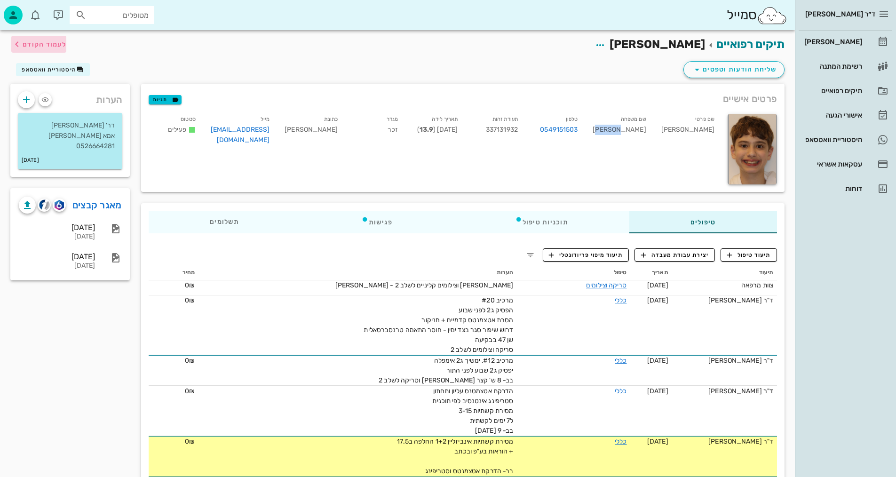
click at [63, 46] on span "לעמוד הקודם" at bounding box center [45, 44] width 44 height 8
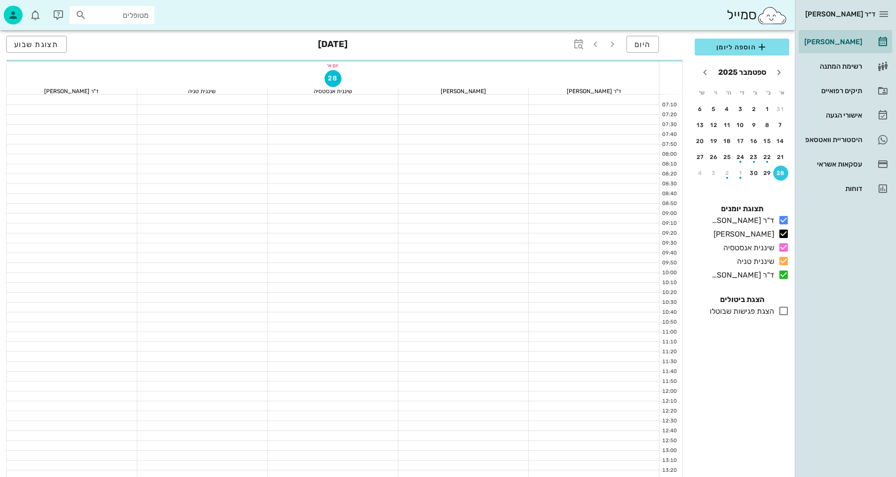
scroll to position [448, 0]
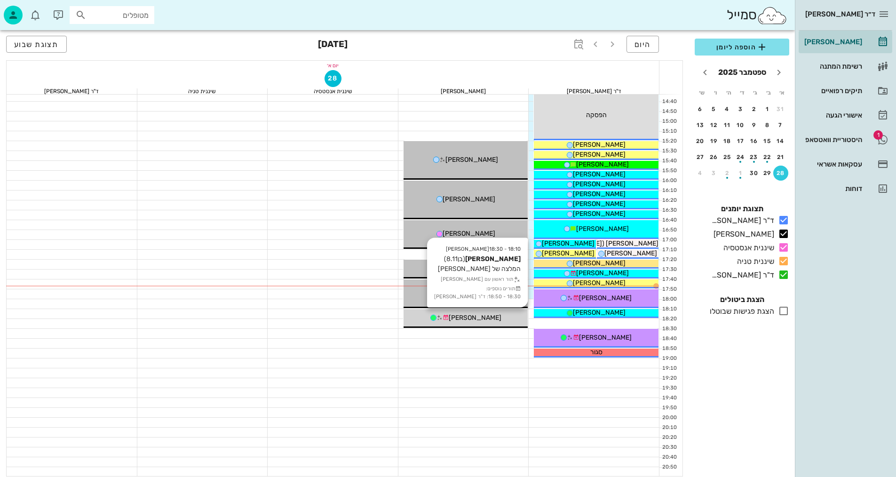
click at [499, 322] on div "[PERSON_NAME]" at bounding box center [466, 318] width 125 height 10
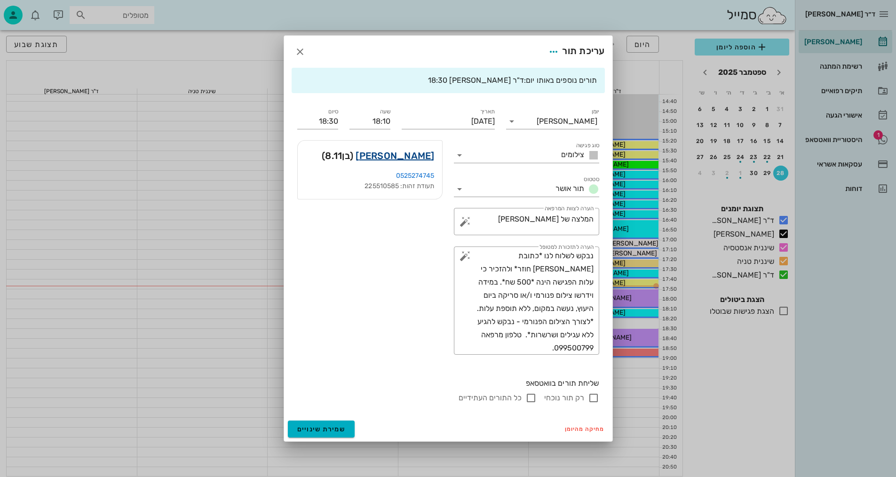
click at [423, 158] on link "[PERSON_NAME]" at bounding box center [395, 155] width 79 height 15
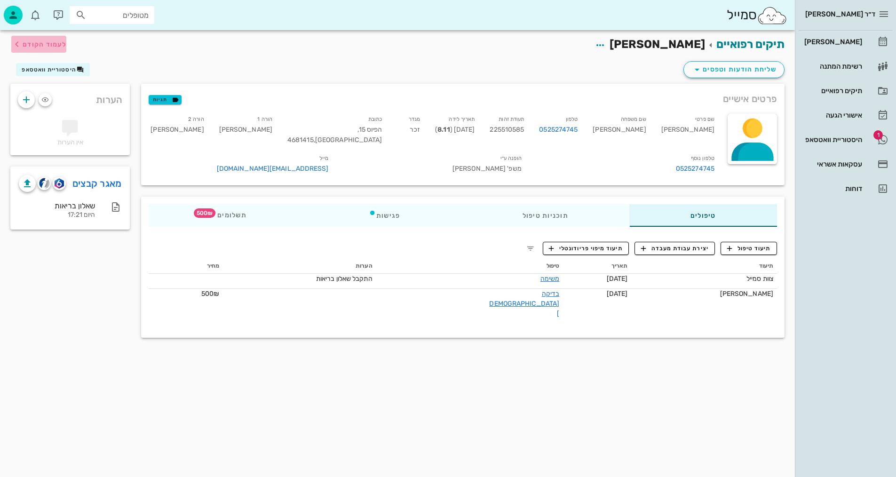
click at [23, 45] on span "לעמוד הקודם" at bounding box center [45, 44] width 44 height 8
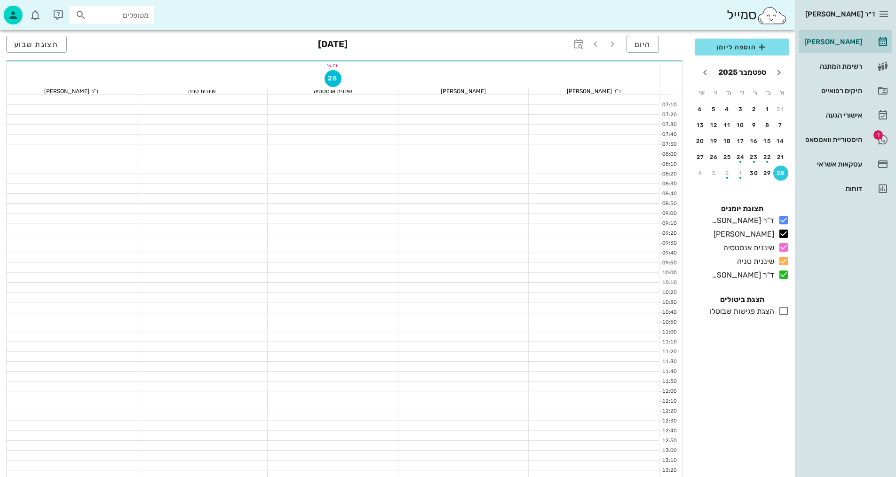
scroll to position [448, 0]
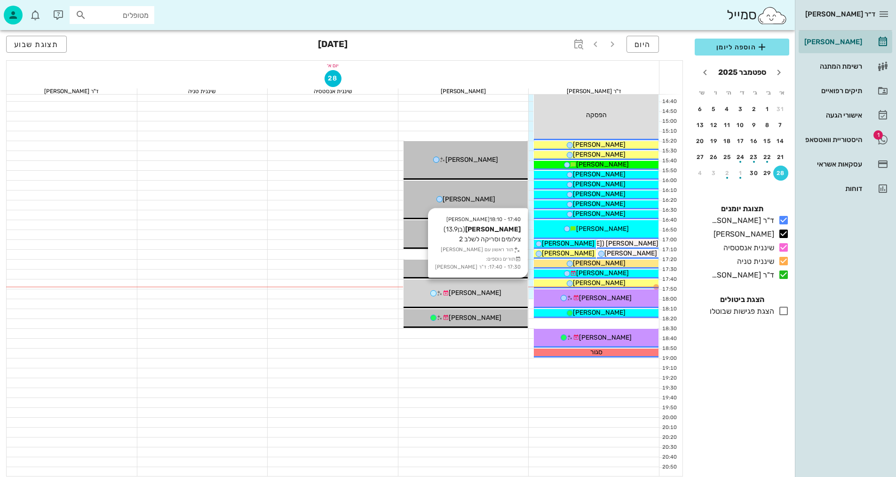
click at [483, 290] on span "[PERSON_NAME]" at bounding box center [475, 293] width 53 height 8
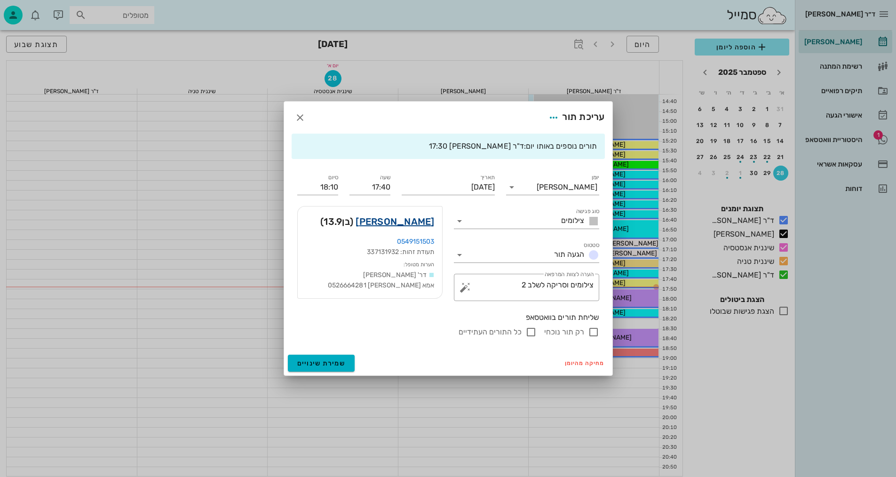
click at [426, 217] on link "[PERSON_NAME]" at bounding box center [395, 221] width 79 height 15
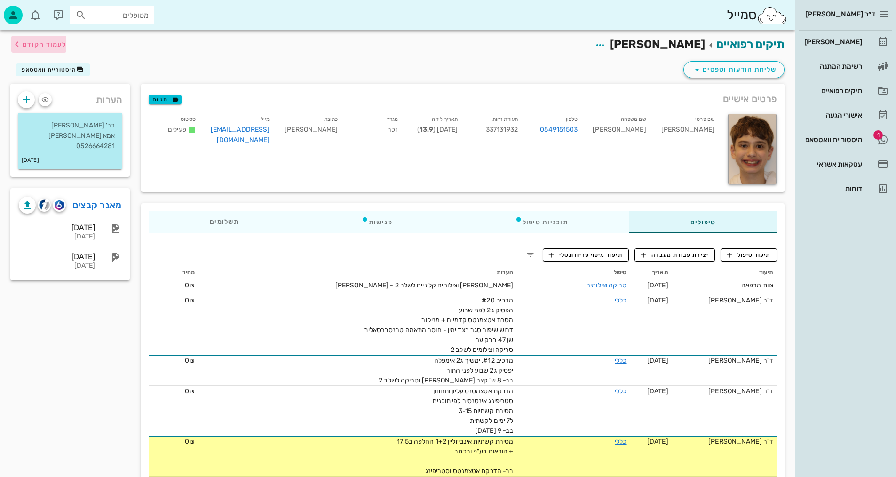
click at [50, 47] on span "לעמוד הקודם" at bounding box center [45, 44] width 44 height 8
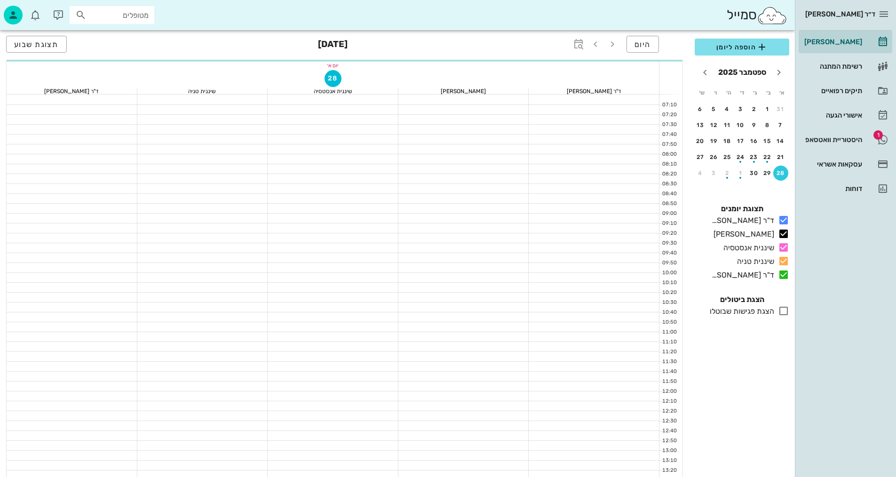
scroll to position [448, 0]
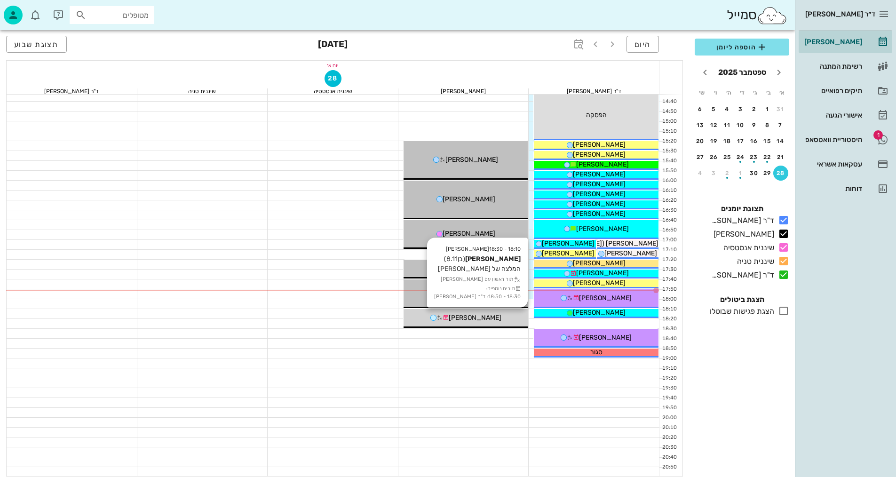
click at [498, 319] on div "[PERSON_NAME]" at bounding box center [466, 318] width 125 height 10
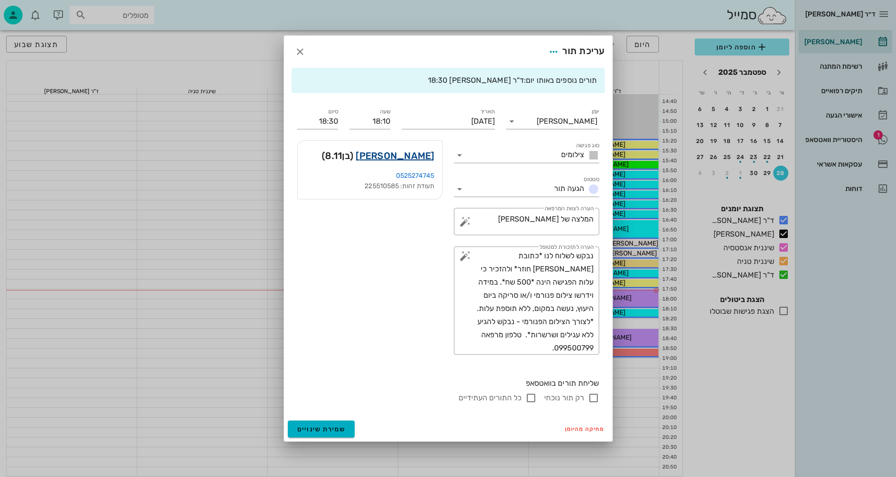
click at [414, 157] on link "[PERSON_NAME]" at bounding box center [395, 155] width 79 height 15
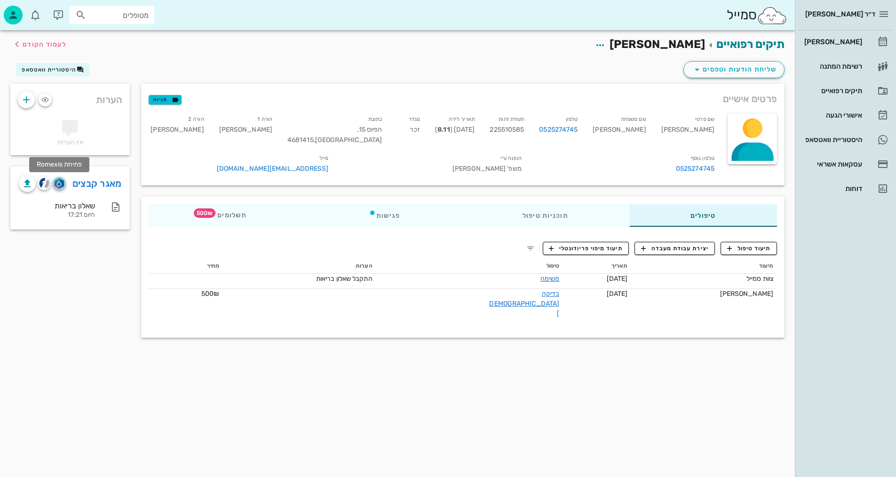
click at [60, 181] on img "button" at bounding box center [59, 183] width 9 height 10
click at [559, 439] on div "תיקים רפואיים [PERSON_NAME] לעמוד הקודם שליחת הודעות וטפסים היסטוריית וואטסאפ פ…" at bounding box center [397, 253] width 795 height 447
click at [765, 251] on span "תיעוד טיפול" at bounding box center [749, 248] width 44 height 8
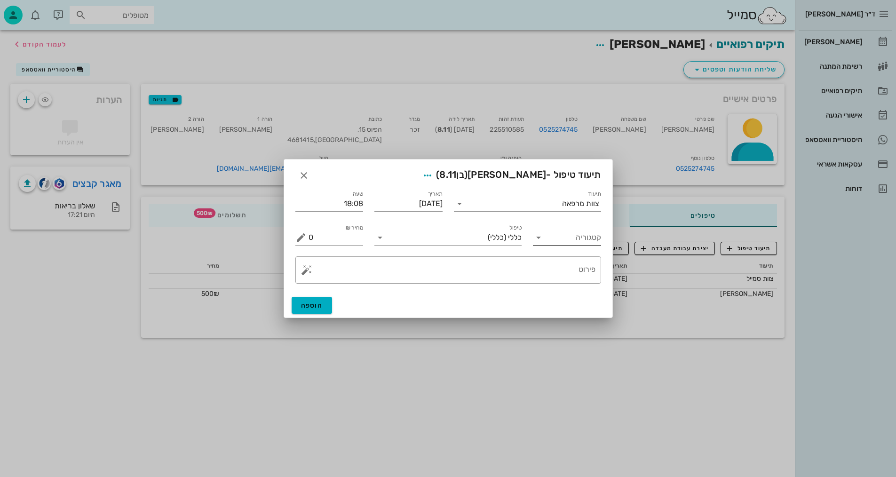
click at [565, 237] on input "קטגוריה" at bounding box center [574, 237] width 53 height 15
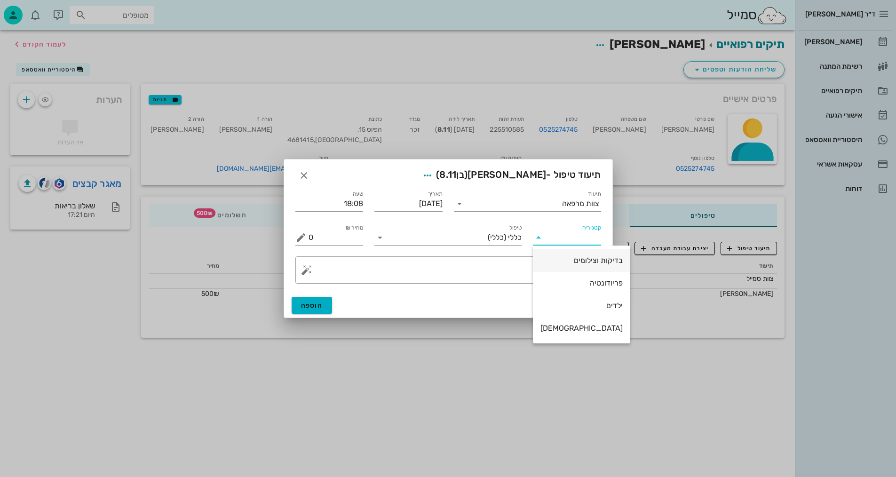
click at [560, 258] on div "בדיקות וצילומים" at bounding box center [581, 260] width 82 height 9
type input "בדיקות וצילומים"
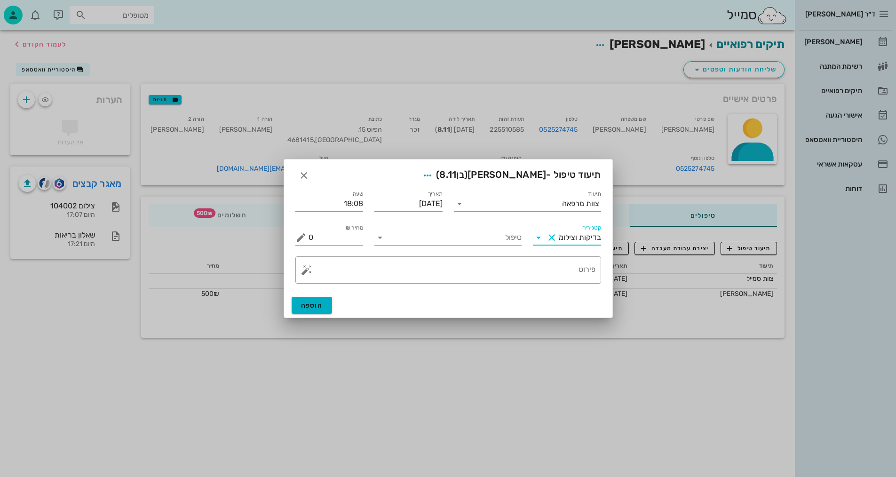
click at [552, 239] on button "Clear קטגוריה" at bounding box center [551, 237] width 11 height 11
click at [564, 232] on input "קטגוריה" at bounding box center [574, 237] width 53 height 15
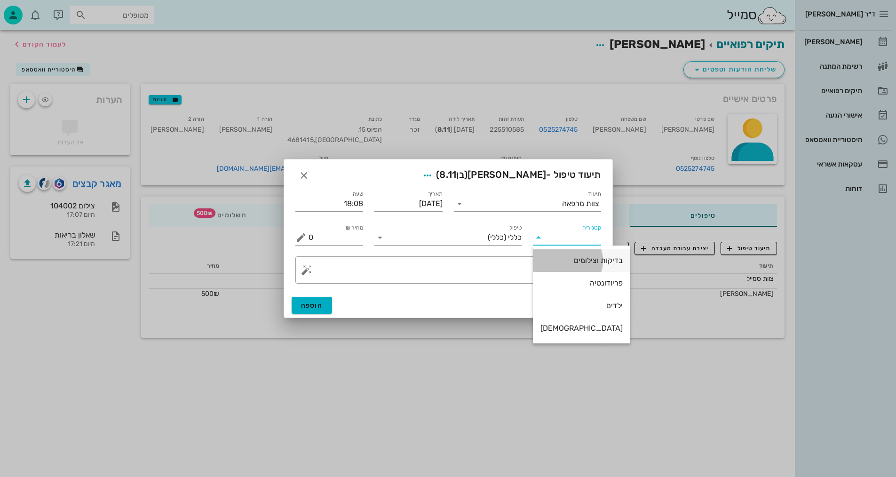
drag, startPoint x: 569, startPoint y: 266, endPoint x: 521, endPoint y: 240, distance: 54.5
click at [566, 267] on div "בדיקות וצילומים" at bounding box center [581, 260] width 82 height 20
type input "בדיקות וצילומים"
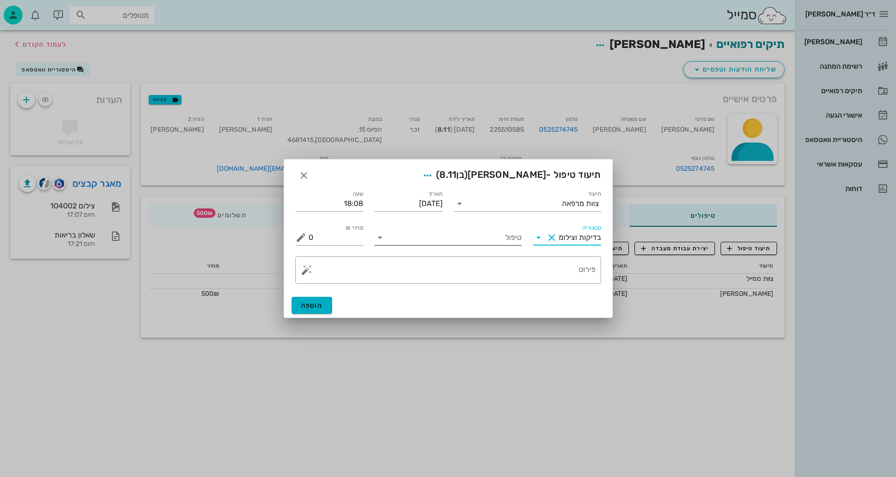
drag, startPoint x: 519, startPoint y: 224, endPoint x: 515, endPoint y: 228, distance: 5.0
click at [518, 224] on div "טיפול" at bounding box center [448, 234] width 158 height 34
click at [511, 233] on input "טיפול" at bounding box center [455, 237] width 134 height 15
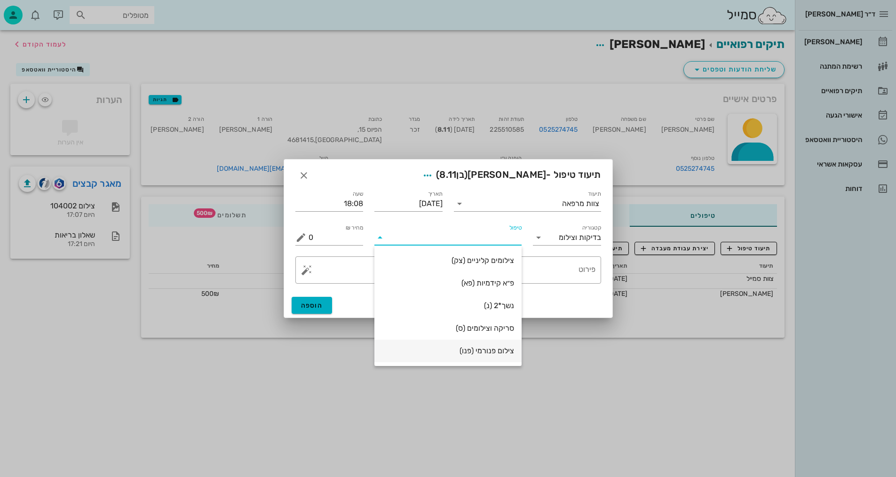
click at [500, 353] on div "צילום פנורמי (פנו)" at bounding box center [448, 350] width 132 height 9
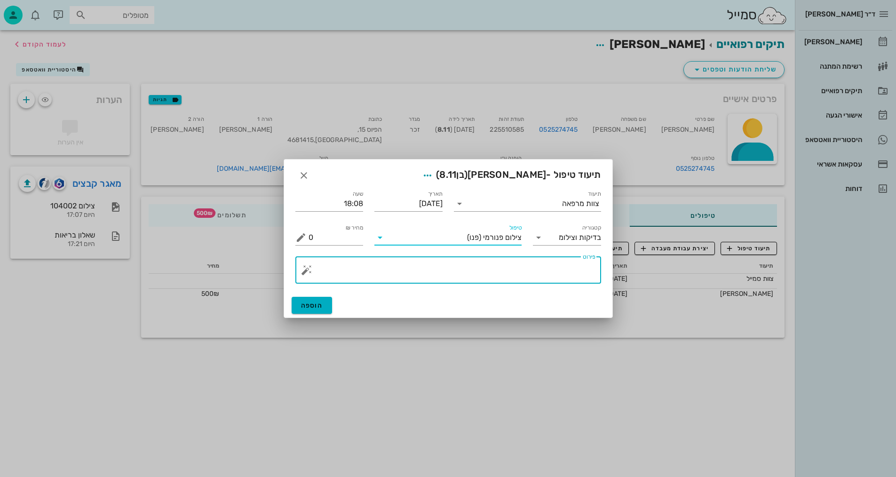
click at [570, 264] on textarea "פירוט" at bounding box center [452, 272] width 287 height 23
type textarea "פנורמי, [PERSON_NAME], וצילום אפליקציה - [PERSON_NAME]"
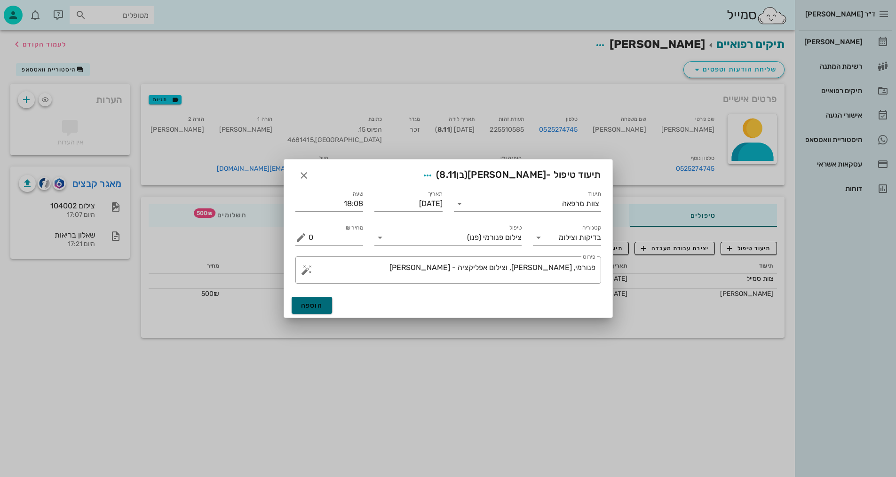
click at [324, 298] on button "הוספה" at bounding box center [312, 305] width 41 height 17
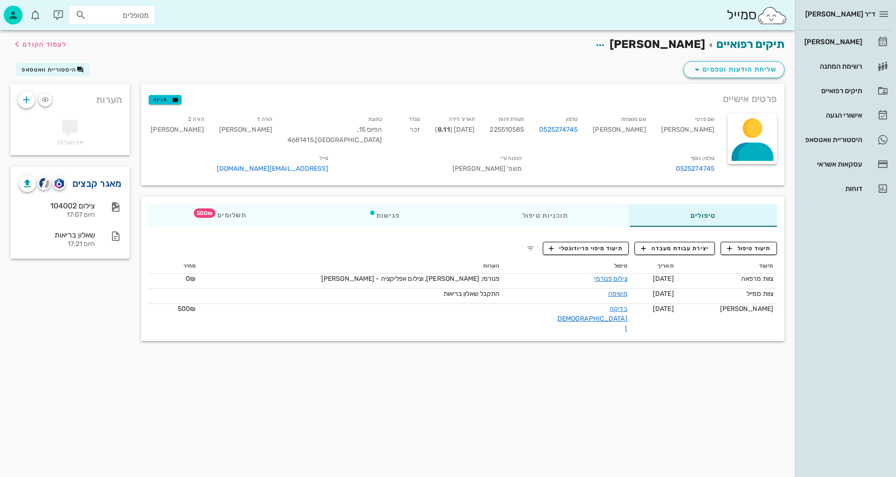
click at [103, 179] on link "מאגר קבצים" at bounding box center [96, 183] width 49 height 15
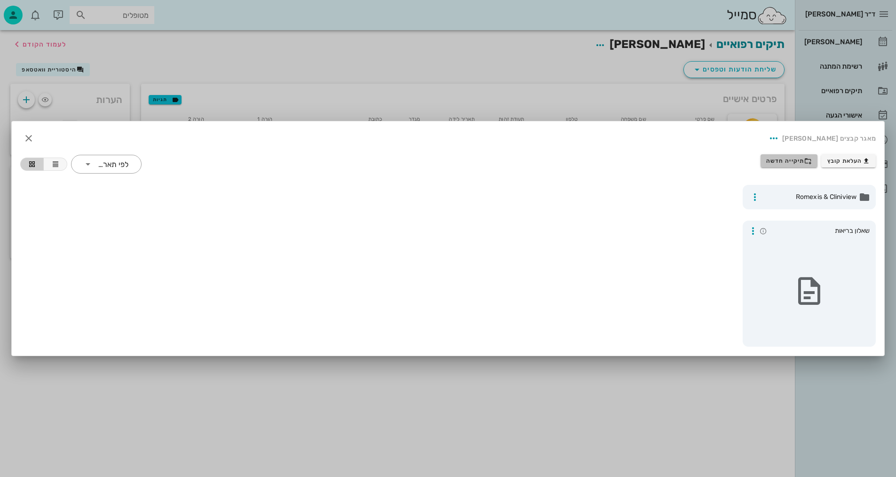
click at [796, 163] on span "תיקייה חדשה" at bounding box center [789, 161] width 46 height 8
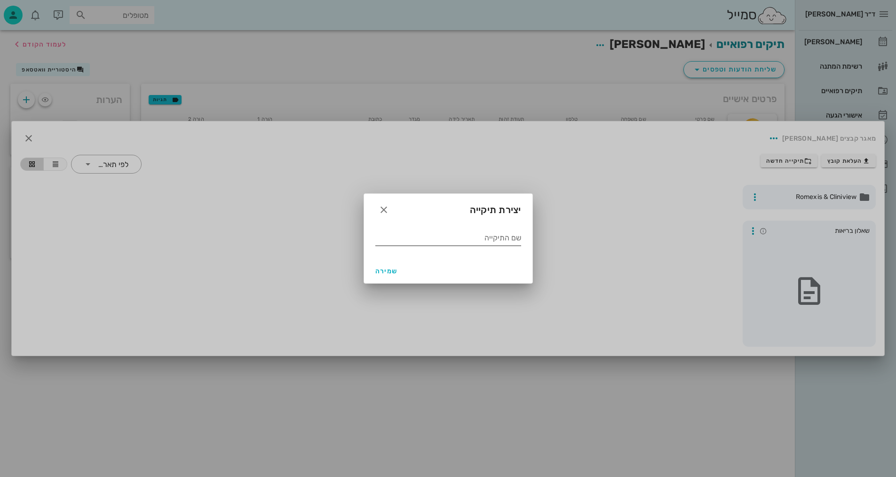
click at [473, 248] on div "שם התיקייה" at bounding box center [448, 239] width 146 height 19
click at [481, 239] on input "שם התיקייה" at bounding box center [448, 237] width 146 height 15
type input "9.2025"
click at [376, 275] on button "שמירה" at bounding box center [387, 270] width 30 height 17
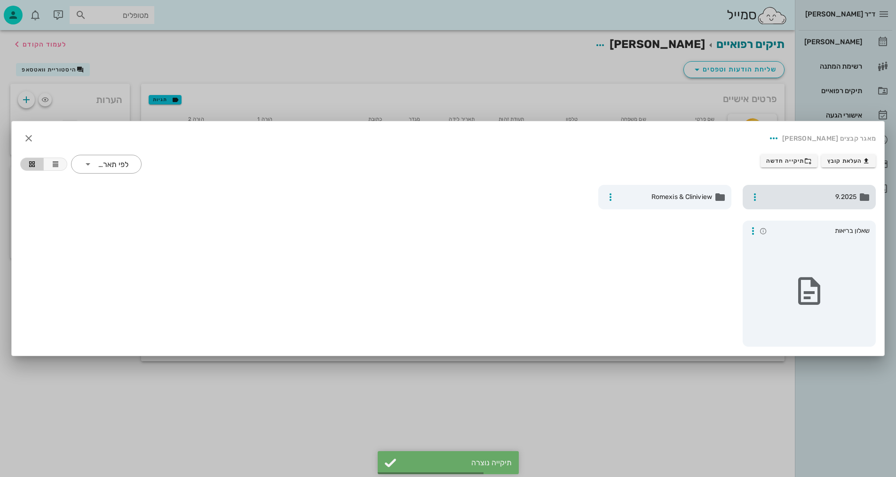
click at [771, 206] on div "9.2025" at bounding box center [809, 197] width 133 height 24
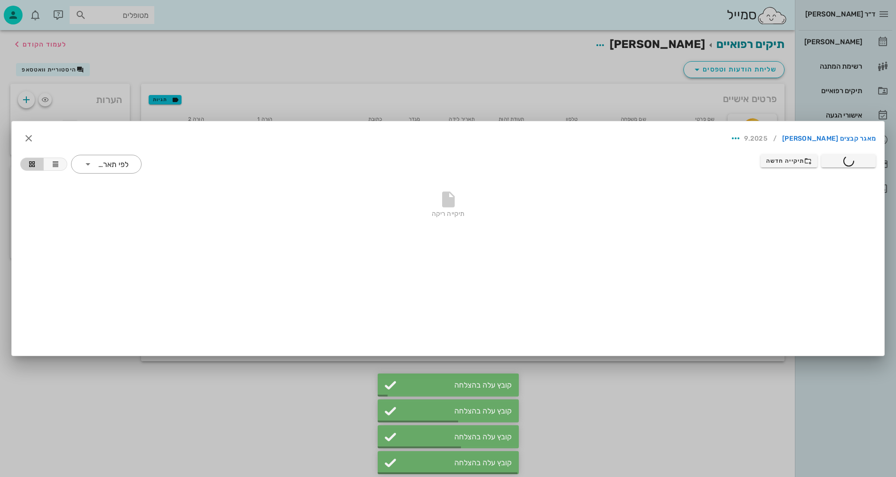
click at [214, 47] on div at bounding box center [448, 238] width 896 height 477
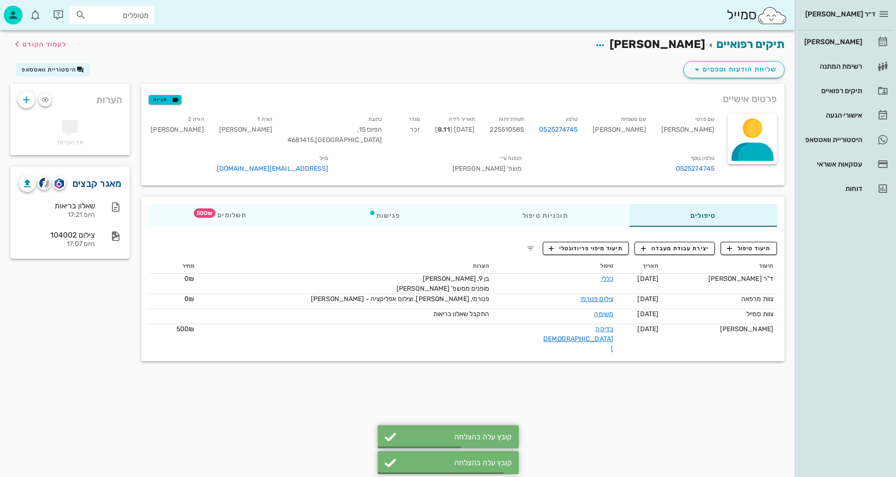
click at [95, 181] on link "מאגר קבצים" at bounding box center [96, 183] width 49 height 15
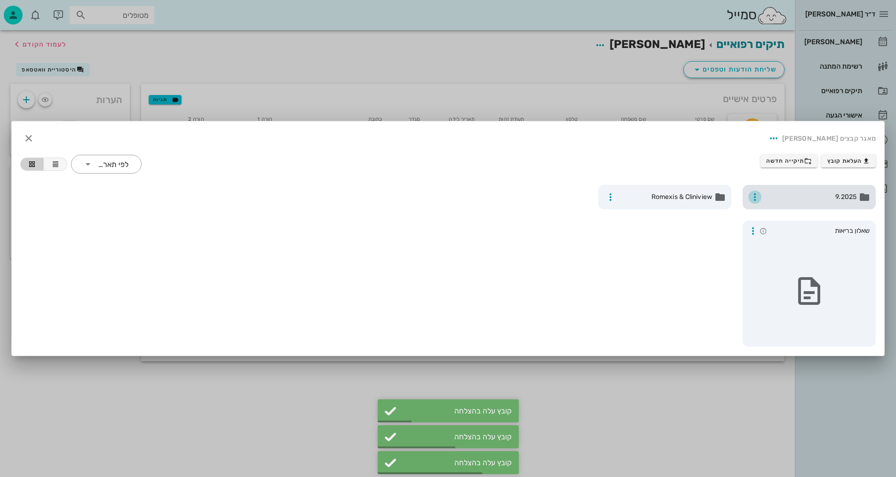
click at [750, 196] on icon "button" at bounding box center [754, 196] width 11 height 11
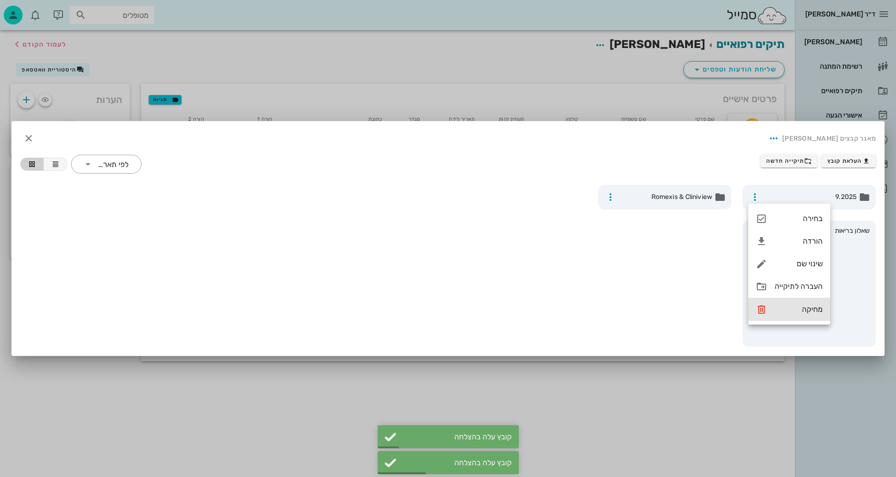
click at [780, 310] on div "מחיקה" at bounding box center [799, 309] width 48 height 9
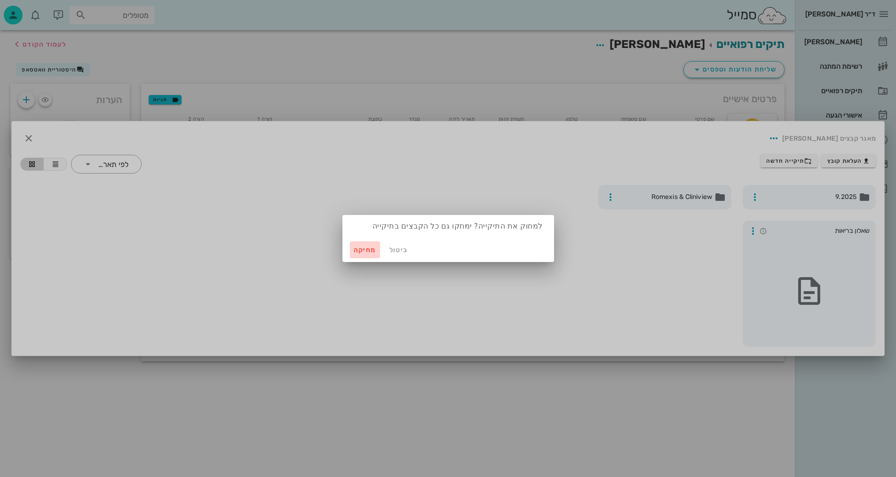
click at [356, 253] on span "מחיקה" at bounding box center [365, 250] width 23 height 8
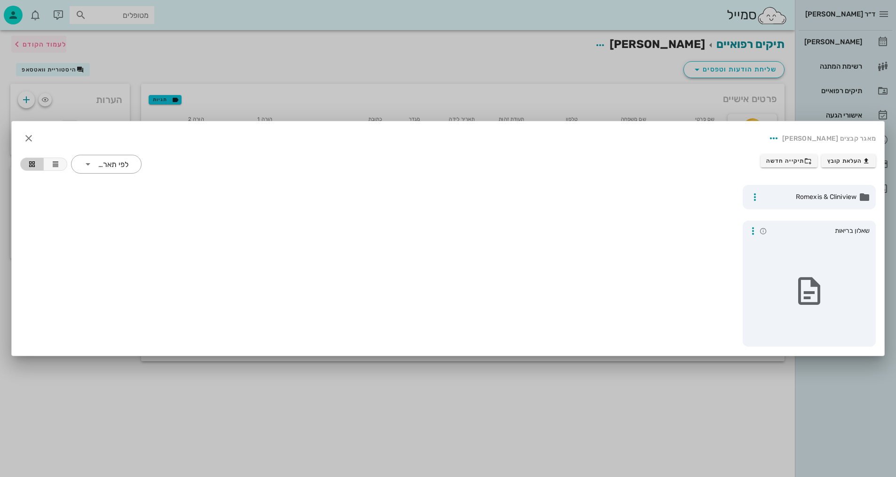
click at [52, 42] on div at bounding box center [448, 238] width 896 height 477
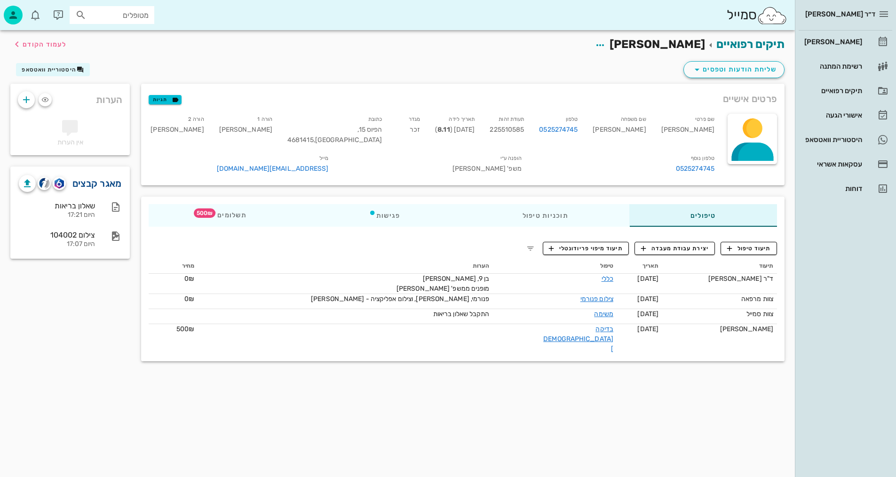
click at [92, 186] on link "מאגר קבצים" at bounding box center [96, 183] width 49 height 15
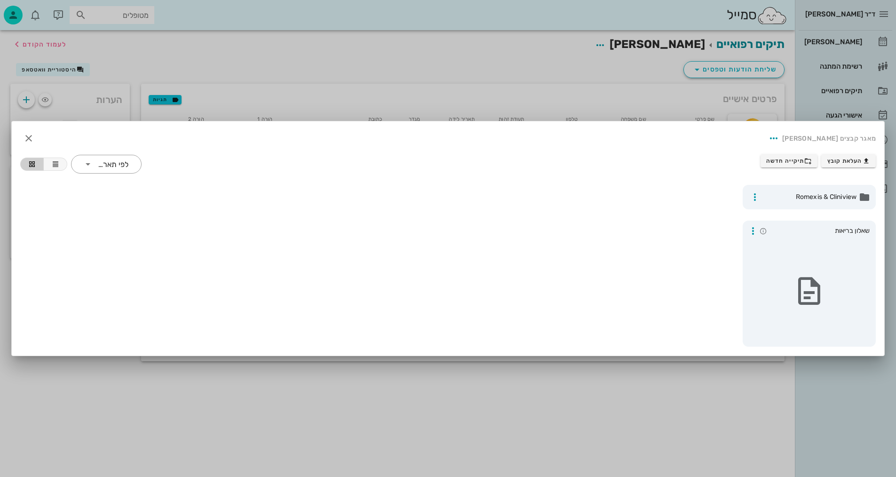
click at [55, 47] on div at bounding box center [448, 238] width 896 height 477
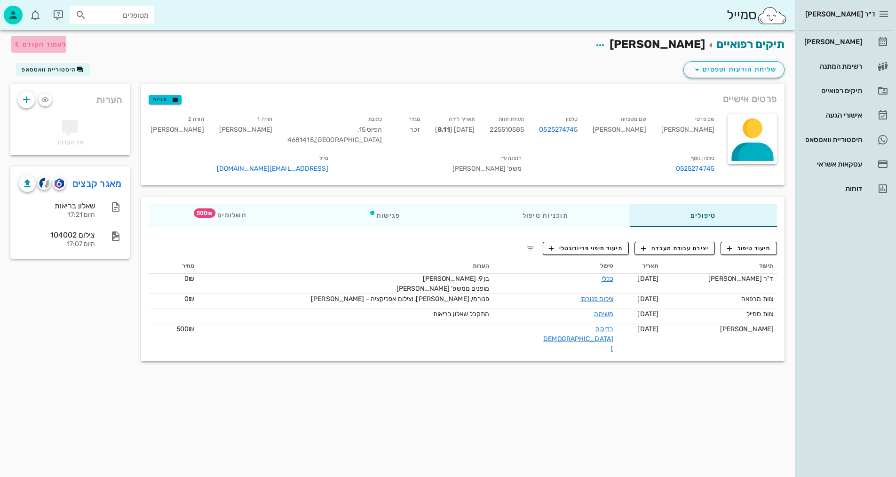
click at [55, 47] on span "לעמוד הקודם" at bounding box center [45, 44] width 44 height 8
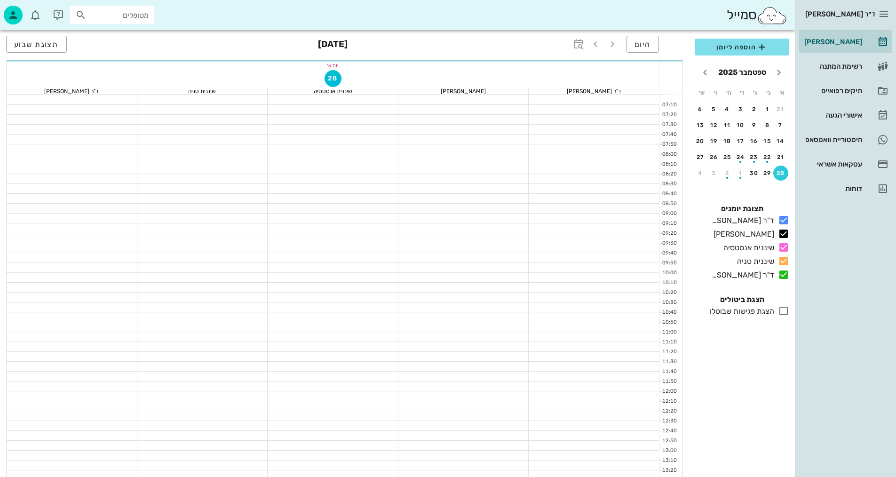
scroll to position [448, 0]
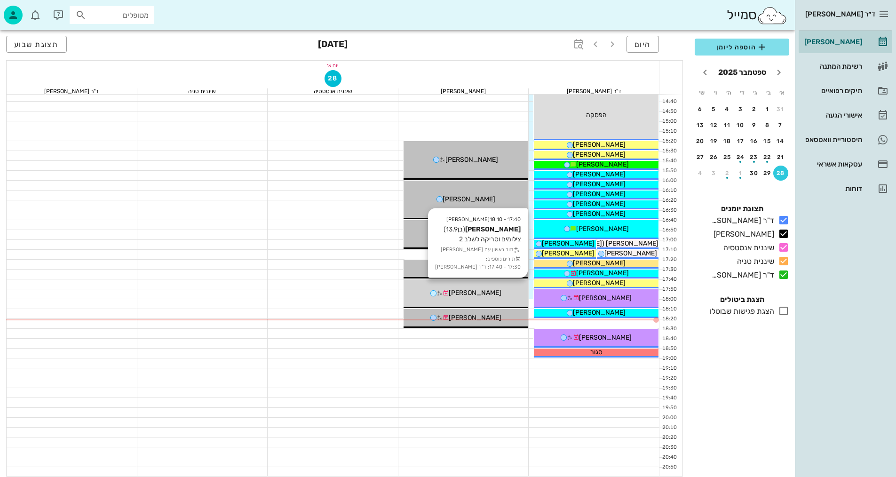
click at [477, 300] on div "17:40 - 18:10 [PERSON_NAME] (בן 13.9 ) צילומים וסריקה לשלב 2 תור ראשון עם [PERS…" at bounding box center [466, 293] width 125 height 29
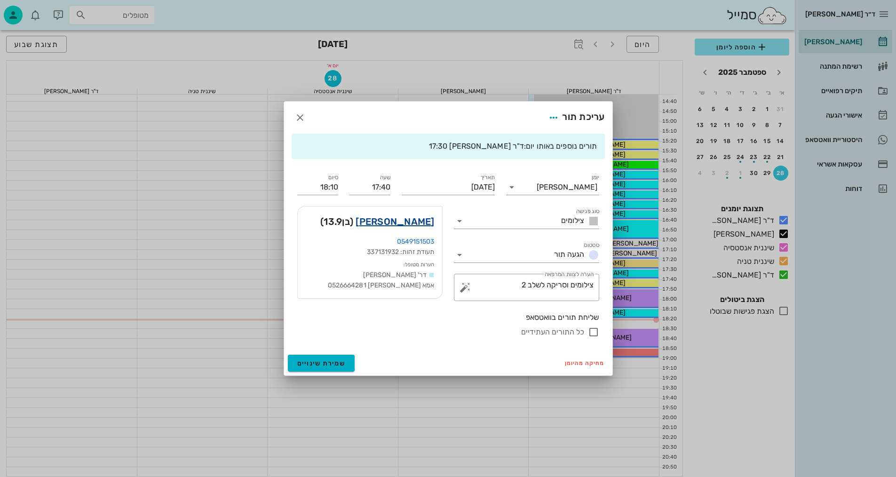
click at [408, 214] on link "[PERSON_NAME]" at bounding box center [395, 221] width 79 height 15
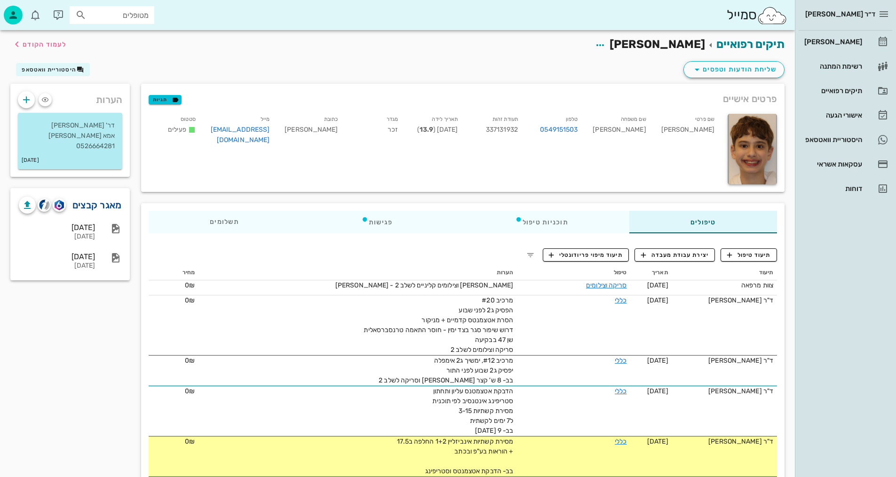
drag, startPoint x: 85, startPoint y: 204, endPoint x: 88, endPoint y: 199, distance: 5.7
click at [86, 203] on link "מאגר קבצים" at bounding box center [96, 205] width 49 height 15
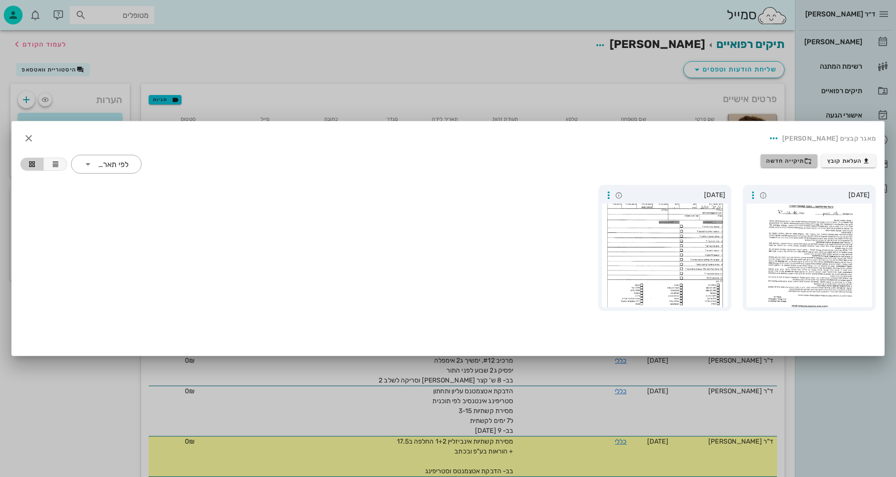
click at [795, 164] on button "תיקייה חדשה" at bounding box center [789, 160] width 57 height 13
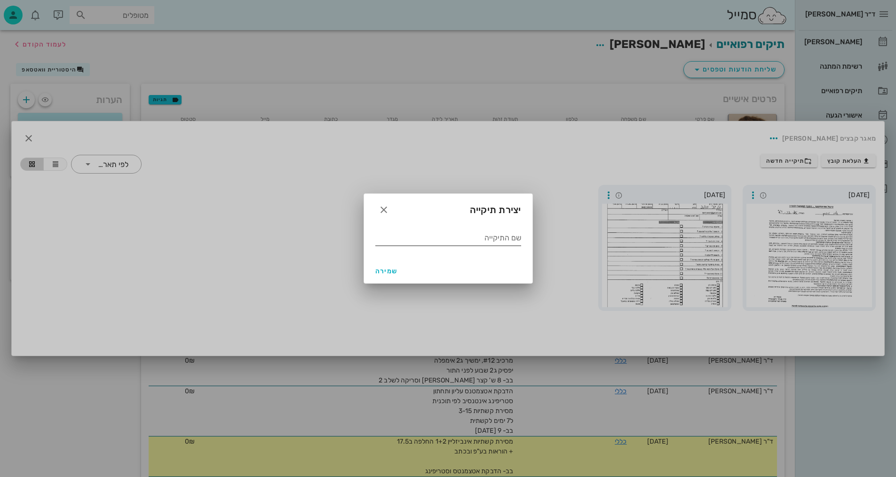
click at [461, 243] on input "שם התיקייה" at bounding box center [448, 237] width 146 height 15
type input "9.2025"
click at [384, 274] on span "שמירה" at bounding box center [386, 271] width 23 height 8
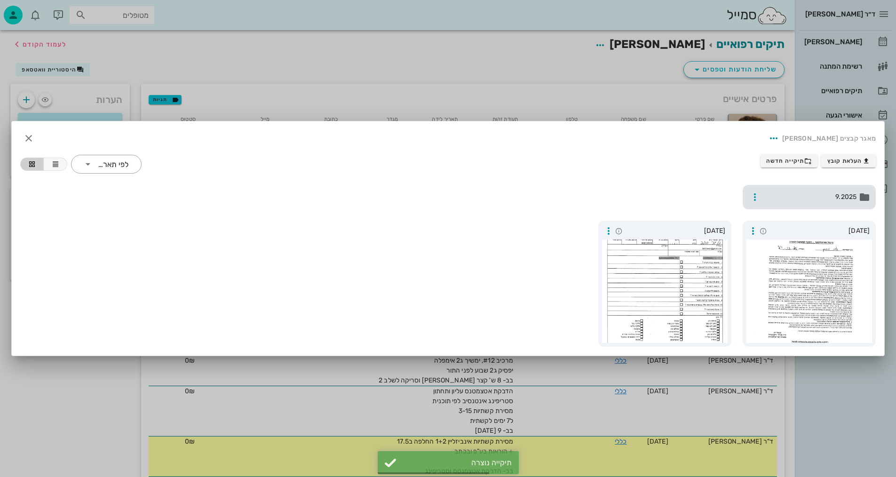
click at [841, 201] on span "9.2025" at bounding box center [810, 197] width 93 height 10
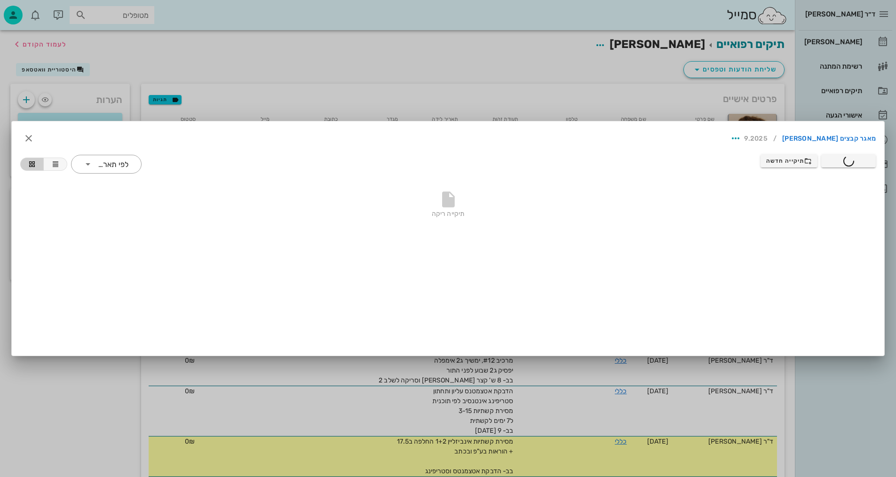
click at [586, 48] on div at bounding box center [448, 238] width 896 height 477
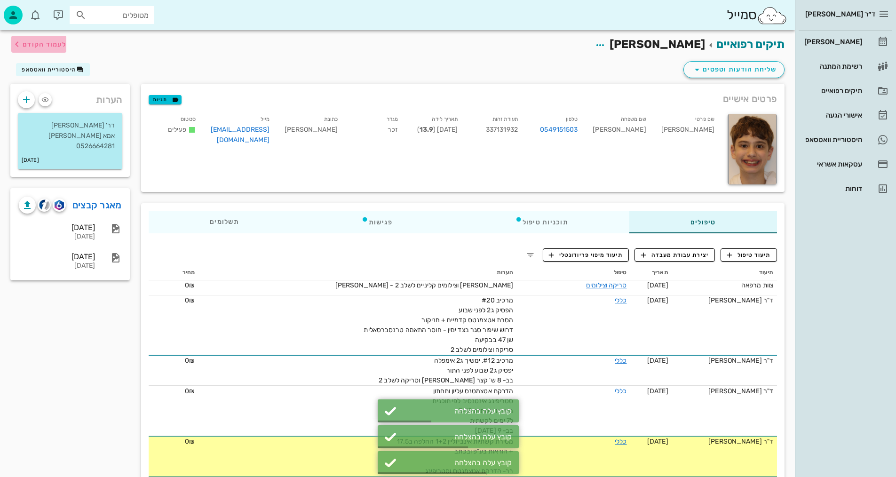
click at [63, 48] on span "לעמוד הקודם" at bounding box center [45, 44] width 44 height 8
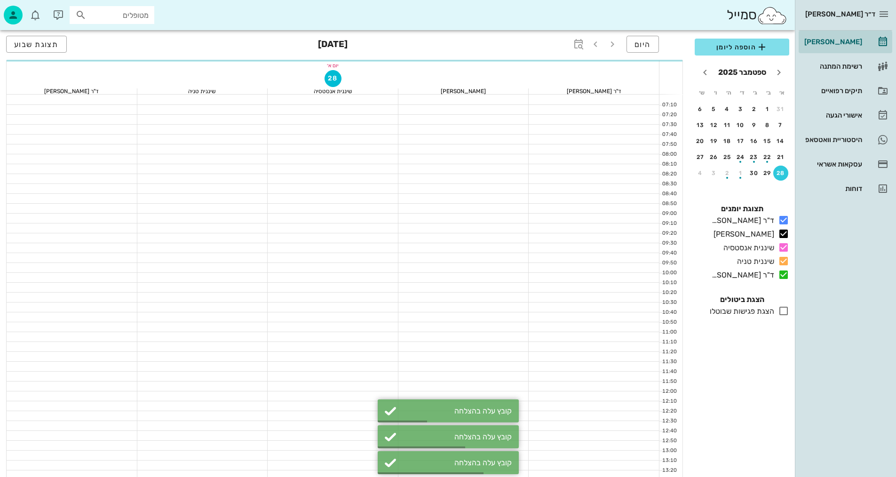
scroll to position [448, 0]
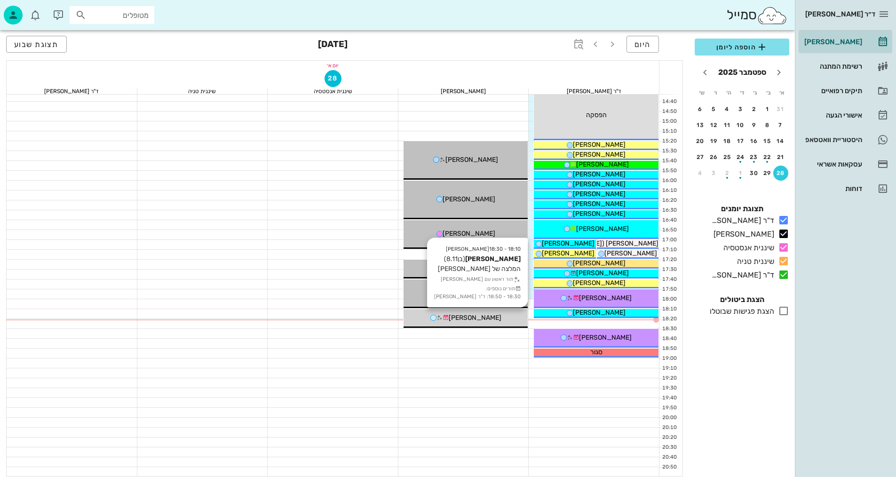
click at [455, 322] on div "[PERSON_NAME]" at bounding box center [466, 318] width 125 height 10
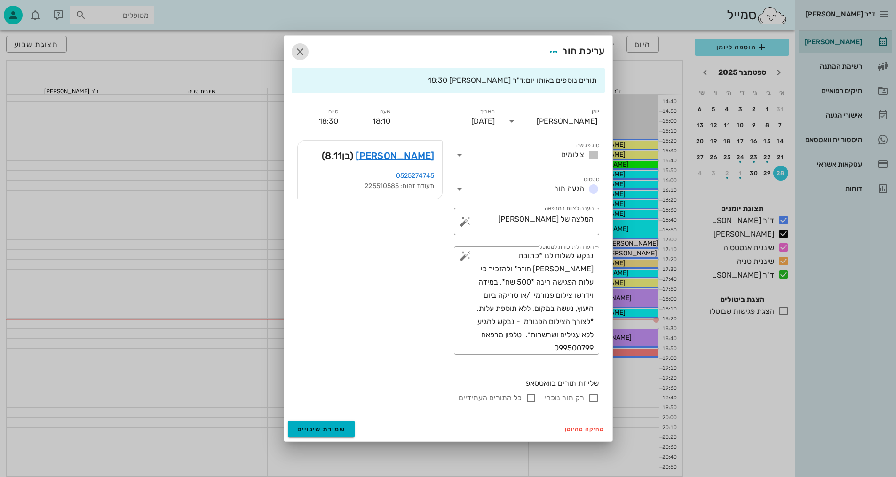
click at [296, 52] on icon "button" at bounding box center [299, 51] width 11 height 11
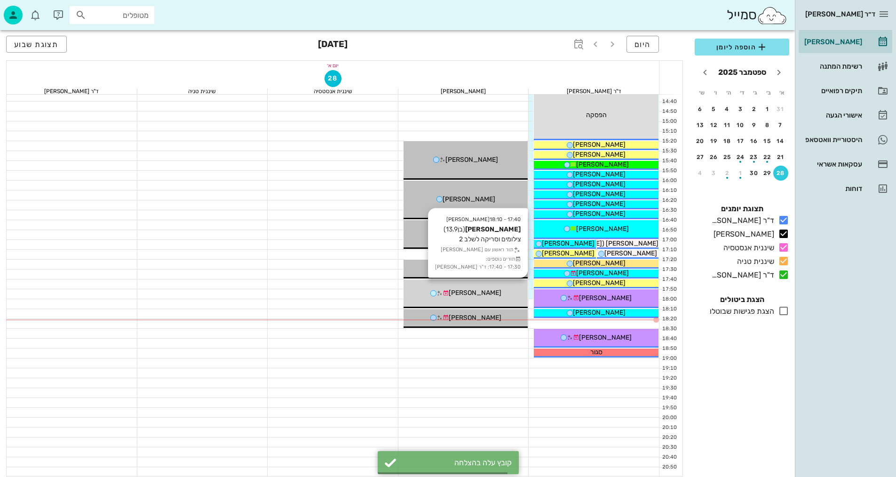
click at [455, 297] on div "[PERSON_NAME]" at bounding box center [466, 293] width 125 height 10
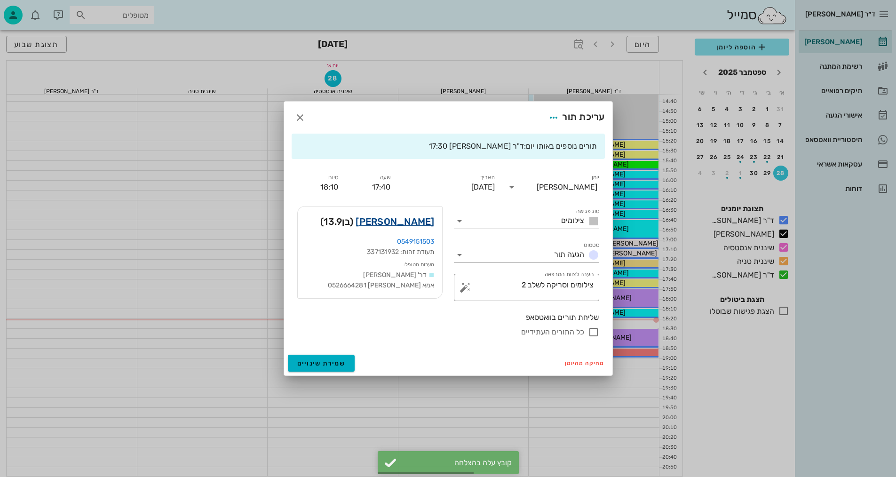
click at [407, 214] on link "[PERSON_NAME]" at bounding box center [395, 221] width 79 height 15
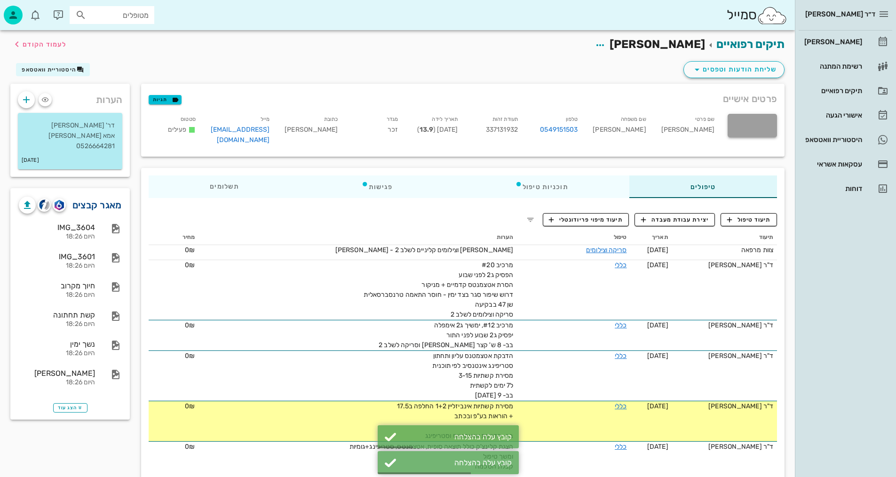
click at [116, 206] on link "מאגר קבצים" at bounding box center [96, 205] width 49 height 15
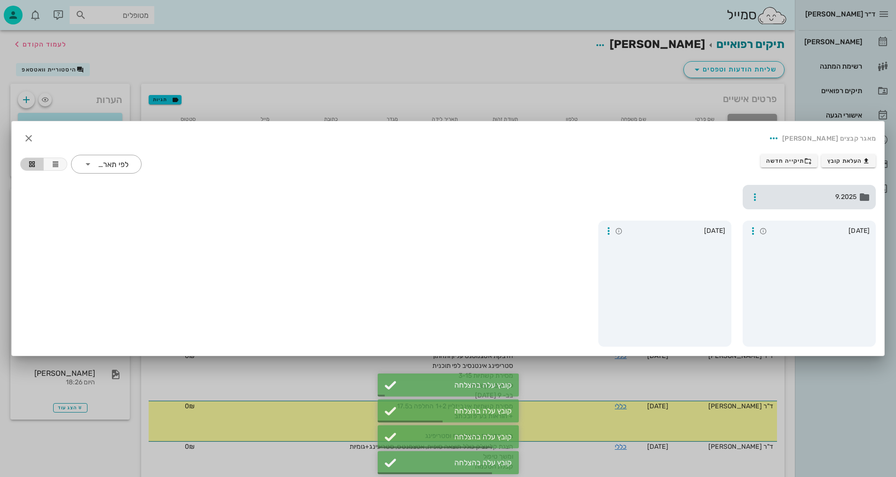
click at [815, 197] on span "9.2025" at bounding box center [810, 197] width 93 height 10
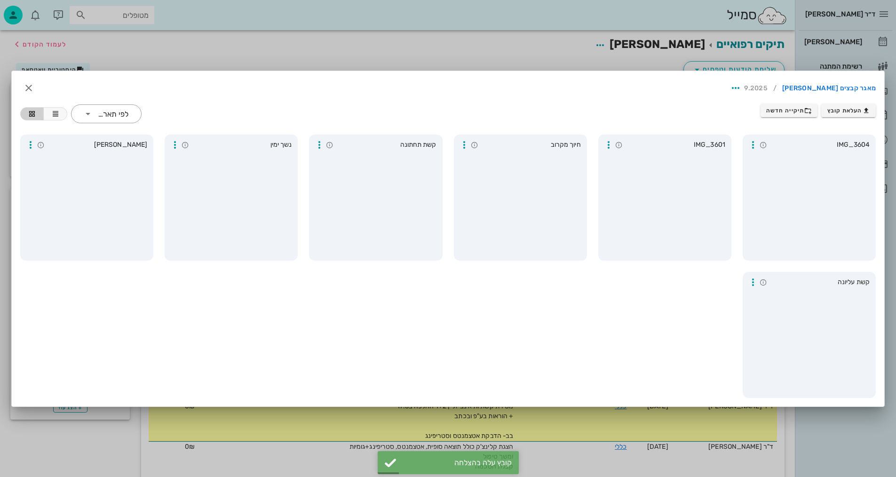
click at [55, 44] on div at bounding box center [448, 238] width 896 height 477
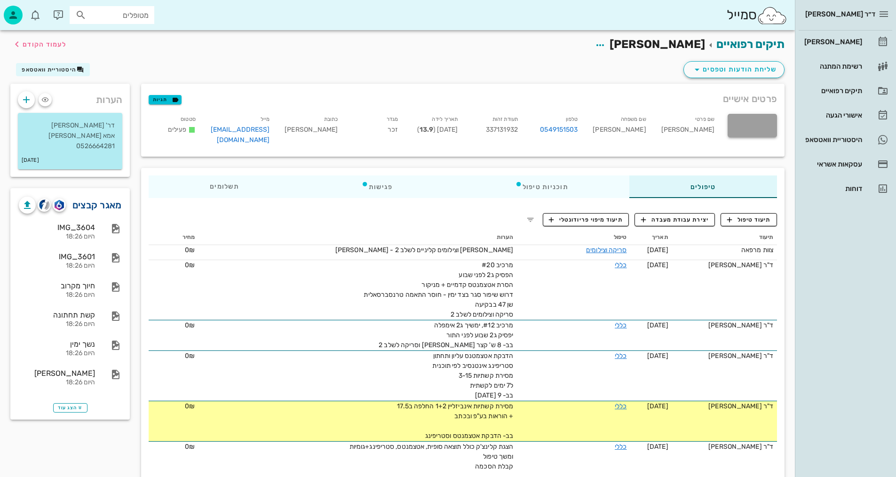
click at [93, 199] on link "מאגר קבצים" at bounding box center [96, 205] width 49 height 15
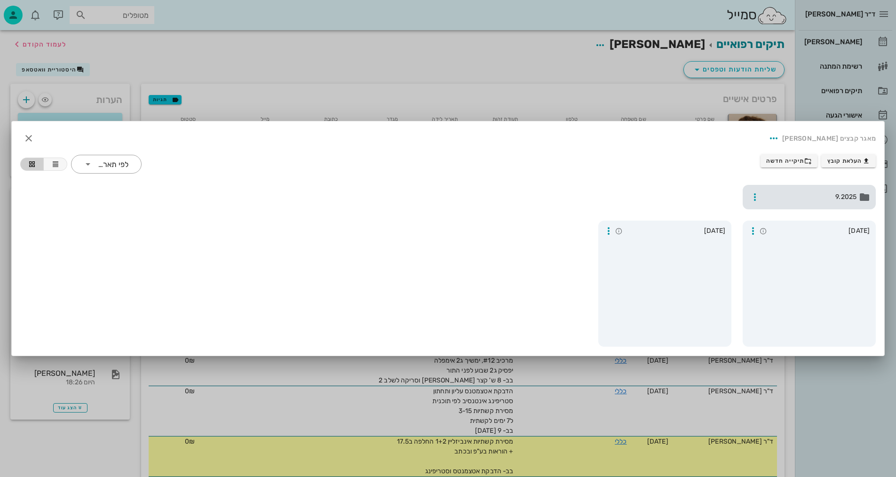
click at [786, 194] on span "9.2025" at bounding box center [810, 197] width 93 height 10
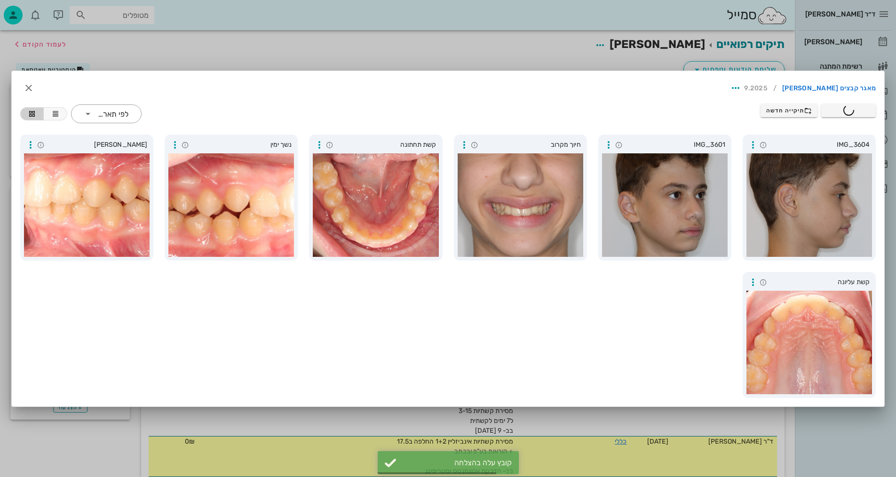
click at [557, 54] on div at bounding box center [448, 238] width 896 height 477
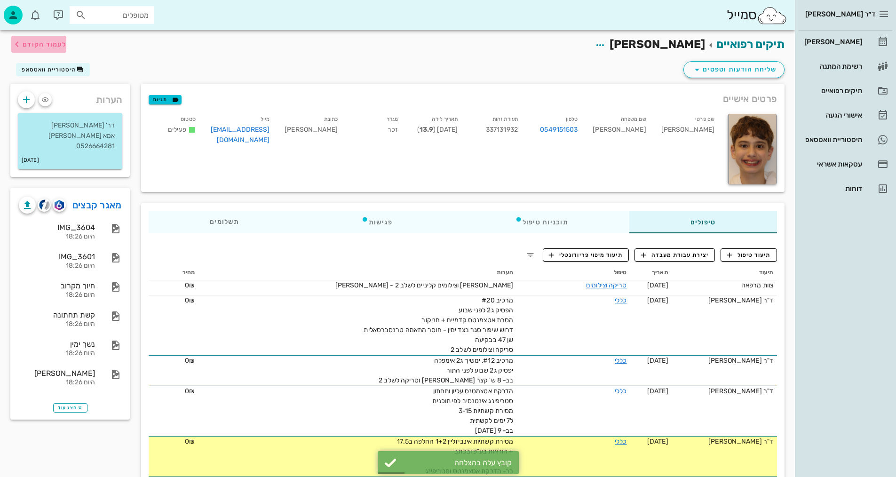
click at [62, 42] on span "לעמוד הקודם" at bounding box center [45, 44] width 44 height 8
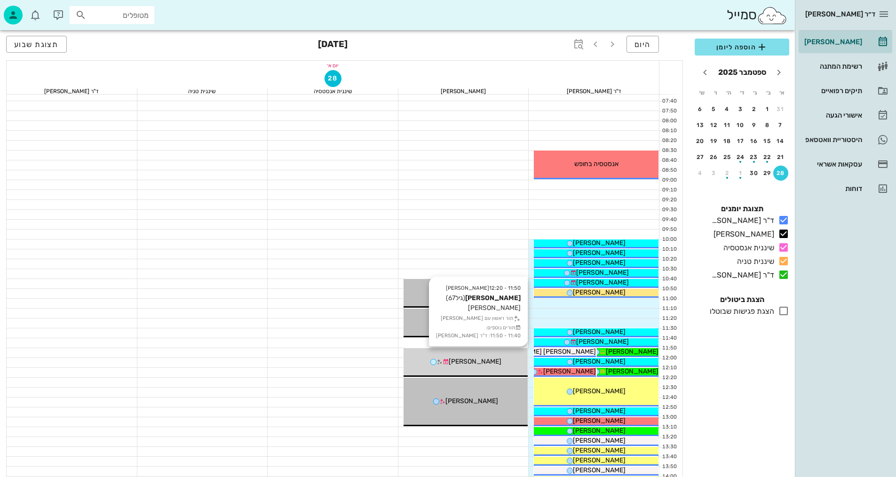
scroll to position [24, 0]
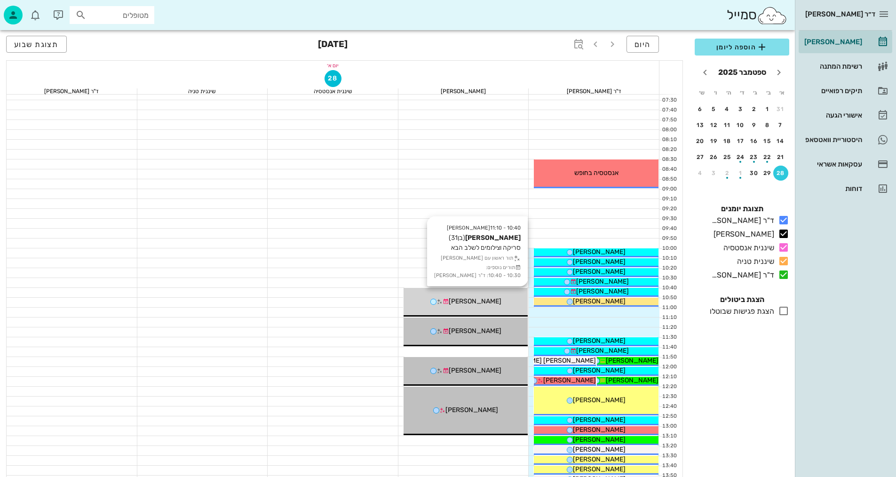
click at [496, 298] on div "[PERSON_NAME]" at bounding box center [466, 301] width 125 height 10
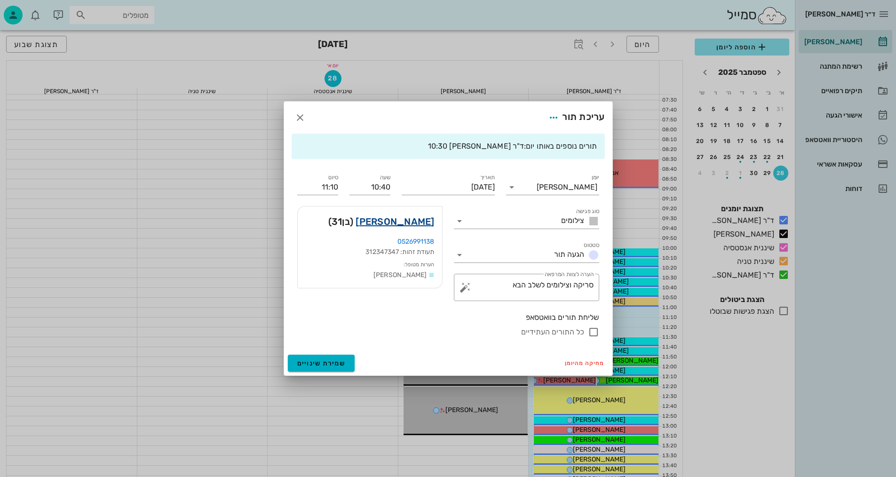
click at [420, 227] on link "[PERSON_NAME]" at bounding box center [395, 221] width 79 height 15
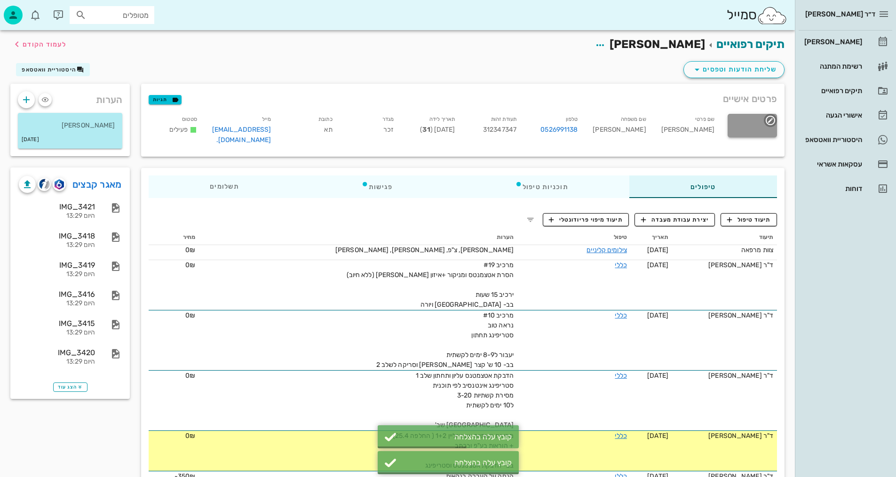
click at [749, 129] on div at bounding box center [752, 126] width 49 height 24
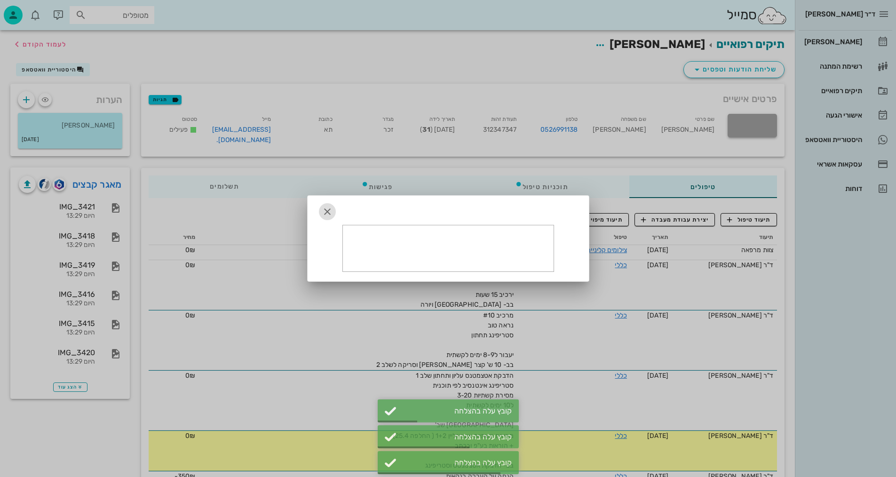
click at [327, 215] on icon "button" at bounding box center [327, 211] width 11 height 11
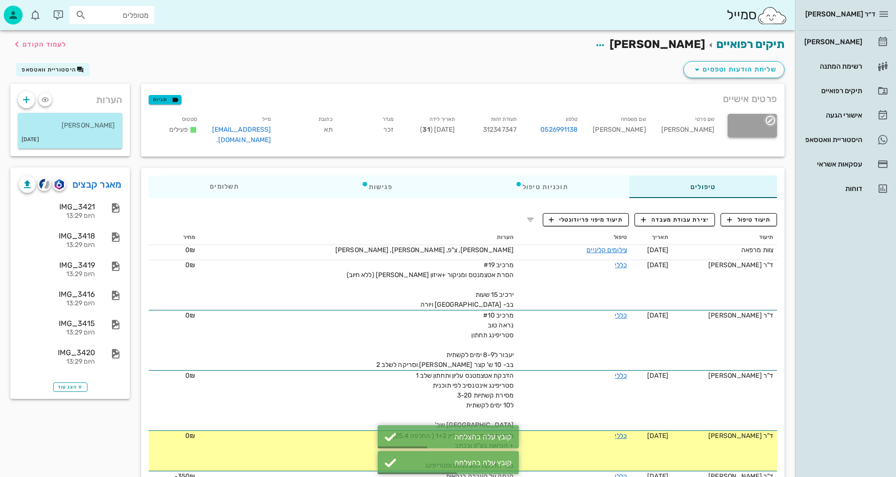
click at [770, 118] on icon "button" at bounding box center [770, 120] width 11 height 11
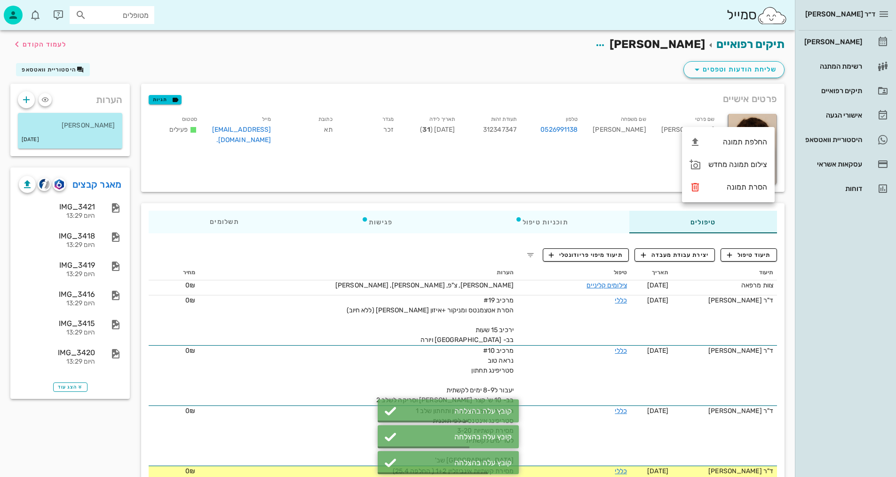
click at [591, 87] on div "פרטים אישיים תגיות" at bounding box center [462, 99] width 643 height 30
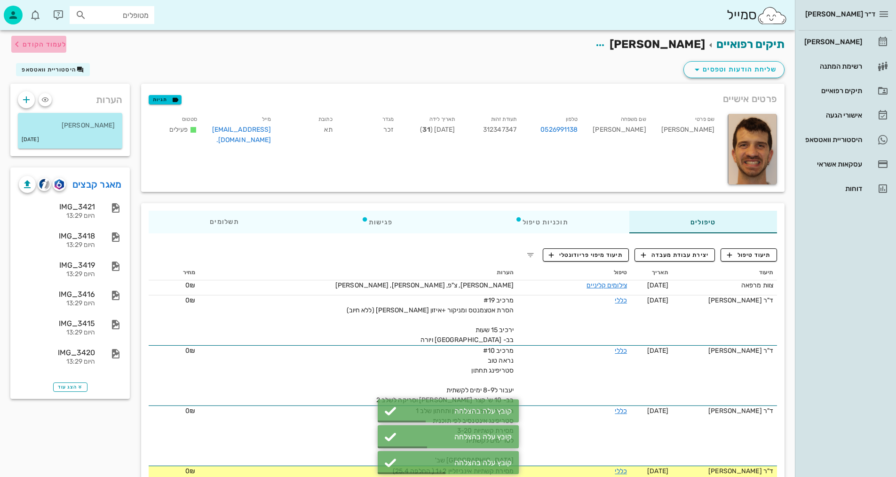
click at [58, 40] on span "לעמוד הקודם" at bounding box center [45, 44] width 44 height 8
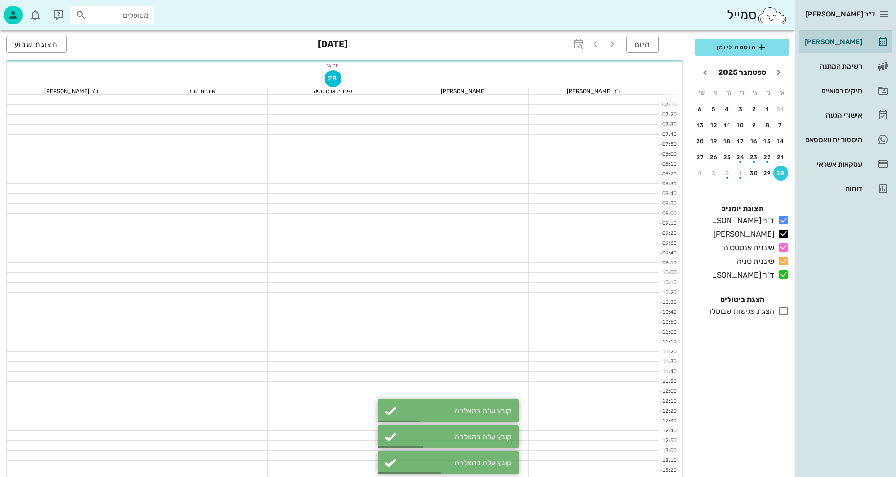
scroll to position [24, 0]
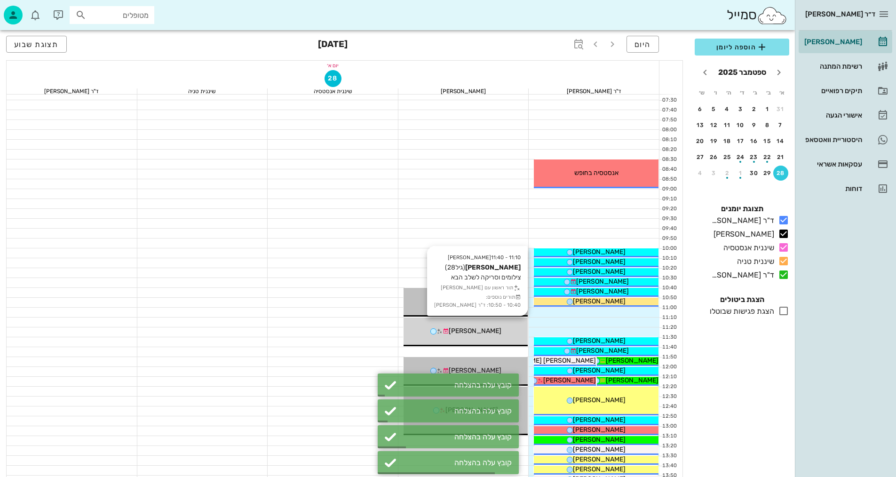
click at [481, 337] on div "11:10 - 11:40 [PERSON_NAME] (גיל 28 ) צילומים וסריקה לשלב הבא תור ראשון עם [PER…" at bounding box center [466, 331] width 125 height 29
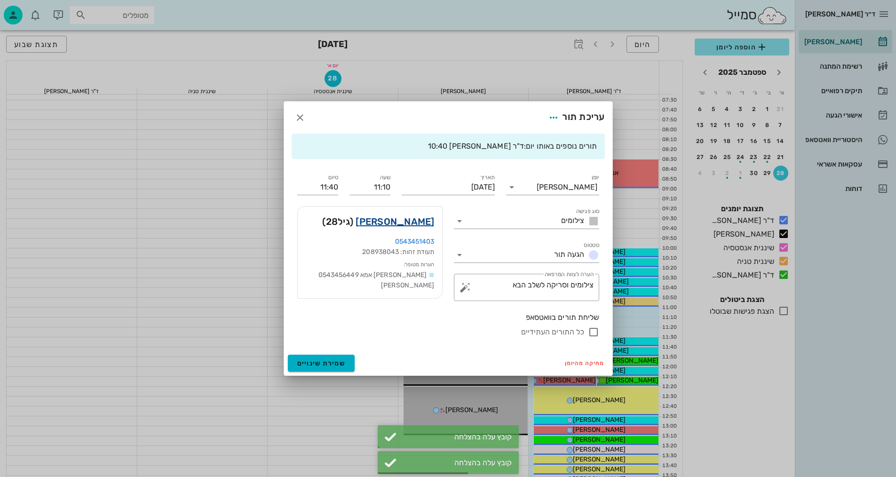
click at [412, 217] on link "[PERSON_NAME]" at bounding box center [395, 221] width 79 height 15
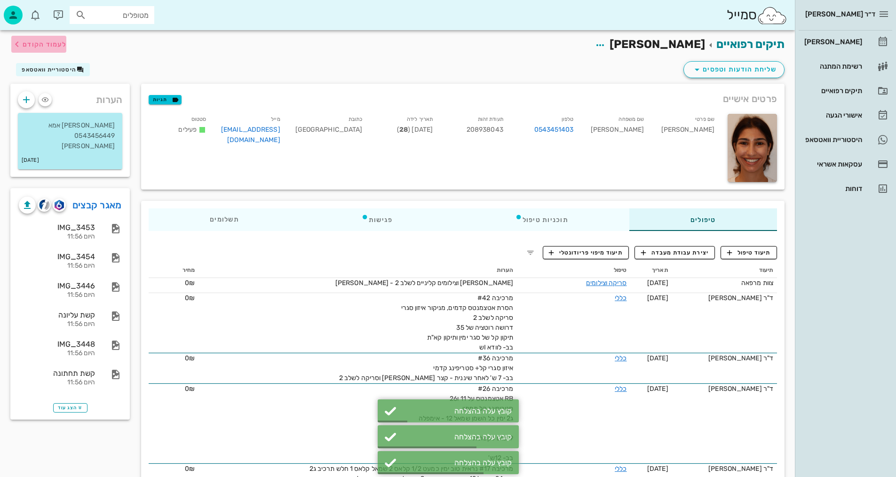
click at [60, 44] on span "לעמוד הקודם" at bounding box center [45, 44] width 44 height 8
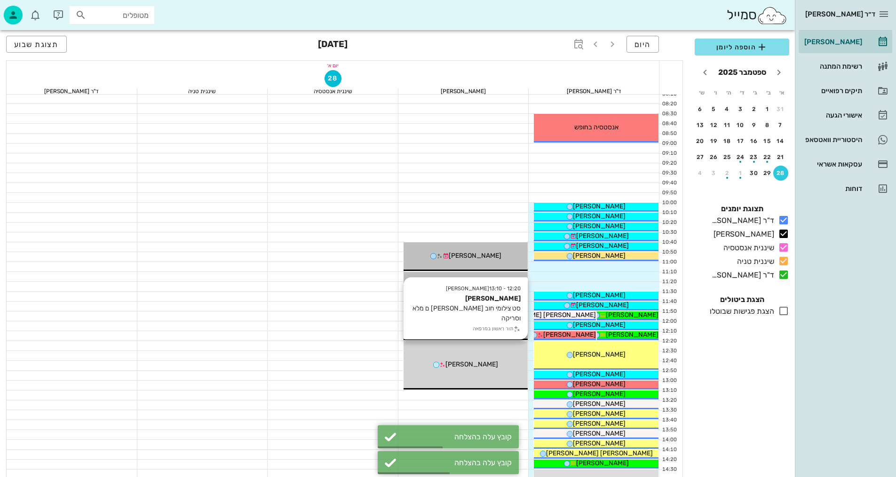
scroll to position [119, 0]
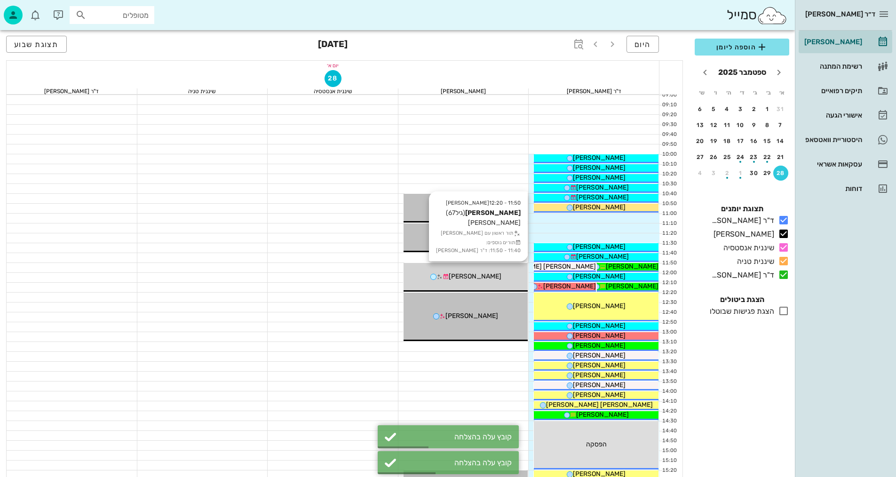
click at [488, 269] on div "11:50 - 12:20 [PERSON_NAME] (גיל 67 ) [PERSON_NAME] תור ראשון עם [PERSON_NAME] …" at bounding box center [466, 277] width 125 height 29
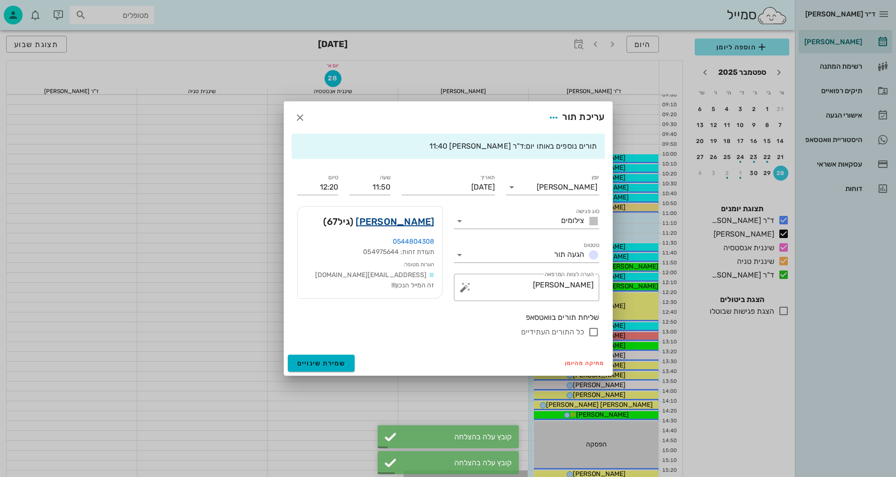
click at [416, 222] on link "[PERSON_NAME]" at bounding box center [395, 221] width 79 height 15
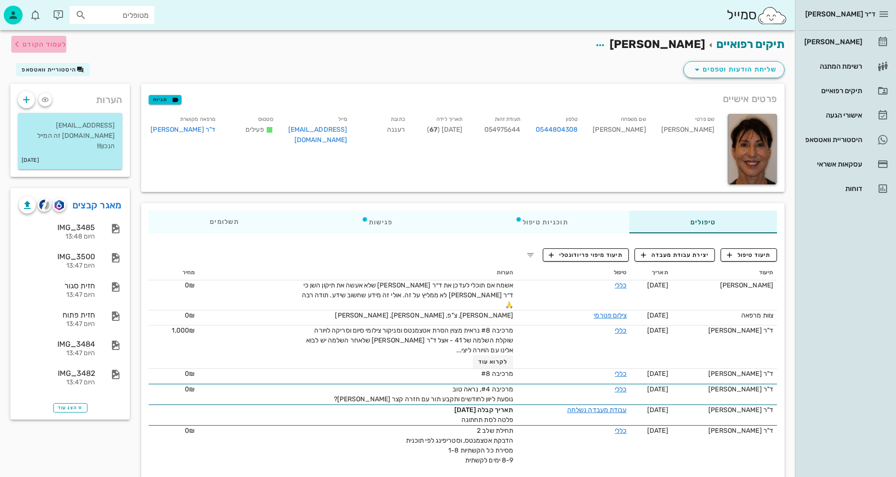
click at [51, 47] on span "לעמוד הקודם" at bounding box center [45, 44] width 44 height 8
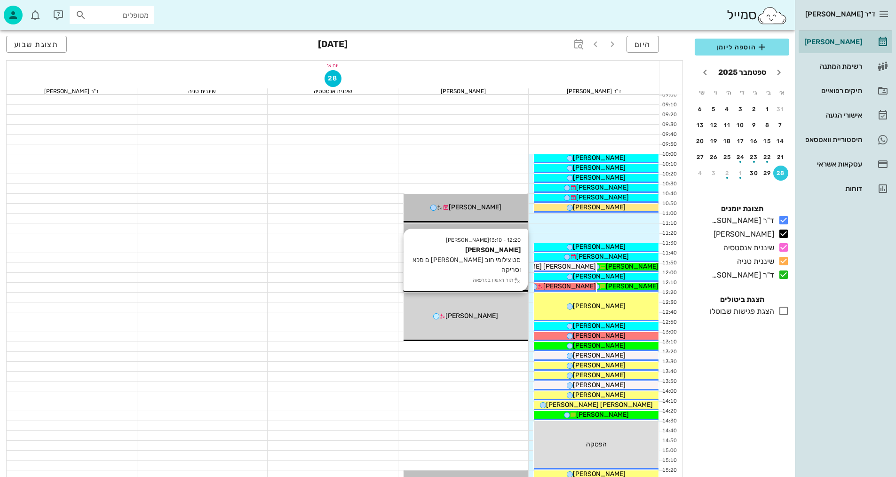
click at [470, 316] on span "[PERSON_NAME]" at bounding box center [471, 316] width 53 height 8
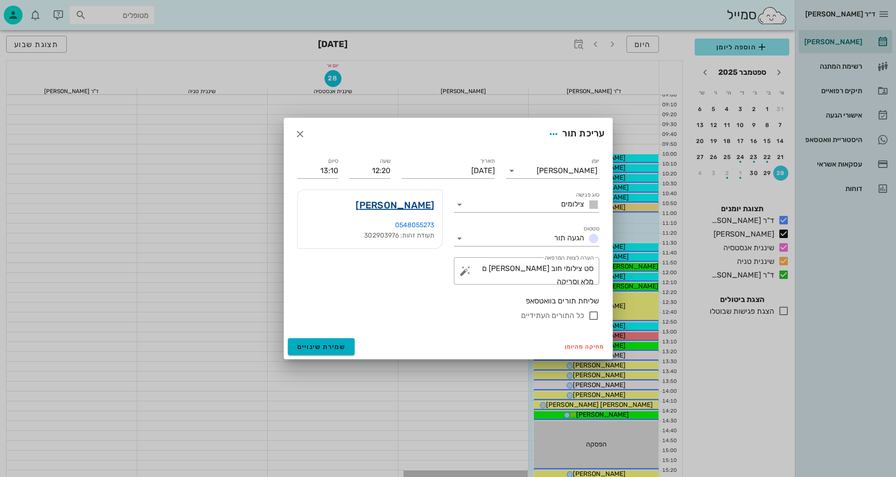
click at [429, 202] on link "[PERSON_NAME]" at bounding box center [395, 205] width 79 height 15
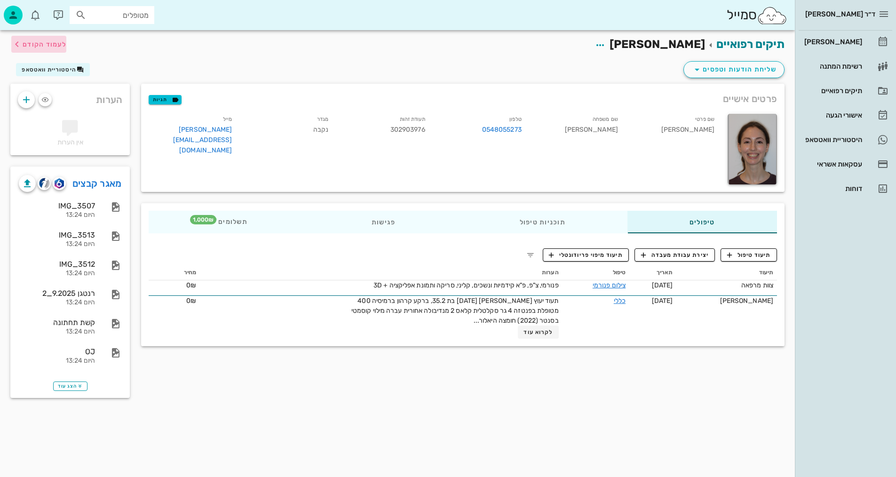
click at [63, 44] on span "לעמוד הקודם" at bounding box center [45, 44] width 44 height 8
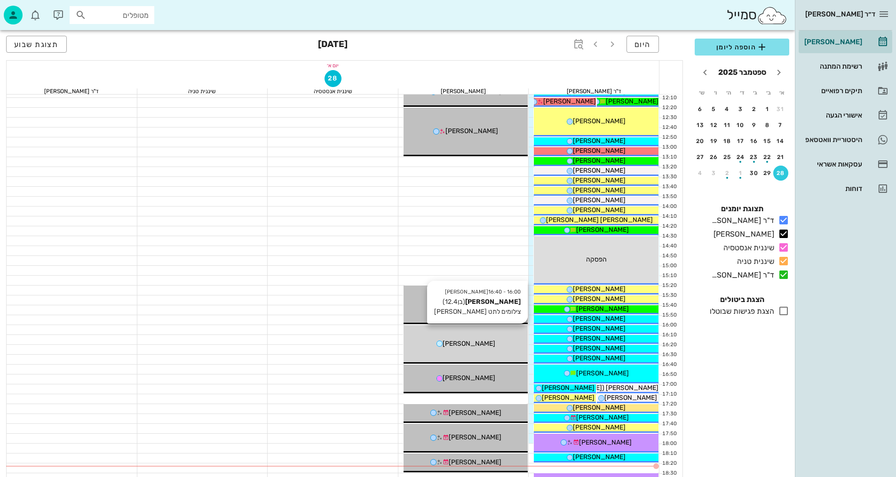
scroll to position [307, 0]
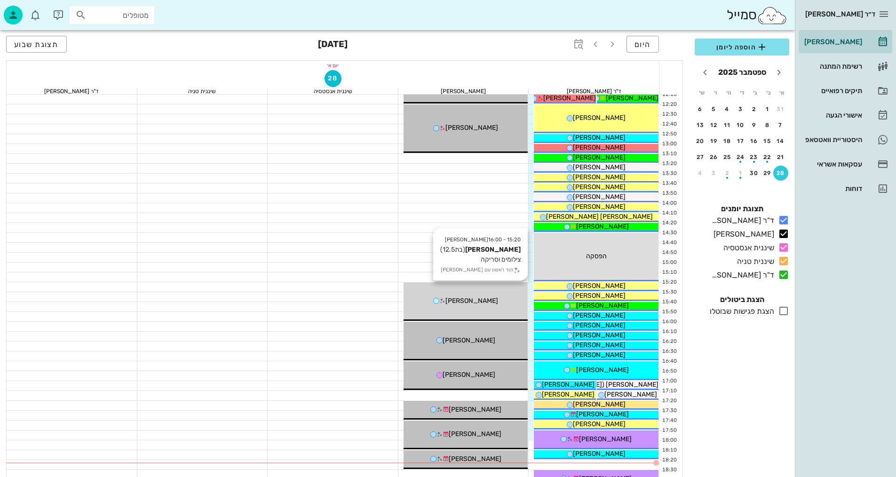
click at [494, 307] on div "15:20 - 16:00 [PERSON_NAME] (בת 12.5 ) צילומים וסריקה תור ראשון עם [PERSON_NAME]" at bounding box center [466, 301] width 125 height 39
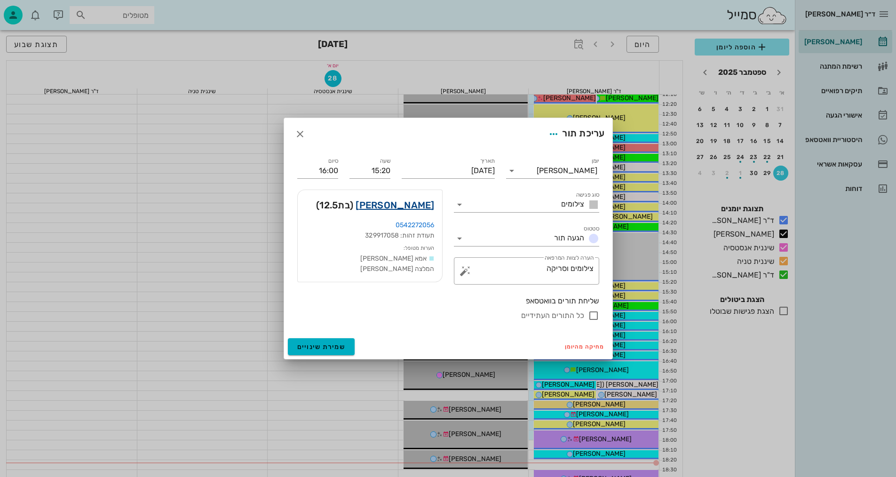
click at [418, 205] on link "[PERSON_NAME]" at bounding box center [395, 205] width 79 height 15
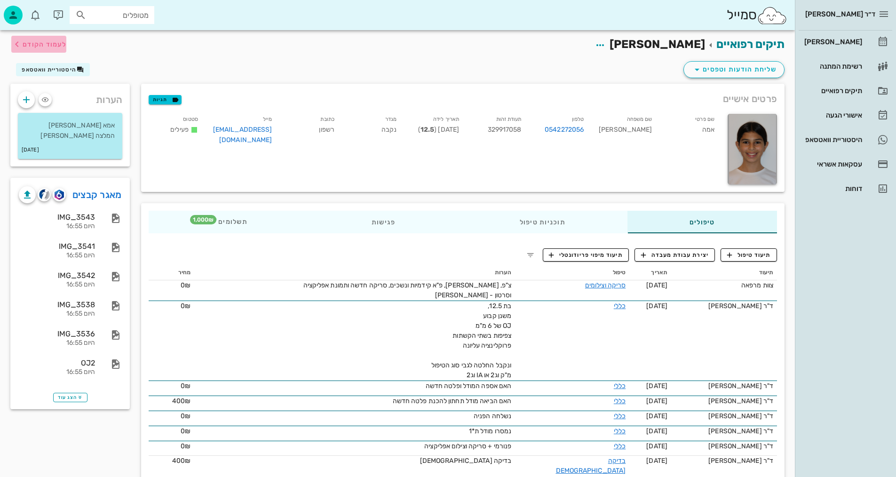
click at [54, 49] on span "לעמוד הקודם" at bounding box center [38, 44] width 55 height 11
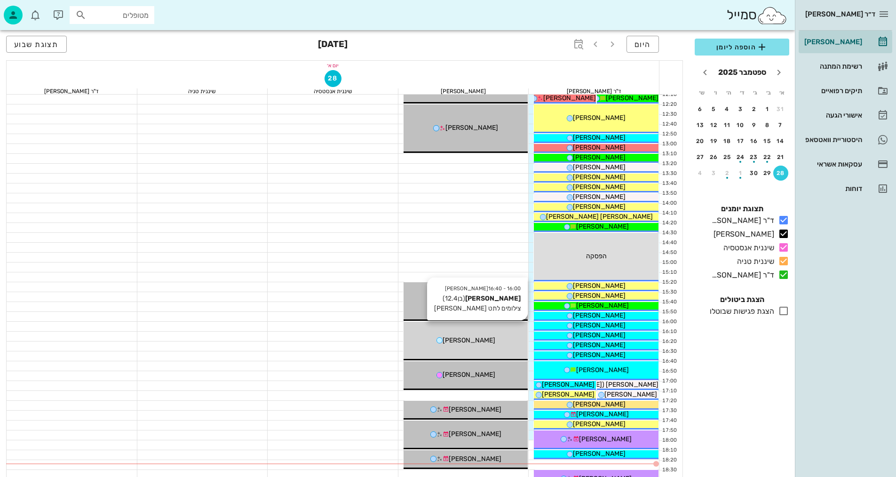
click at [489, 346] on div "16:00 - 16:40 [PERSON_NAME] (בן 12.4 ) צילומים לתט חוב [PERSON_NAME] [PERSON_NA…" at bounding box center [466, 341] width 125 height 39
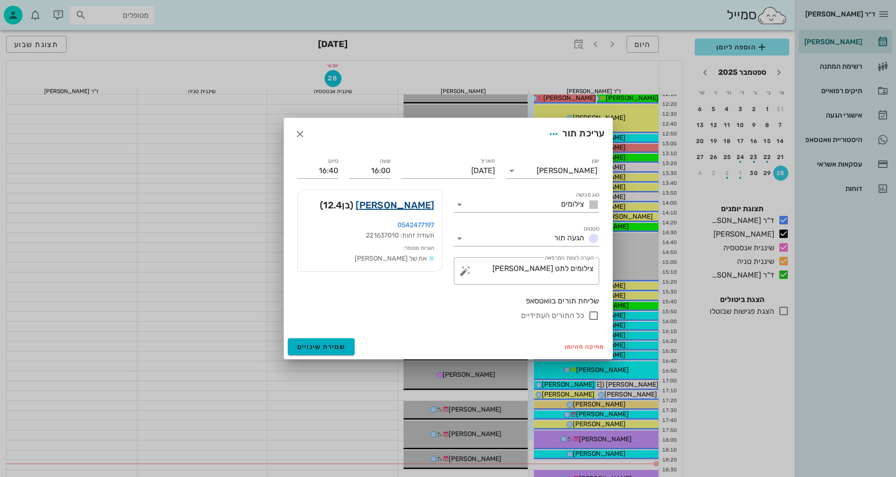
click at [425, 209] on link "[PERSON_NAME]" at bounding box center [395, 205] width 79 height 15
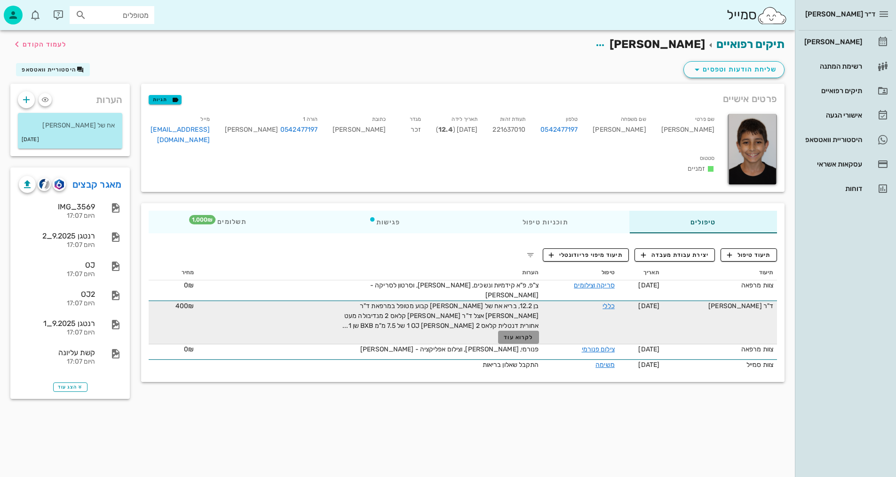
click at [519, 334] on span "לקרוא עוד" at bounding box center [518, 337] width 29 height 7
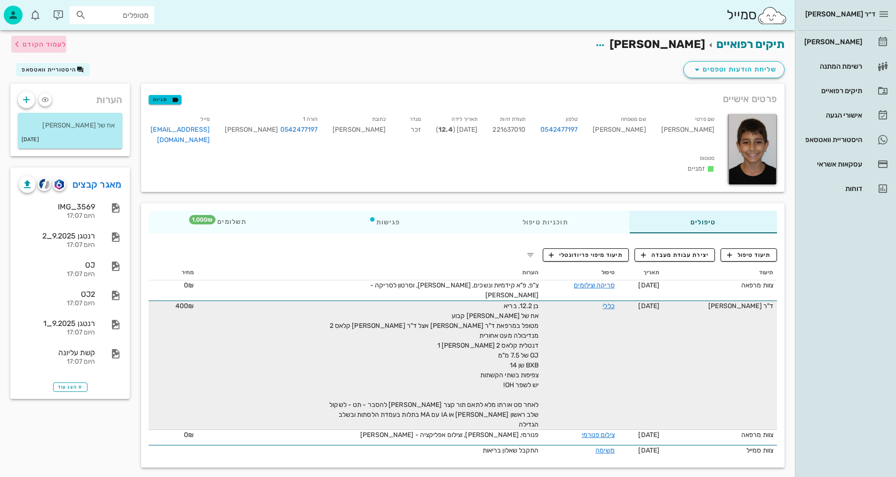
click at [51, 47] on span "לעמוד הקודם" at bounding box center [45, 44] width 44 height 8
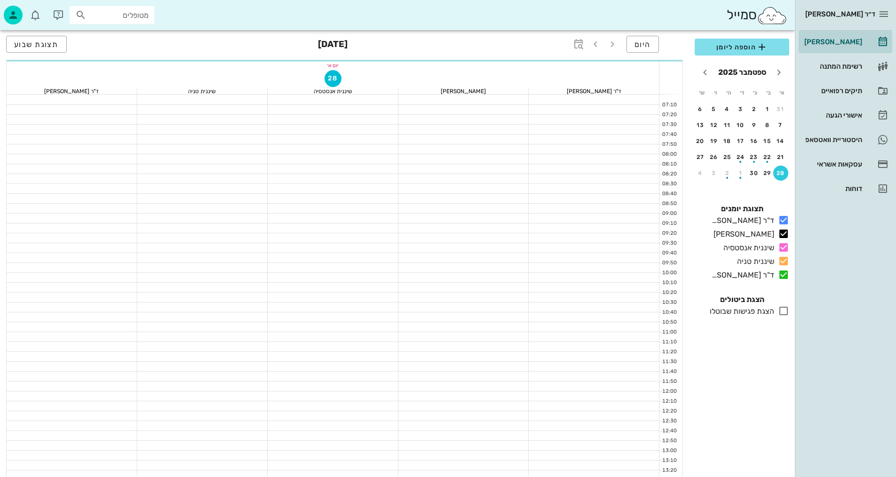
scroll to position [307, 0]
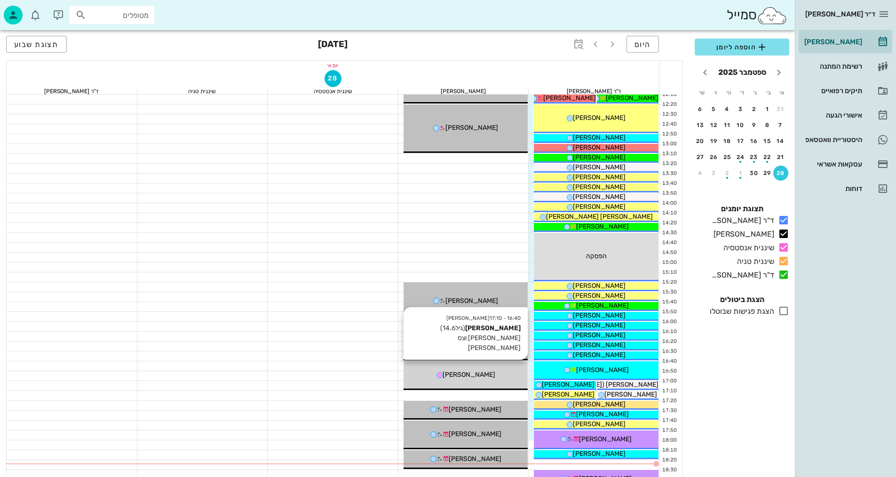
click at [498, 384] on div "16:40 - 17:10 [PERSON_NAME] (גיל 14.6 ) [PERSON_NAME] וצס לויורה חוב [PERSON_NA…" at bounding box center [466, 375] width 125 height 29
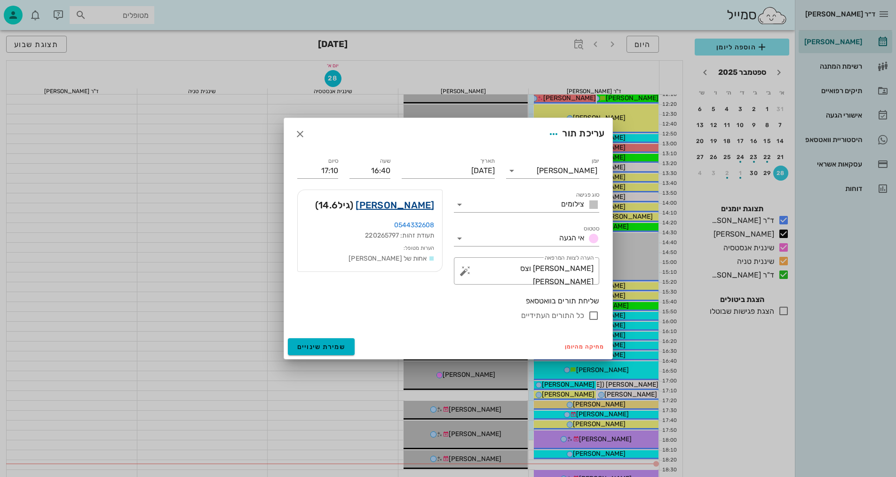
click at [424, 206] on link "[PERSON_NAME]" at bounding box center [395, 205] width 79 height 15
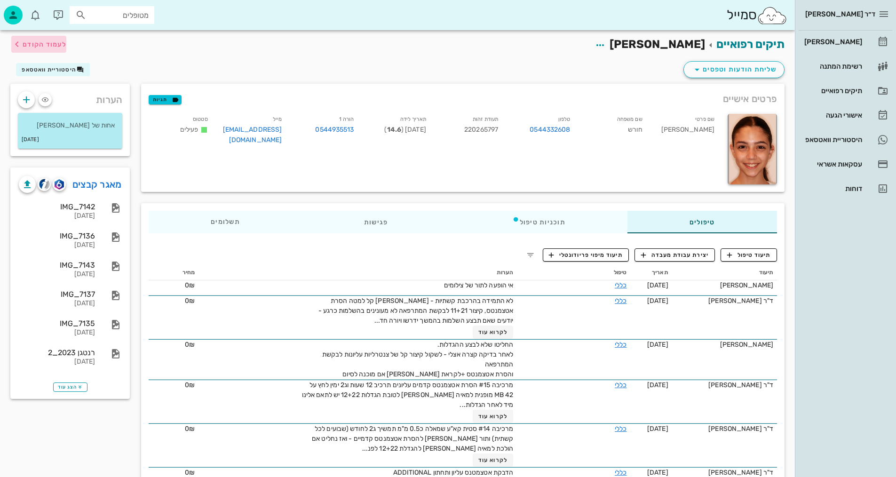
click at [45, 46] on span "לעמוד הקודם" at bounding box center [45, 44] width 44 height 8
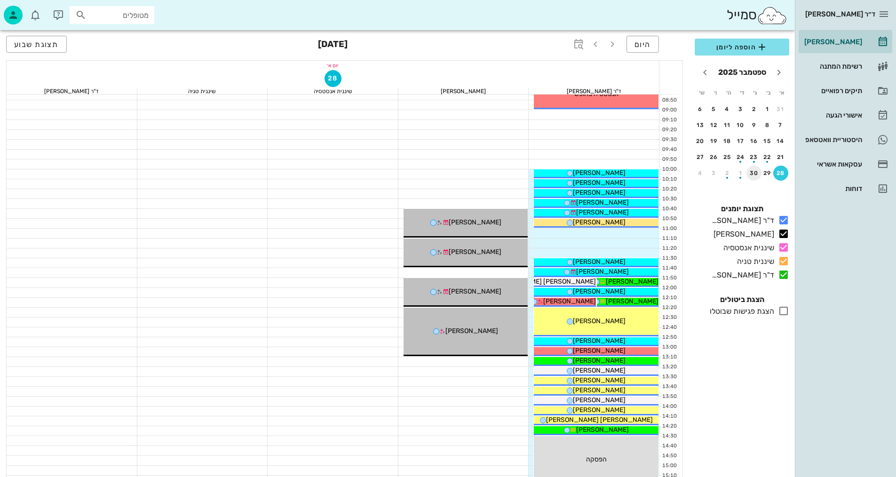
scroll to position [71, 0]
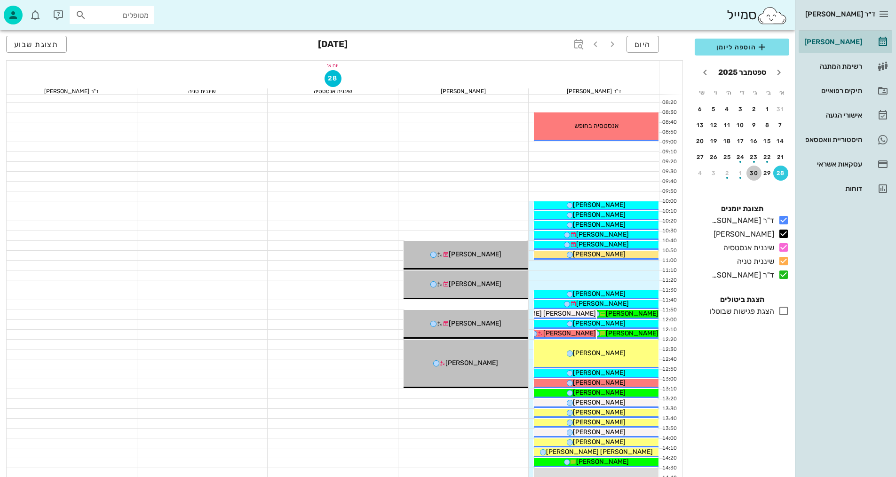
click at [753, 173] on div "30" at bounding box center [753, 173] width 15 height 7
